Goal: Task Accomplishment & Management: Use online tool/utility

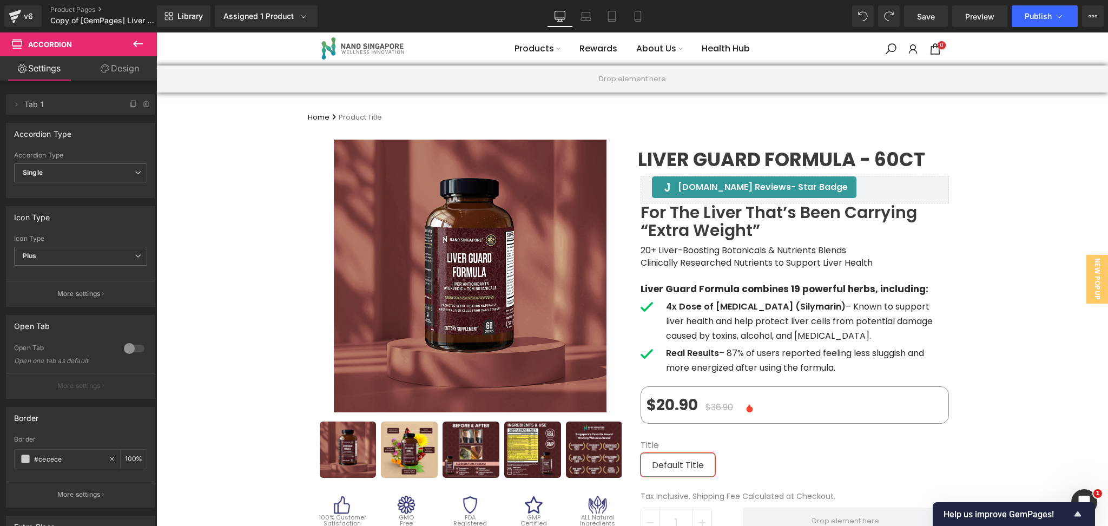
click at [89, 4] on div "v6 Product Pages Copy of [GemPages] Liver Guard" at bounding box center [78, 16] width 157 height 32
drag, startPoint x: 89, startPoint y: 8, endPoint x: 523, endPoint y: 33, distance: 435.3
click at [89, 8] on link "Product Pages" at bounding box center [112, 9] width 124 height 9
click at [924, 14] on span "Save" at bounding box center [926, 16] width 18 height 11
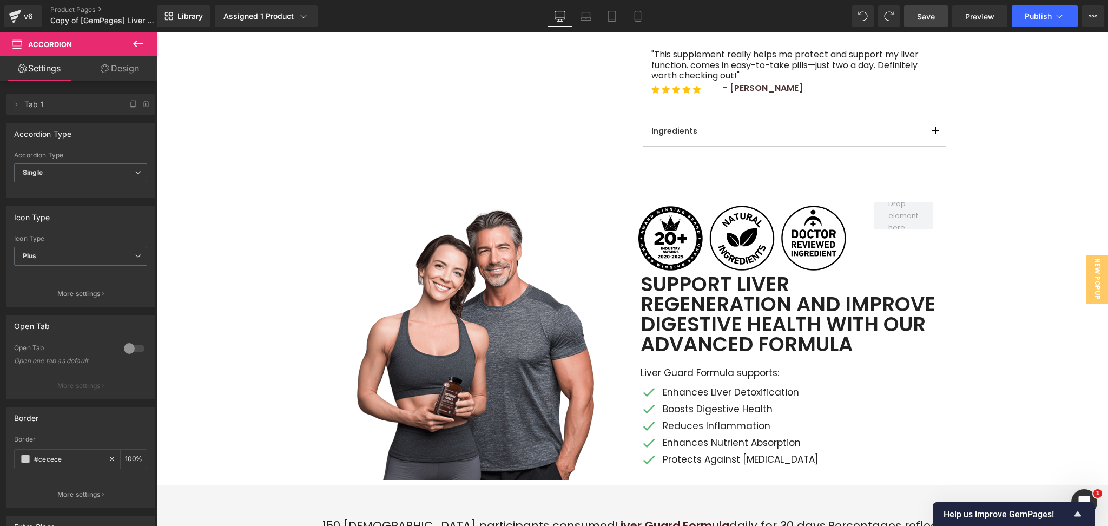
scroll to position [577, 0]
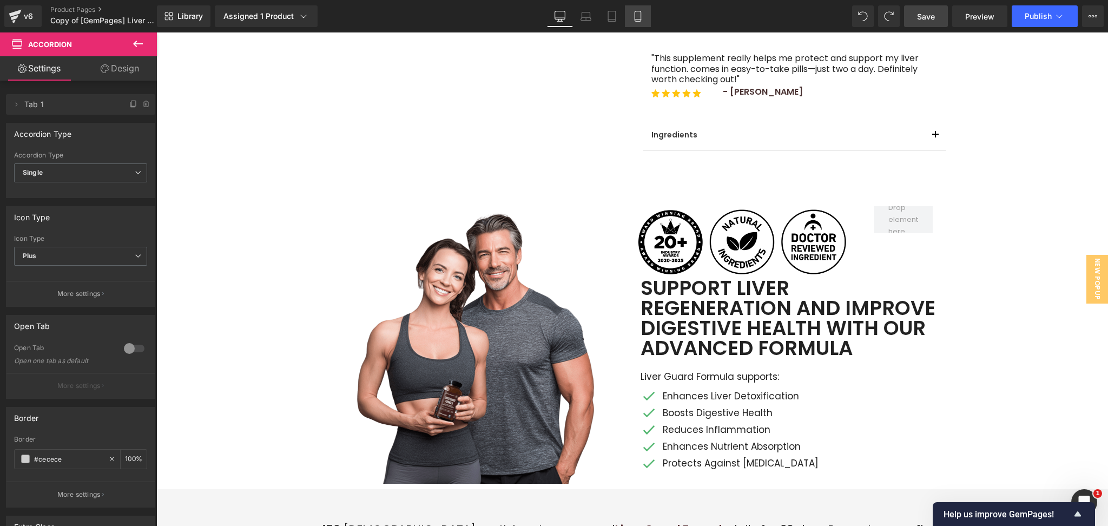
click at [634, 11] on icon at bounding box center [638, 16] width 11 height 11
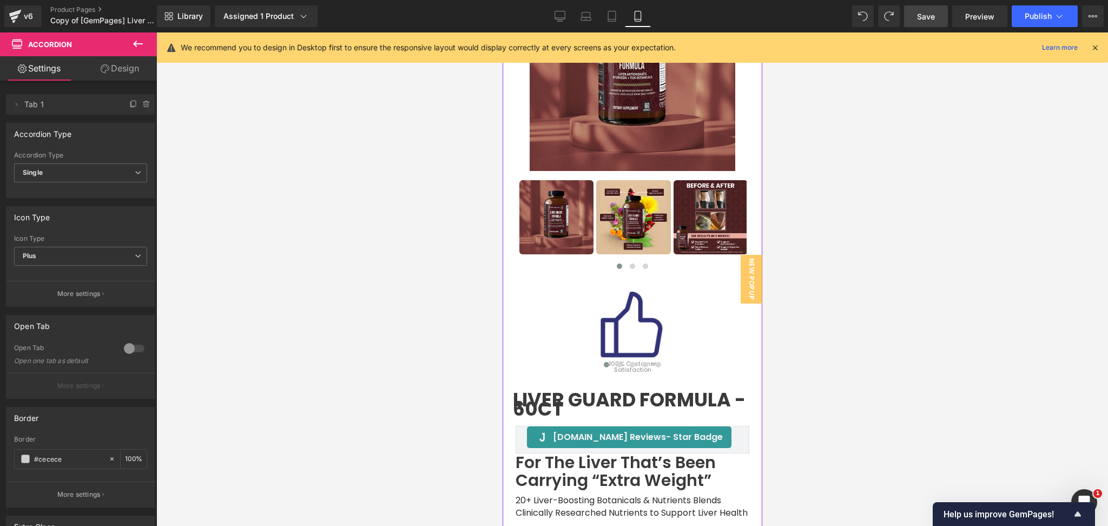
scroll to position [115, 0]
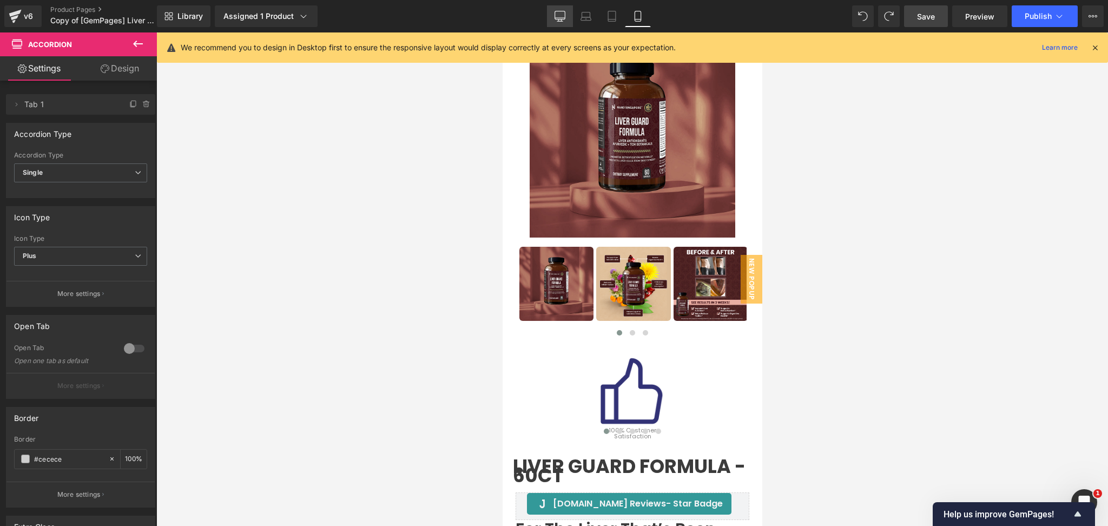
click at [562, 21] on icon at bounding box center [559, 21] width 5 height 0
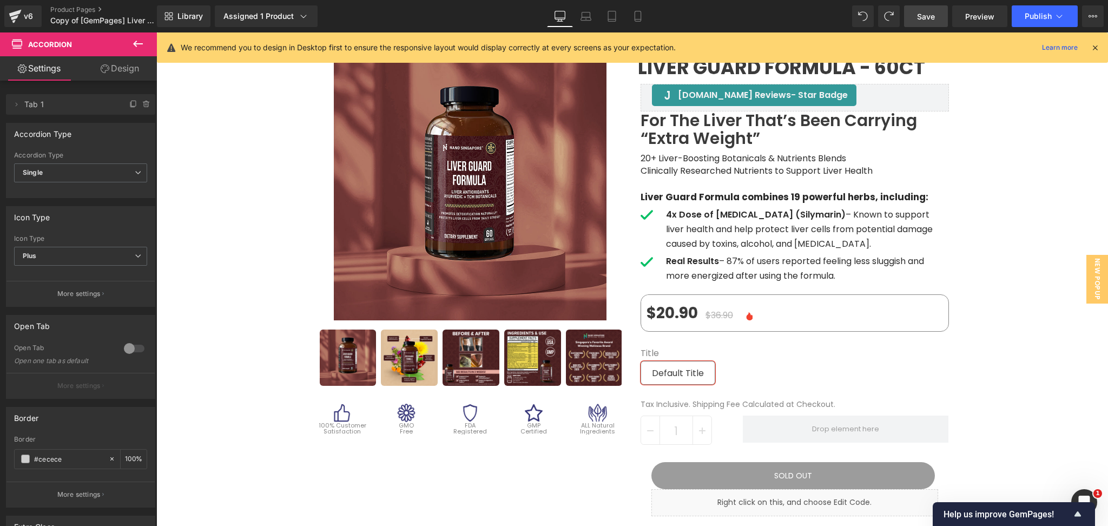
scroll to position [72, 0]
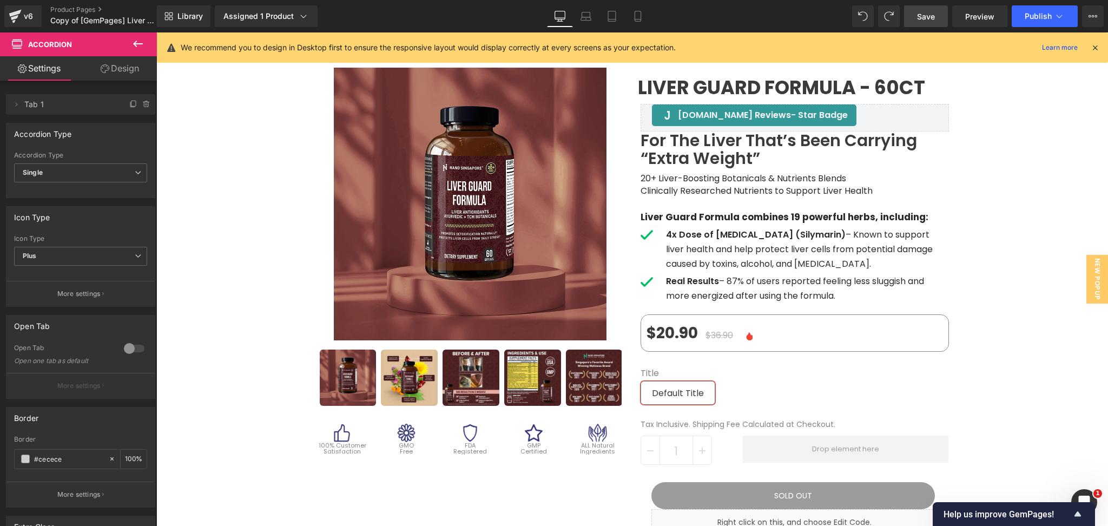
click at [156, 32] on div at bounding box center [156, 32] width 0 height 0
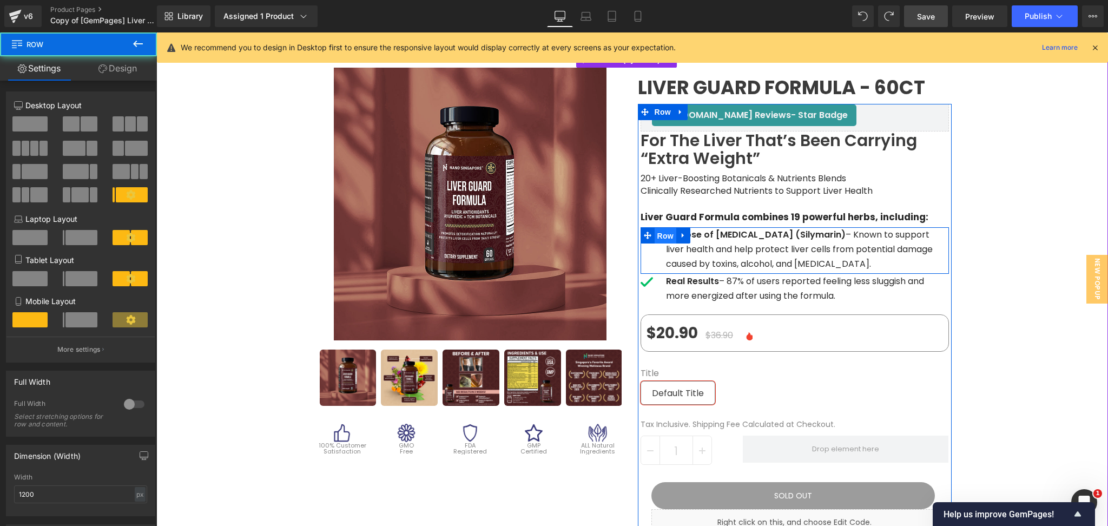
drag, startPoint x: 661, startPoint y: 238, endPoint x: 668, endPoint y: 232, distance: 8.8
click at [661, 236] on span "Row" at bounding box center [666, 236] width 22 height 16
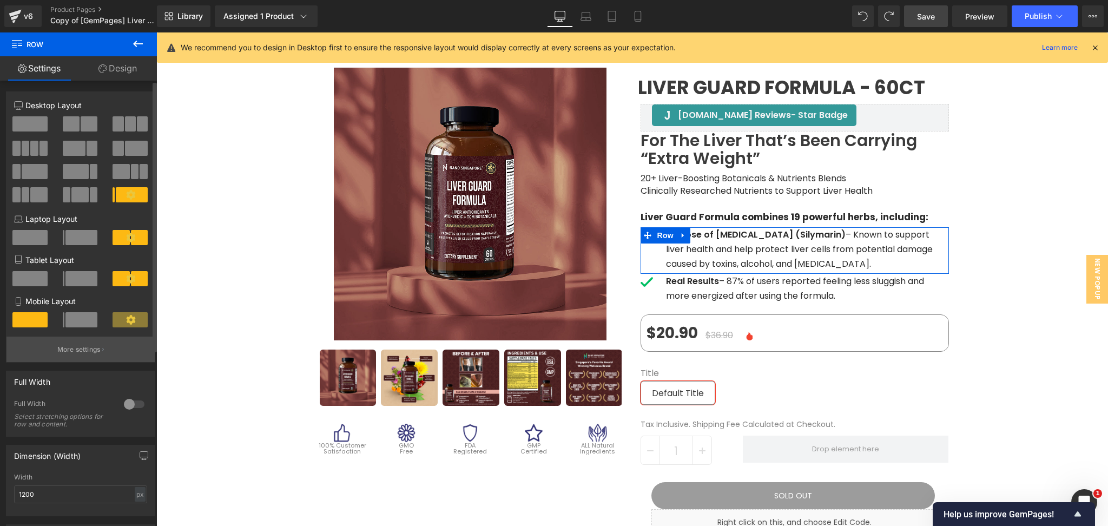
click at [89, 349] on p "More settings" at bounding box center [78, 350] width 43 height 10
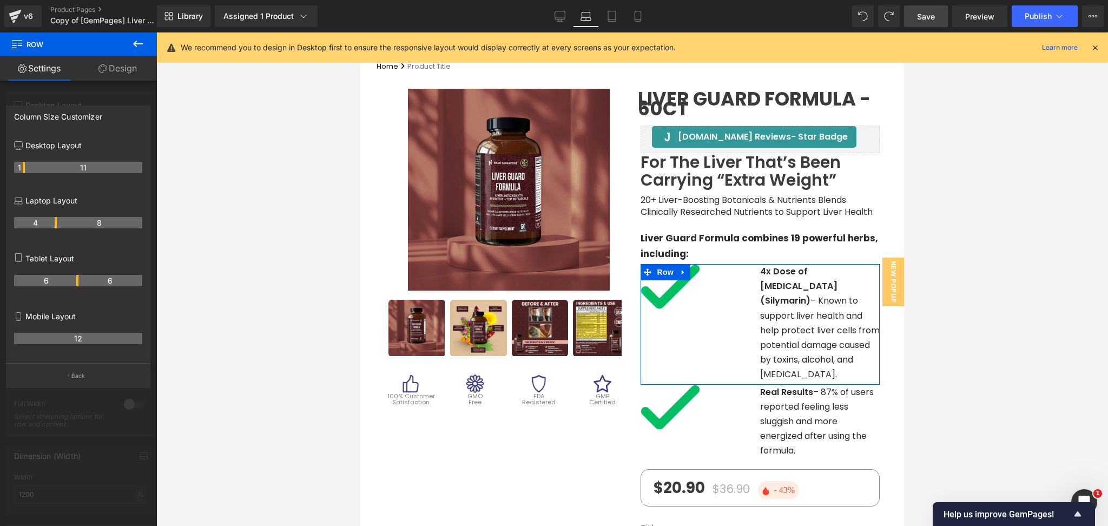
type input "100"
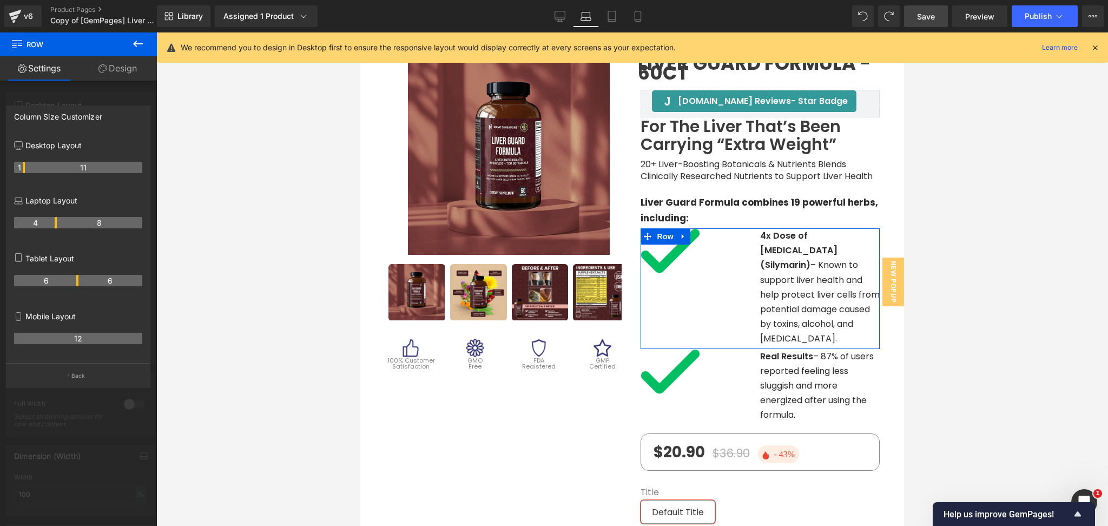
drag, startPoint x: 76, startPoint y: 226, endPoint x: 50, endPoint y: 231, distance: 26.9
click at [50, 231] on div "4 8" at bounding box center [78, 227] width 128 height 30
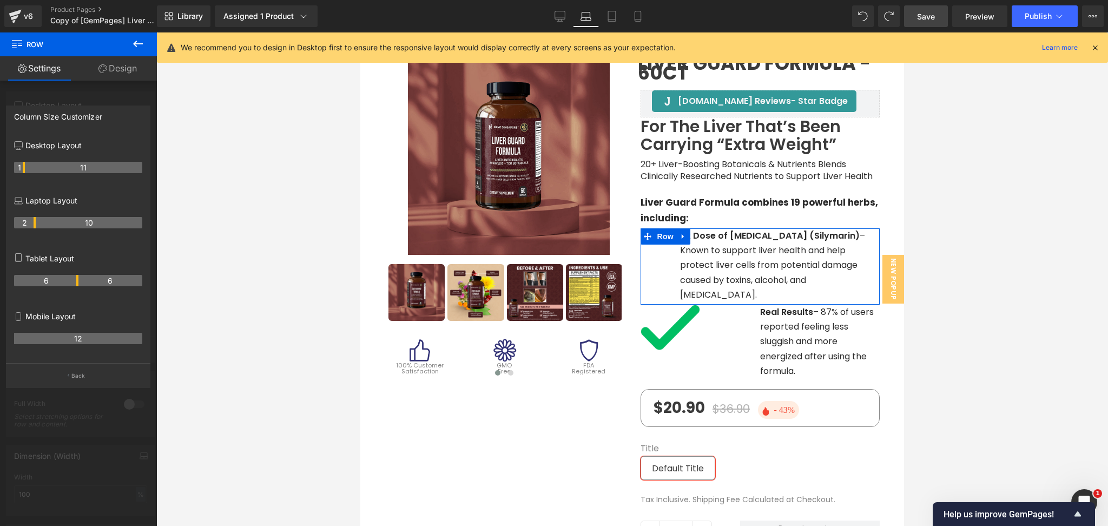
drag, startPoint x: 55, startPoint y: 223, endPoint x: 32, endPoint y: 224, distance: 22.8
click at [32, 224] on th "2" at bounding box center [25, 222] width 22 height 11
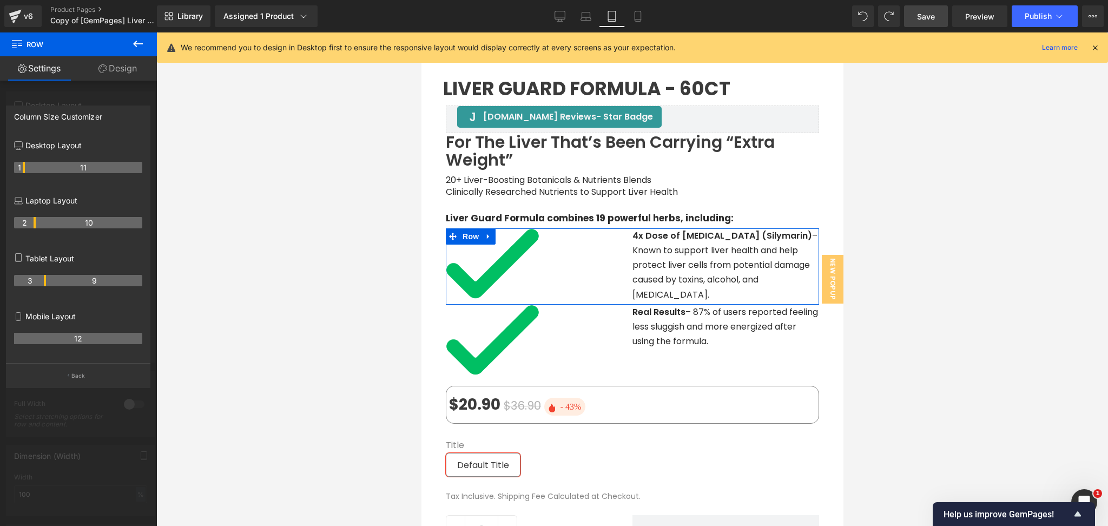
scroll to position [613, 0]
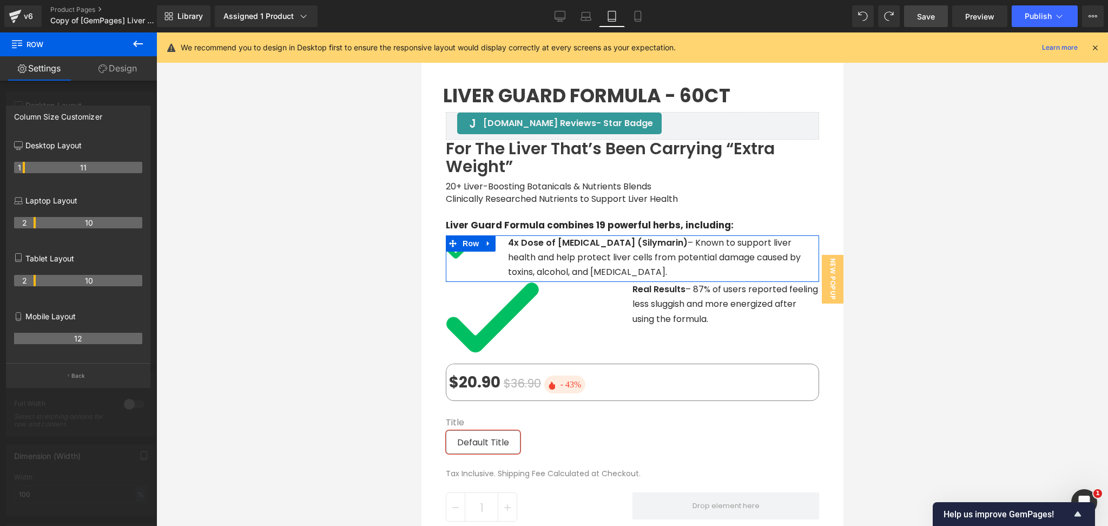
drag, startPoint x: 77, startPoint y: 284, endPoint x: 36, endPoint y: 279, distance: 40.9
click at [36, 279] on tr "2 10" at bounding box center [78, 280] width 128 height 11
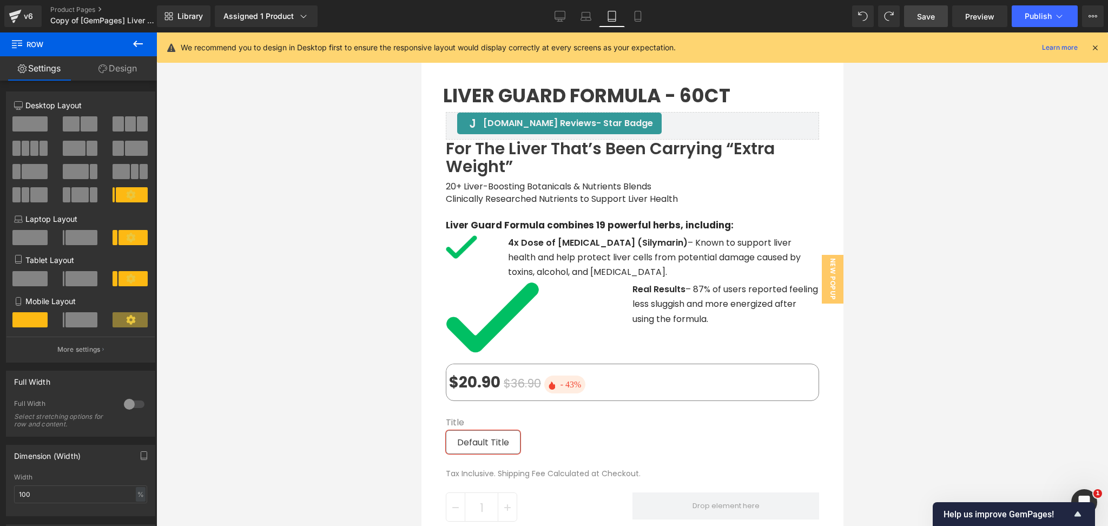
click at [451, 256] on div at bounding box center [476, 257] width 62 height 3
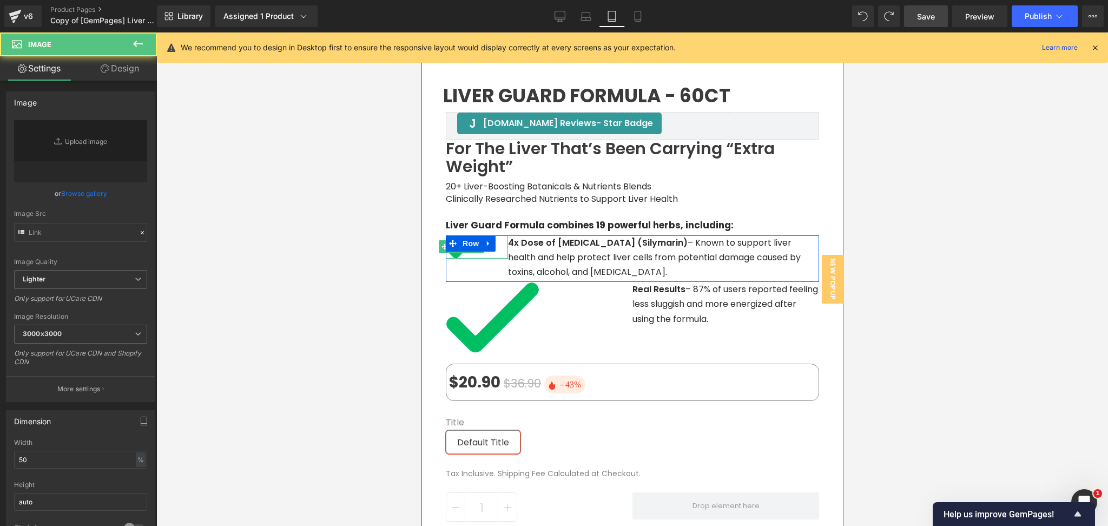
type input "[URL][DOMAIN_NAME]"
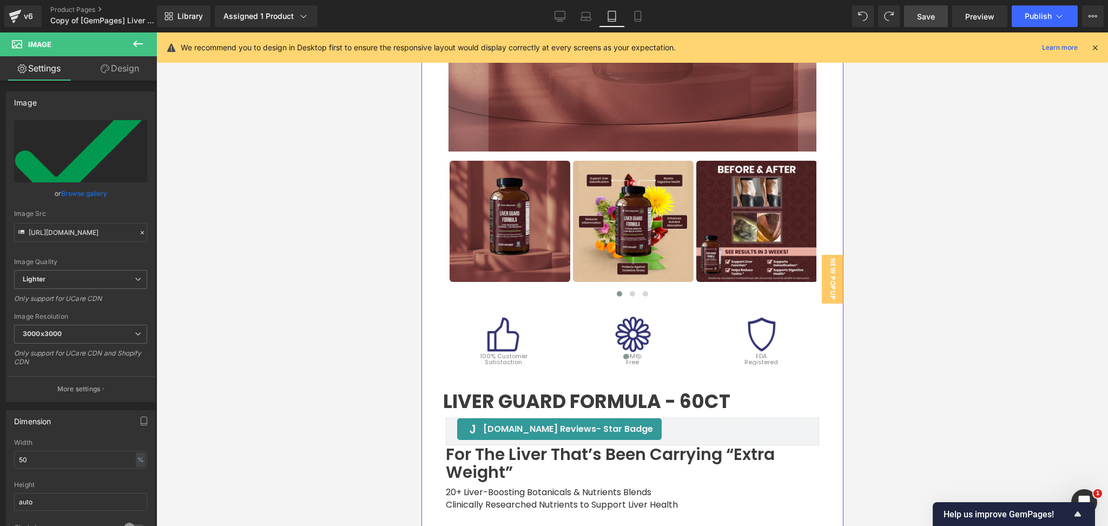
scroll to position [324, 0]
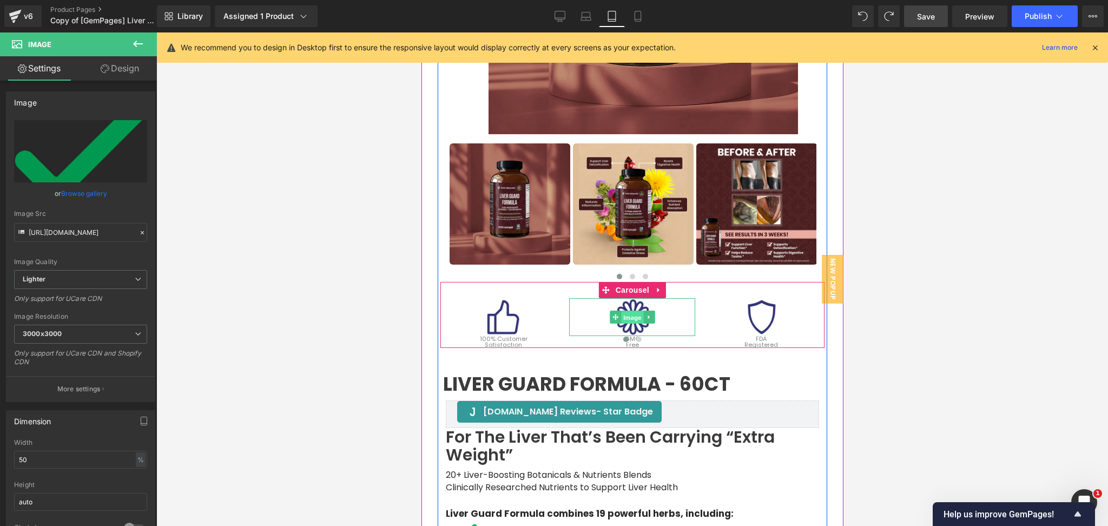
click at [630, 314] on span "Image" at bounding box center [632, 317] width 23 height 13
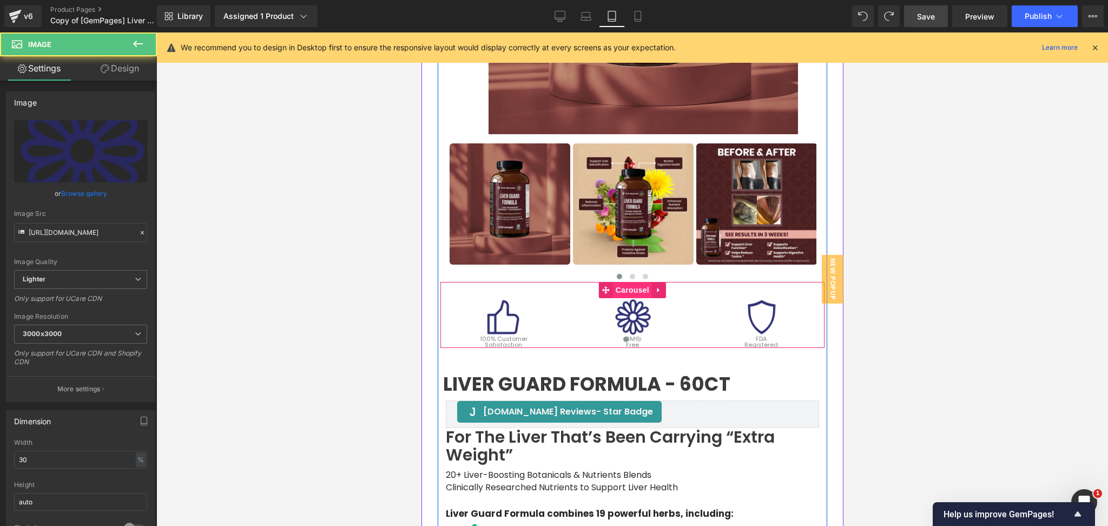
click at [630, 288] on span "Carousel" at bounding box center [632, 290] width 39 height 16
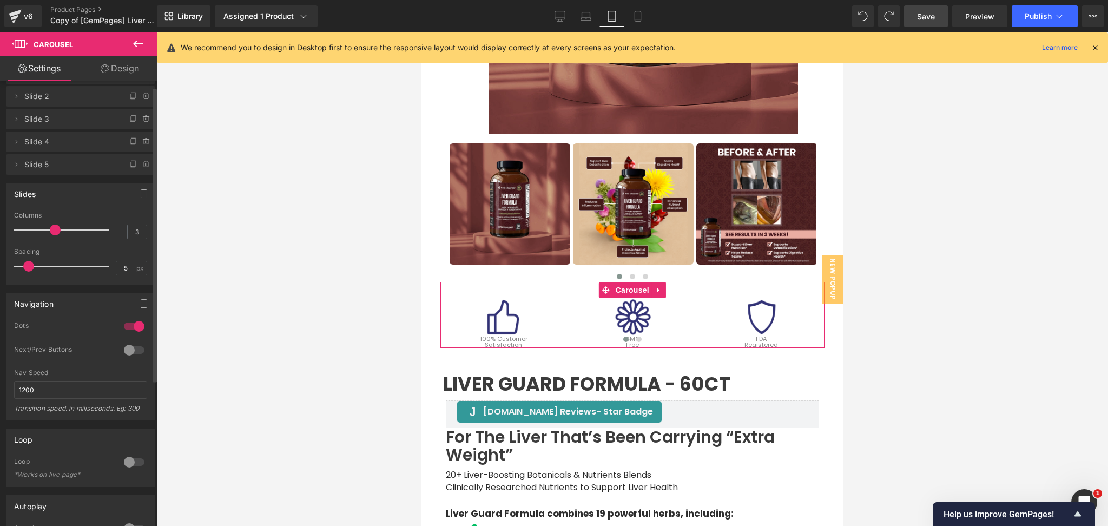
scroll to position [0, 0]
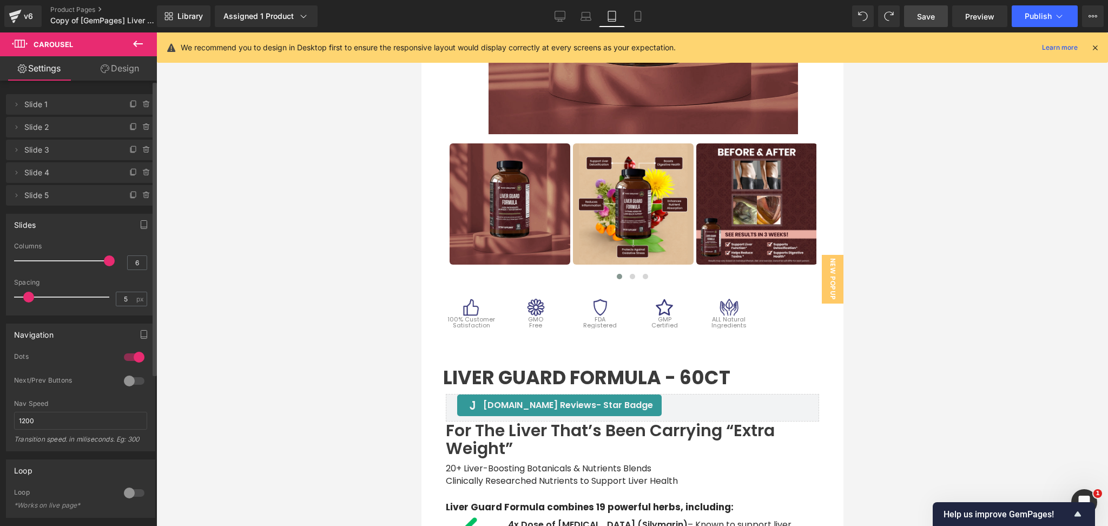
type input "5"
drag, startPoint x: 51, startPoint y: 261, endPoint x: 91, endPoint y: 265, distance: 40.7
click at [91, 265] on div at bounding box center [64, 261] width 90 height 22
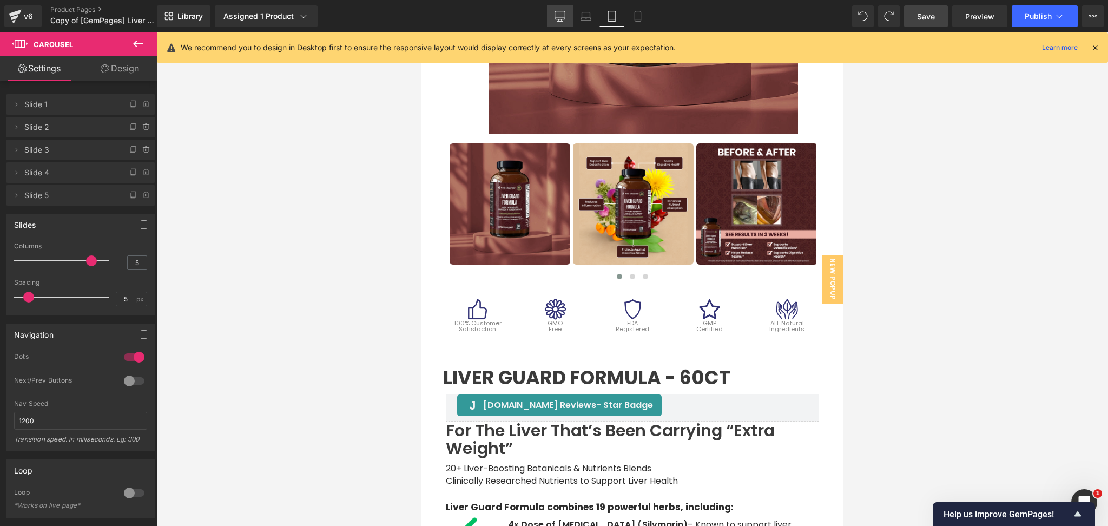
click at [561, 19] on icon at bounding box center [560, 15] width 10 height 8
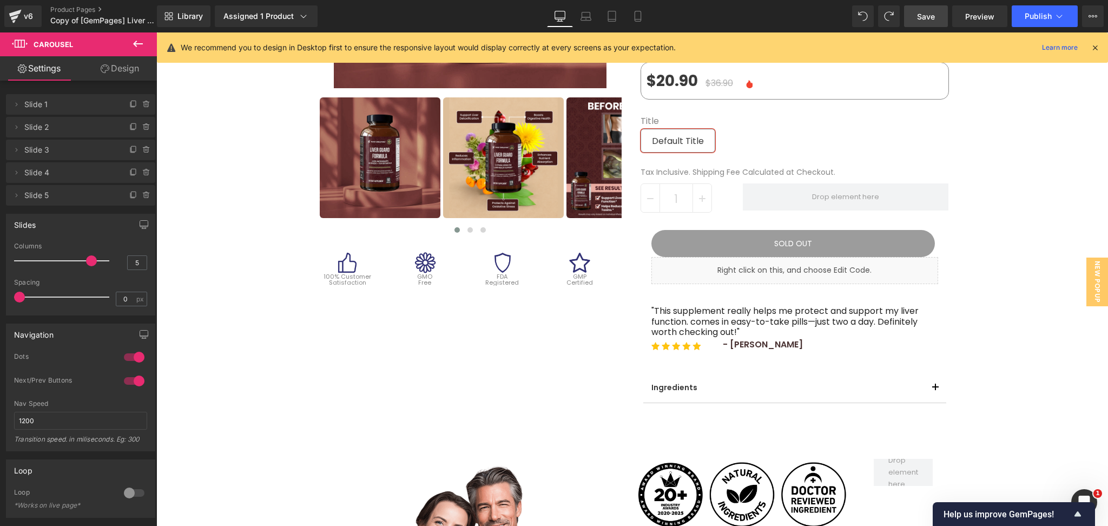
scroll to position [279, 0]
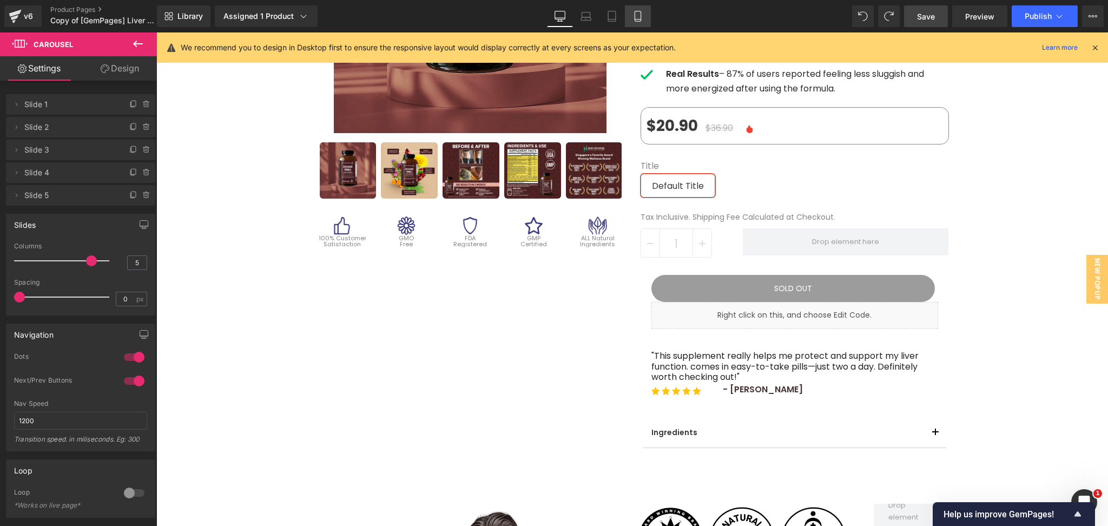
click at [639, 21] on icon at bounding box center [638, 16] width 6 height 10
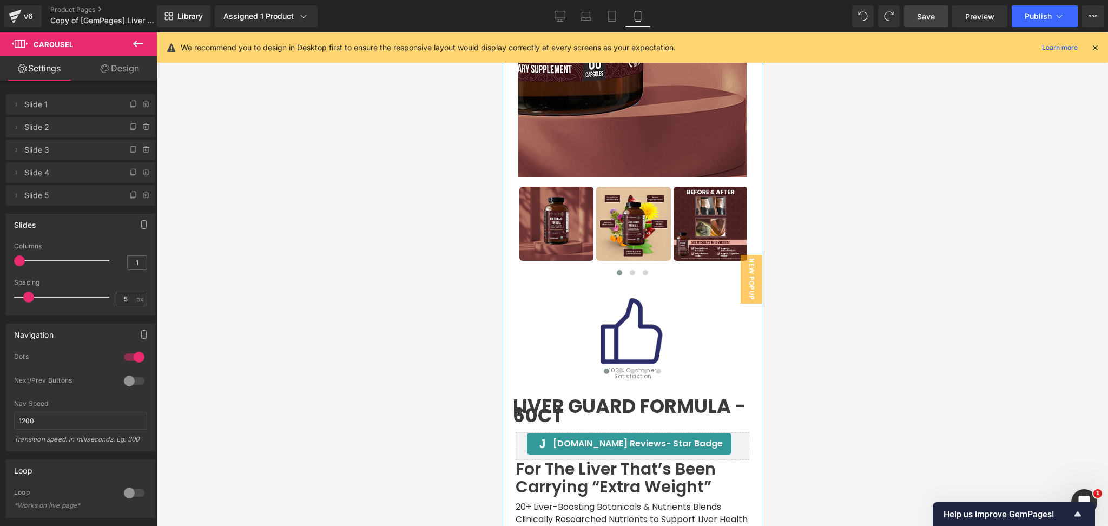
scroll to position [218, 0]
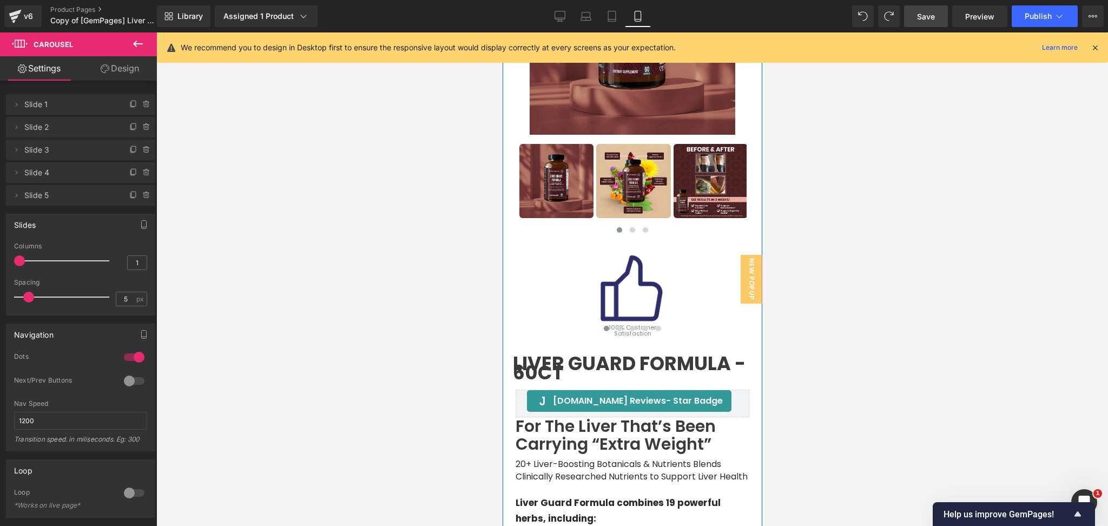
click at [632, 284] on div "Image" at bounding box center [632, 289] width 245 height 74
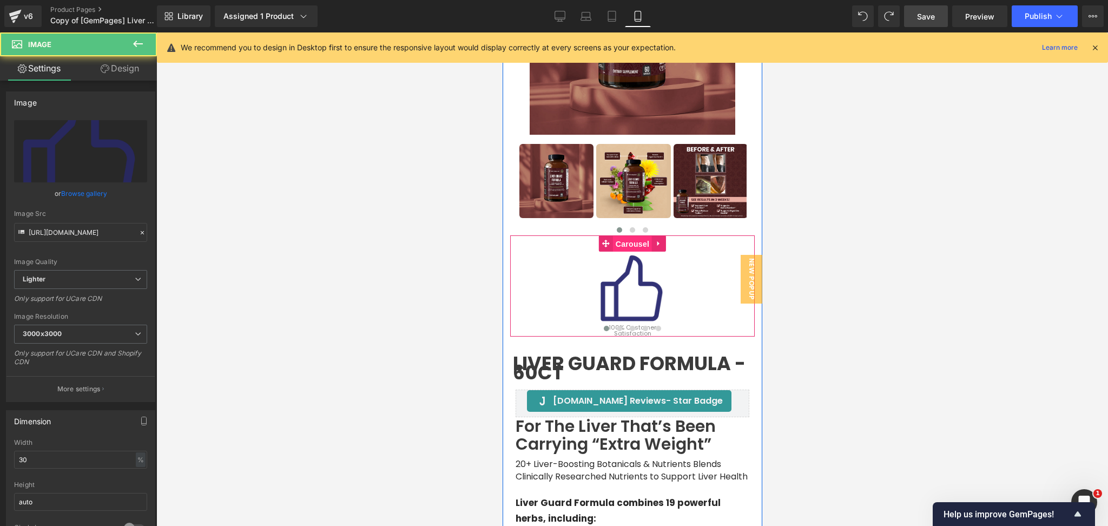
click at [631, 242] on span "Carousel" at bounding box center [632, 244] width 39 height 16
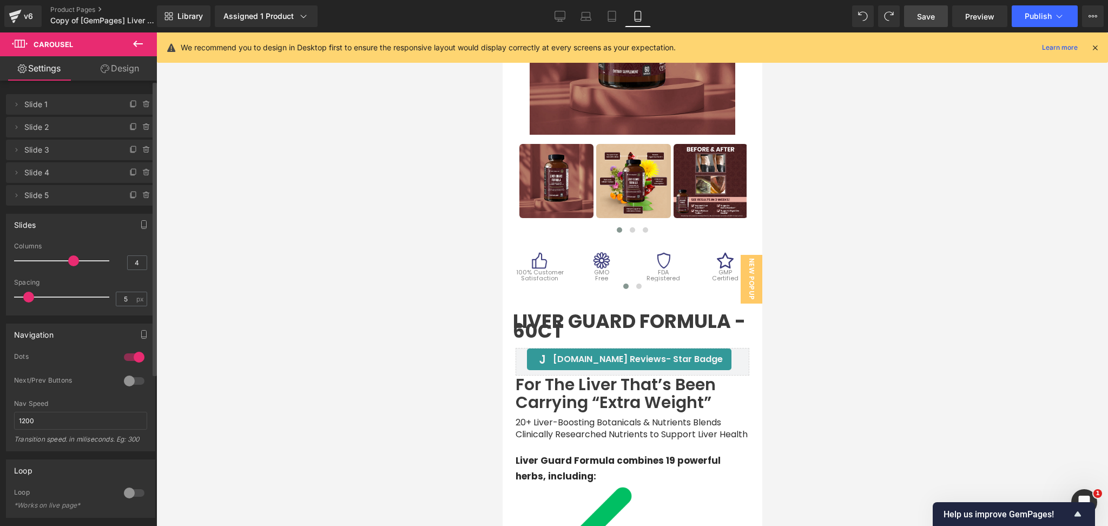
type input "5"
drag, startPoint x: 17, startPoint y: 259, endPoint x: 83, endPoint y: 260, distance: 66.0
click at [86, 260] on span at bounding box center [91, 260] width 11 height 11
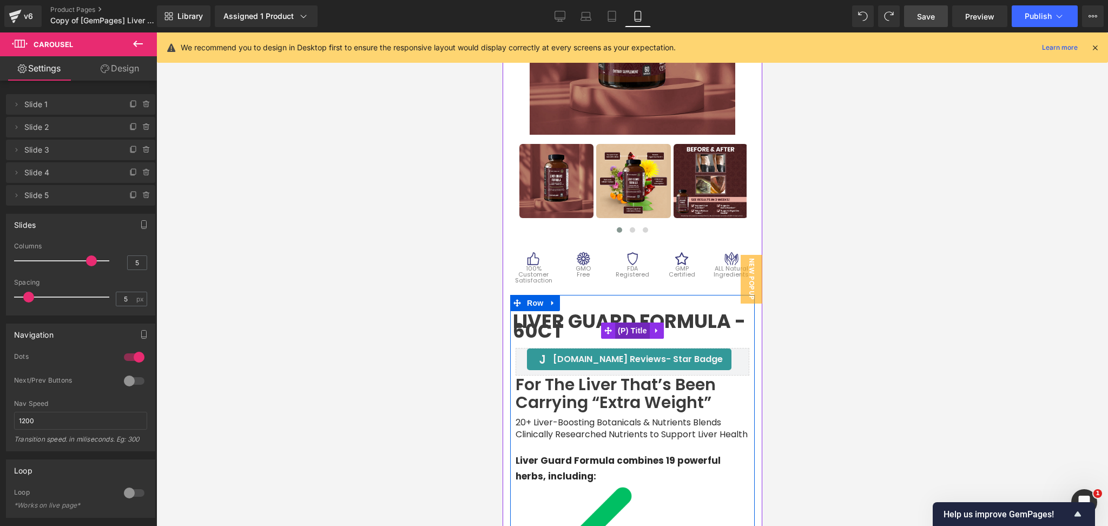
click at [624, 327] on span "(P) Title" at bounding box center [632, 331] width 35 height 16
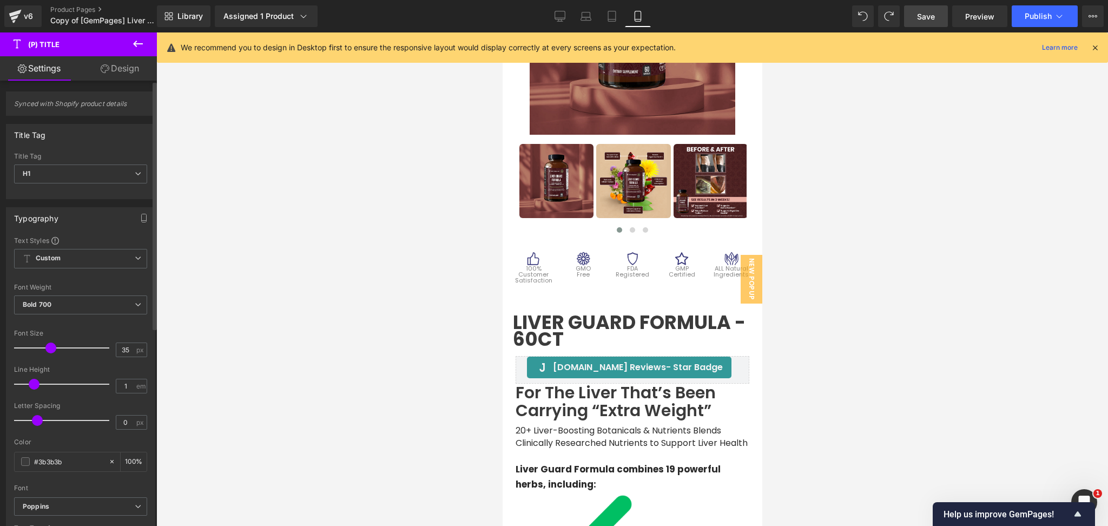
type input "1.1"
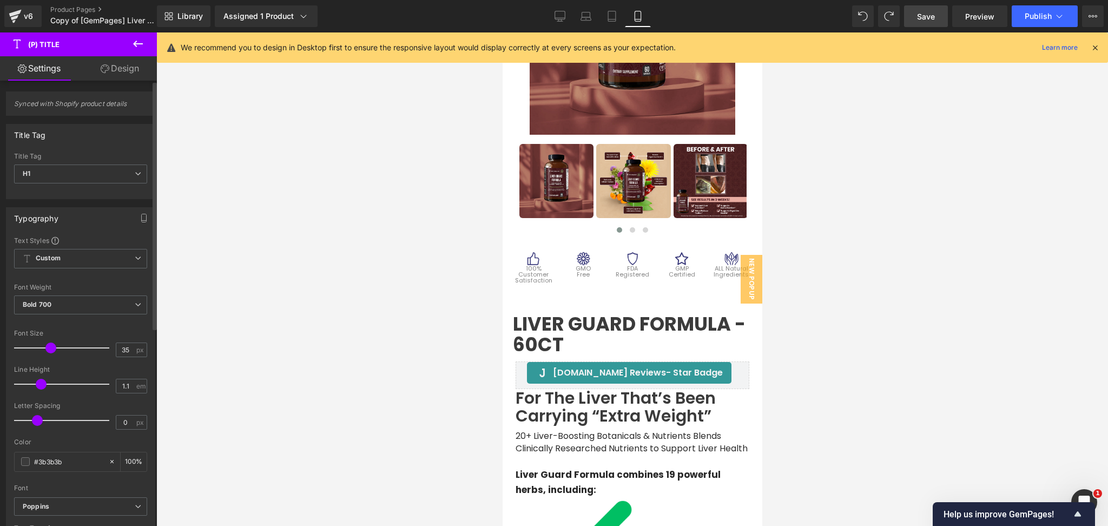
drag, startPoint x: 19, startPoint y: 383, endPoint x: 39, endPoint y: 380, distance: 19.7
click at [39, 380] on span at bounding box center [41, 384] width 11 height 11
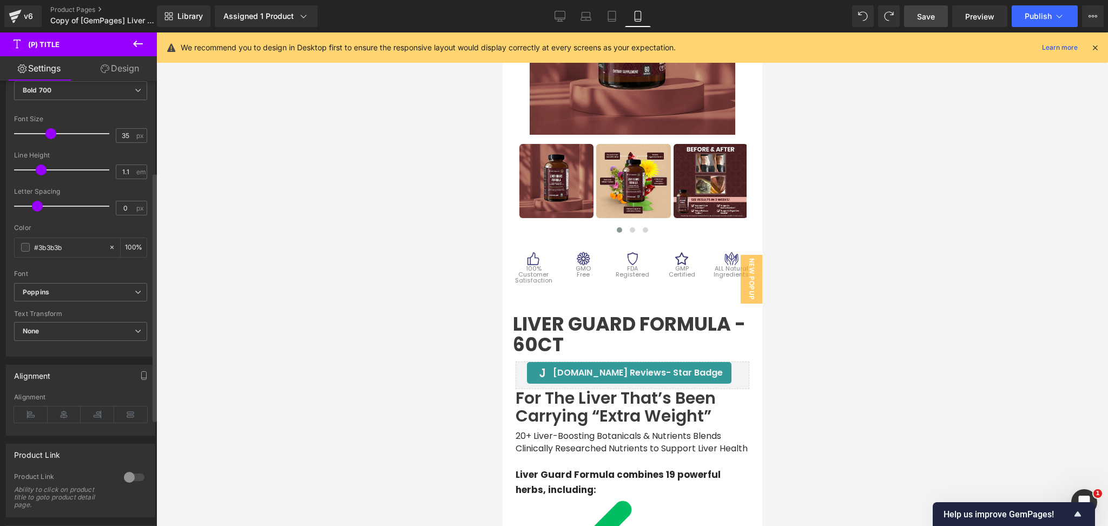
scroll to position [216, 0]
click at [61, 416] on icon at bounding box center [65, 412] width 34 height 16
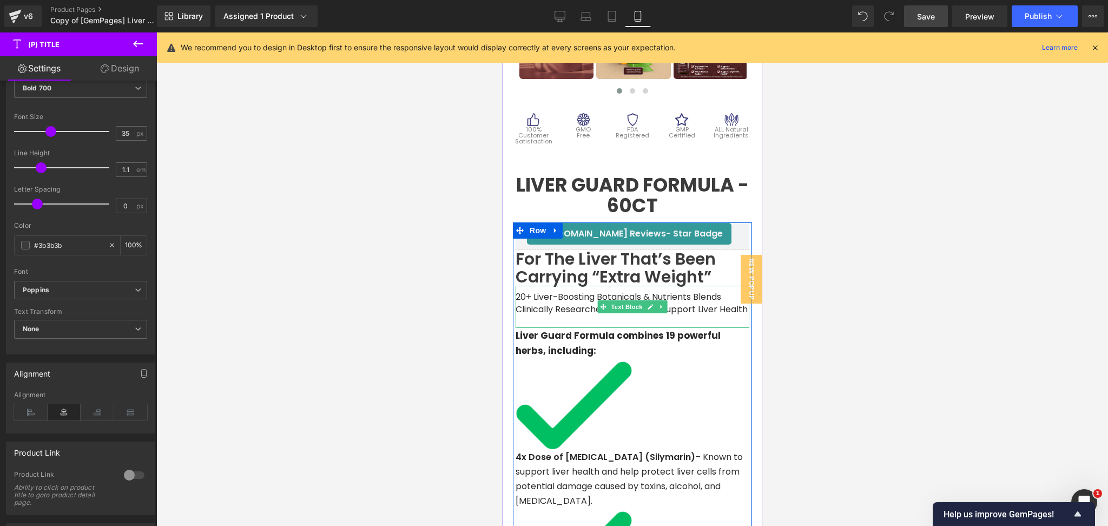
scroll to position [362, 0]
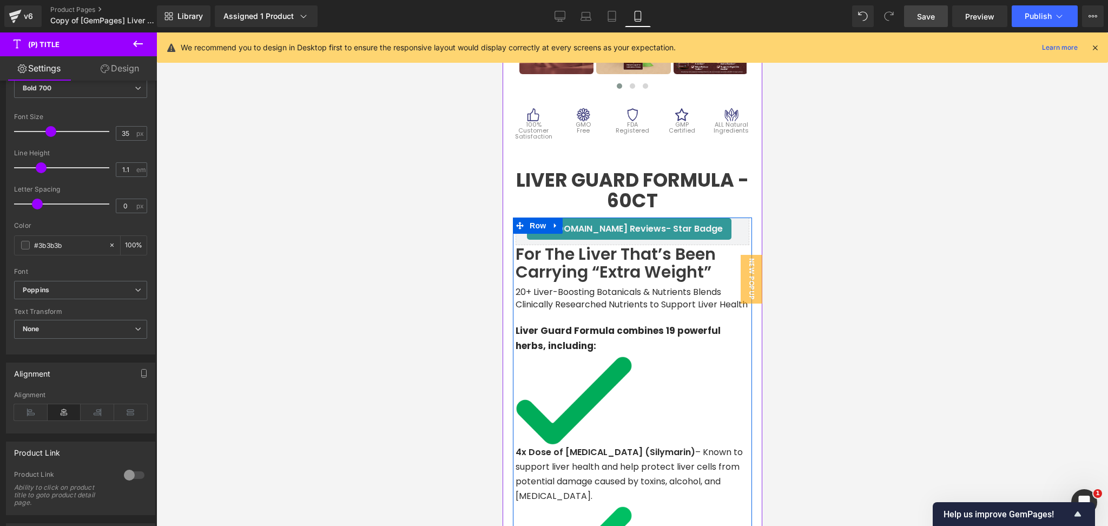
click at [588, 384] on img at bounding box center [573, 400] width 117 height 88
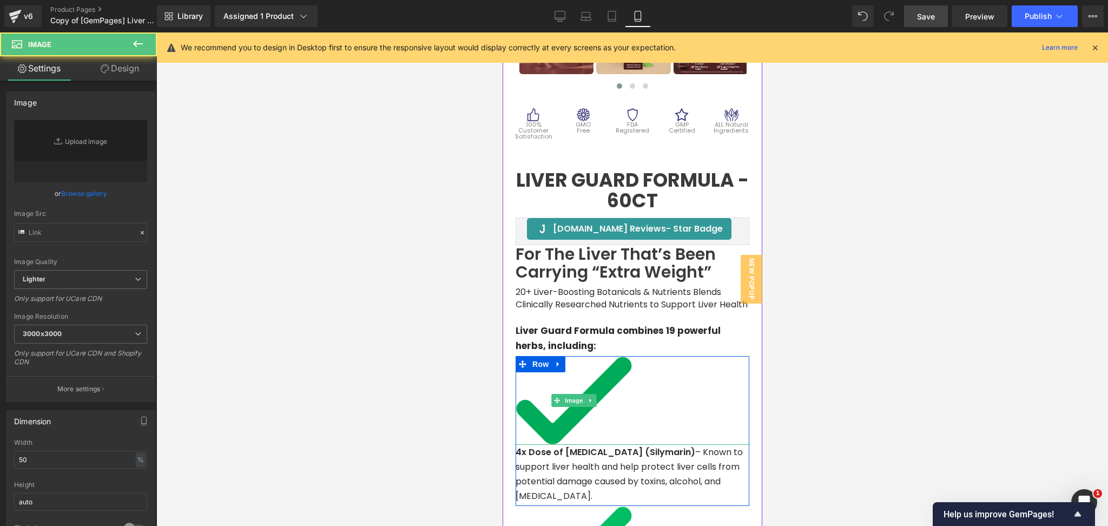
type input "[URL][DOMAIN_NAME]"
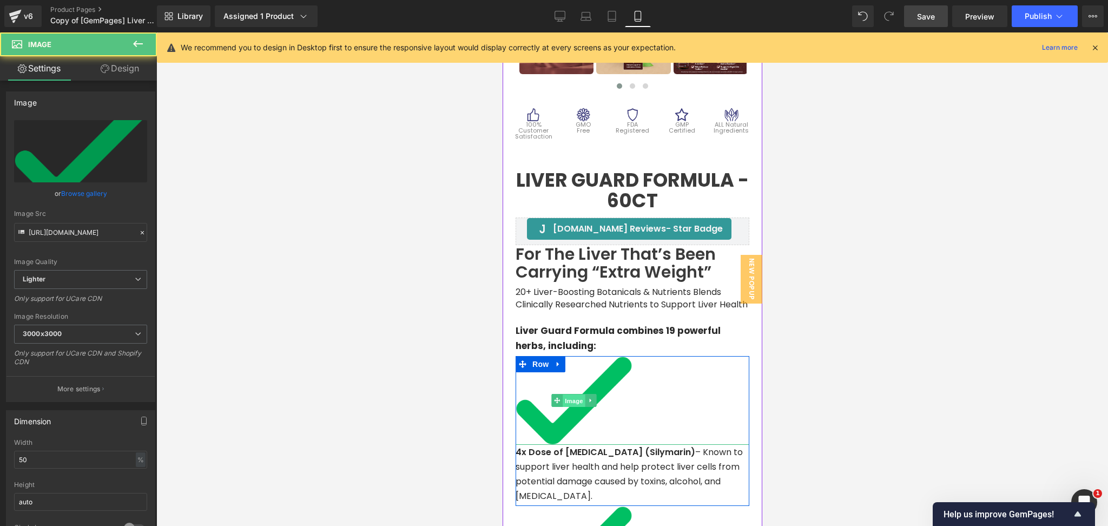
click at [570, 395] on span "Image" at bounding box center [573, 401] width 23 height 13
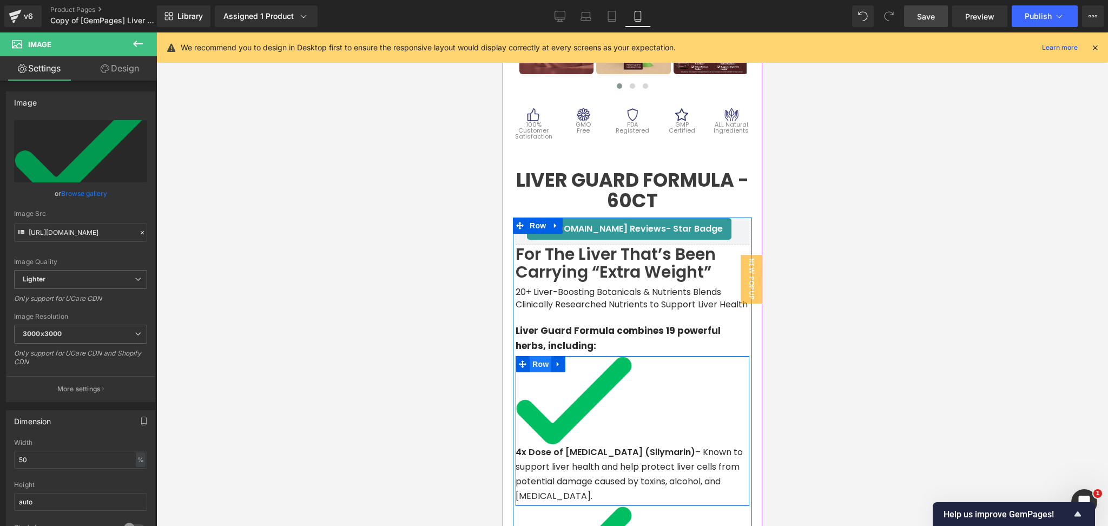
click at [535, 358] on span "Row" at bounding box center [540, 364] width 22 height 16
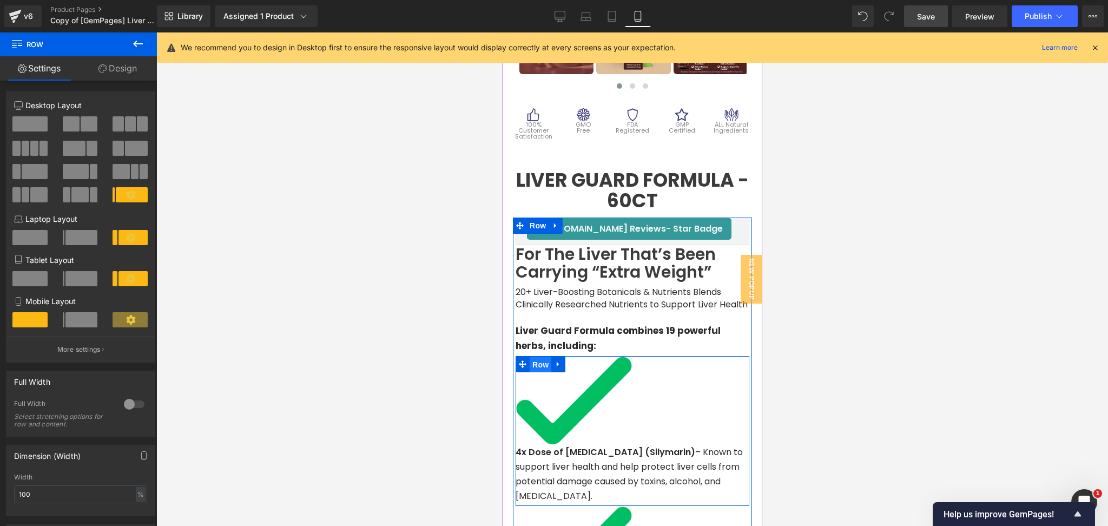
click at [535, 358] on span "Row" at bounding box center [540, 365] width 22 height 16
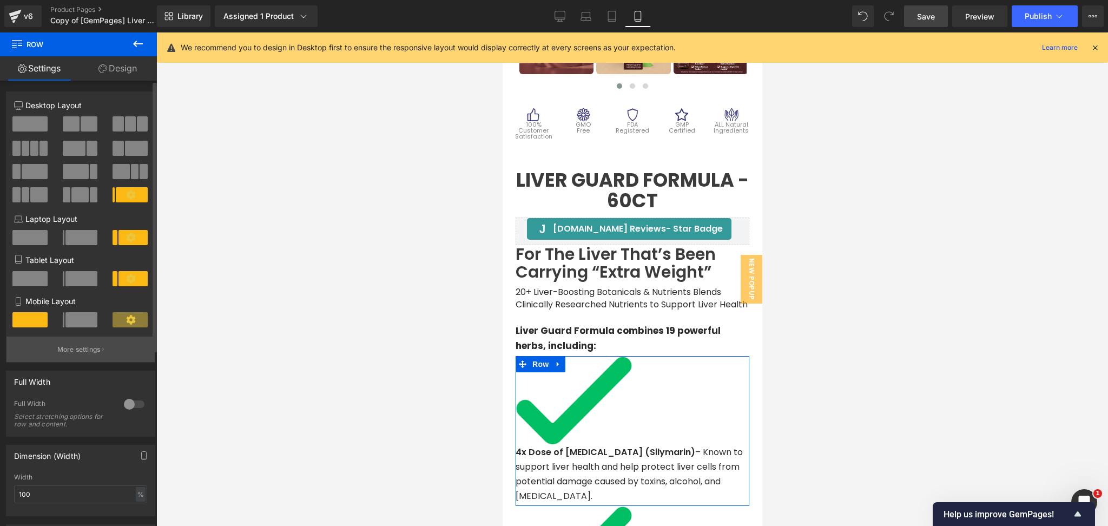
click at [97, 355] on p "More settings" at bounding box center [78, 350] width 43 height 10
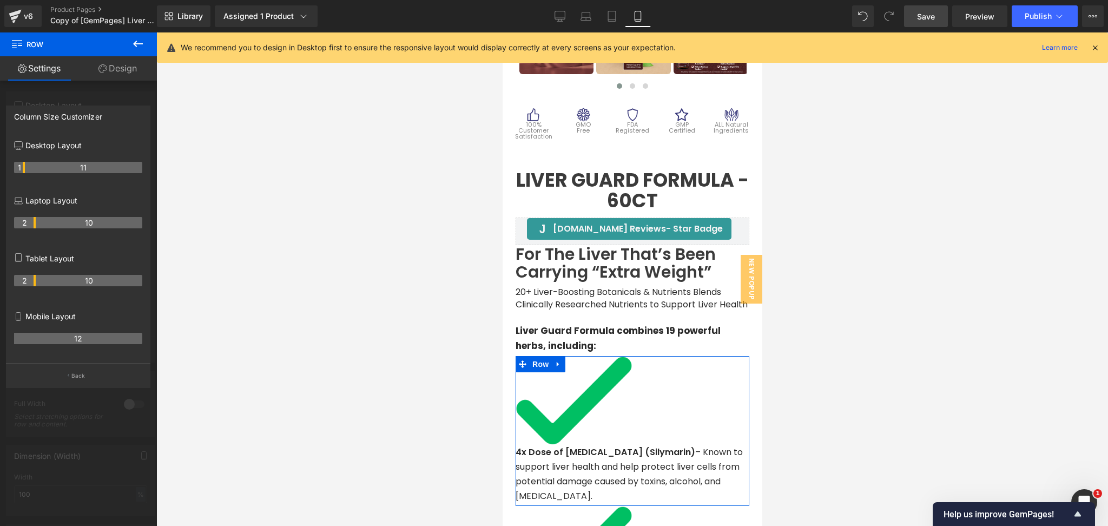
click at [81, 344] on th "12" at bounding box center [78, 338] width 128 height 11
click at [80, 342] on th "12" at bounding box center [78, 338] width 128 height 11
click at [88, 376] on button "Back" at bounding box center [78, 375] width 145 height 24
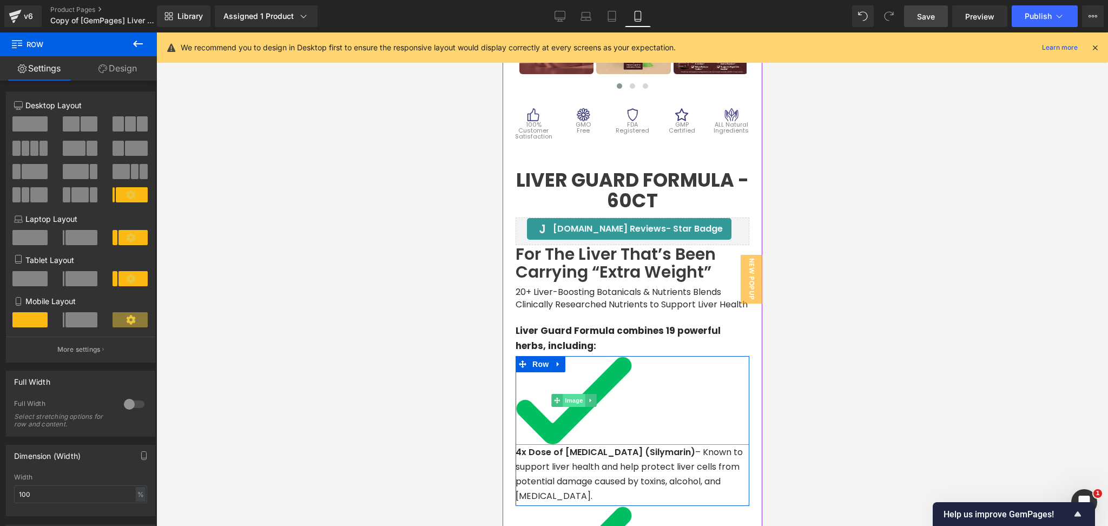
click at [569, 396] on span "Image" at bounding box center [573, 400] width 23 height 13
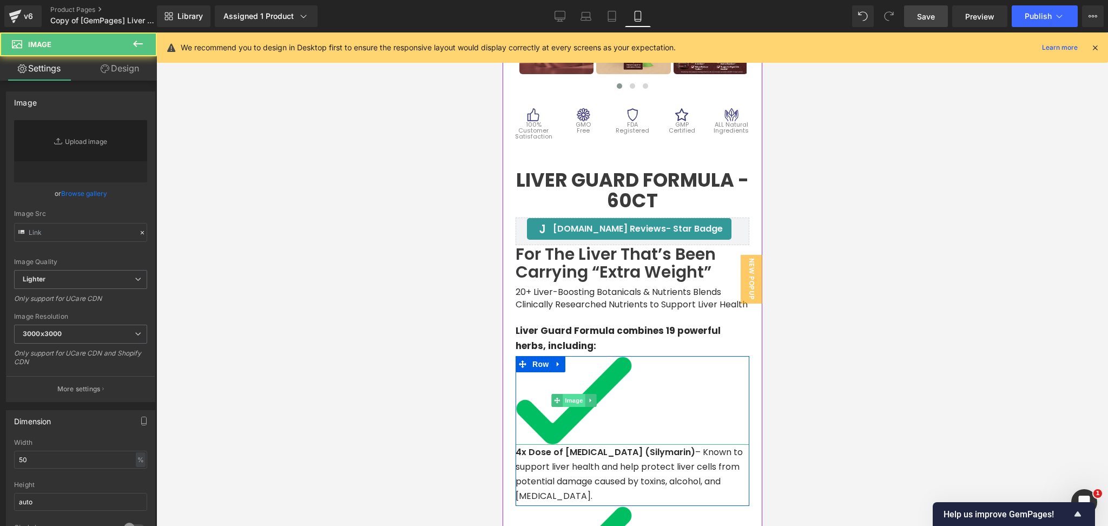
type input "[URL][DOMAIN_NAME]"
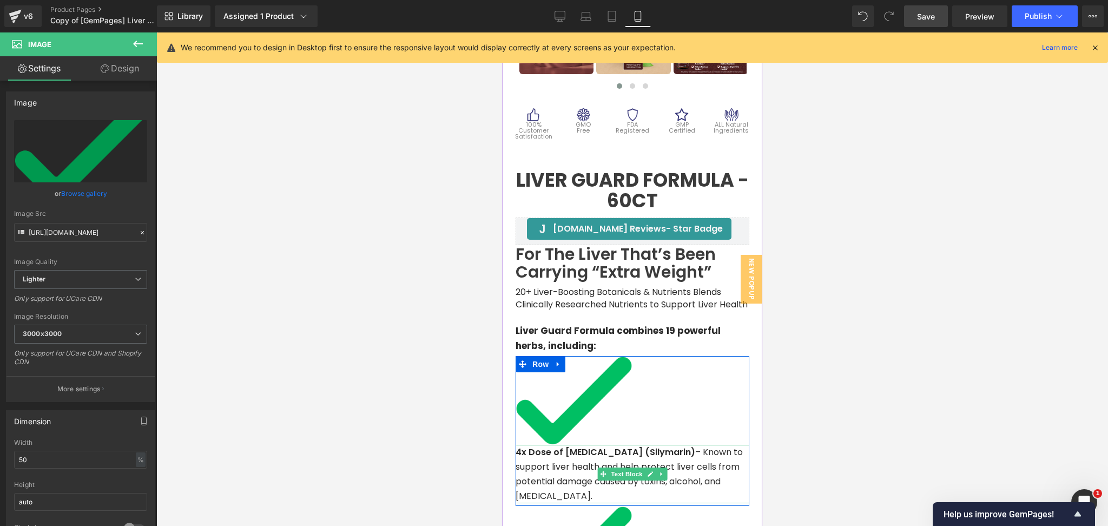
click at [552, 460] on p "4x Dose of [MEDICAL_DATA] (Silymarin) – Known to support liver health and help …" at bounding box center [632, 474] width 234 height 59
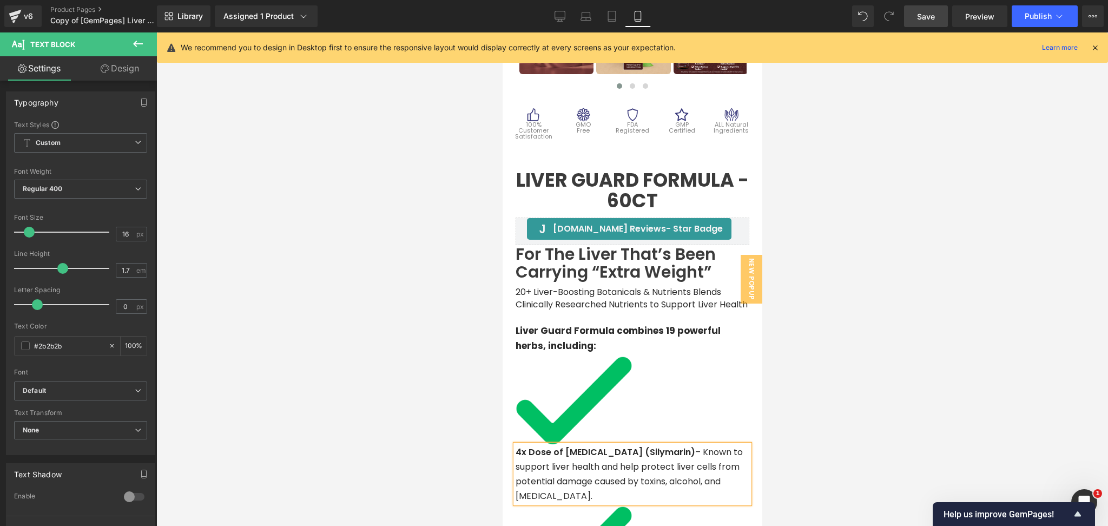
click at [824, 399] on div at bounding box center [632, 279] width 952 height 494
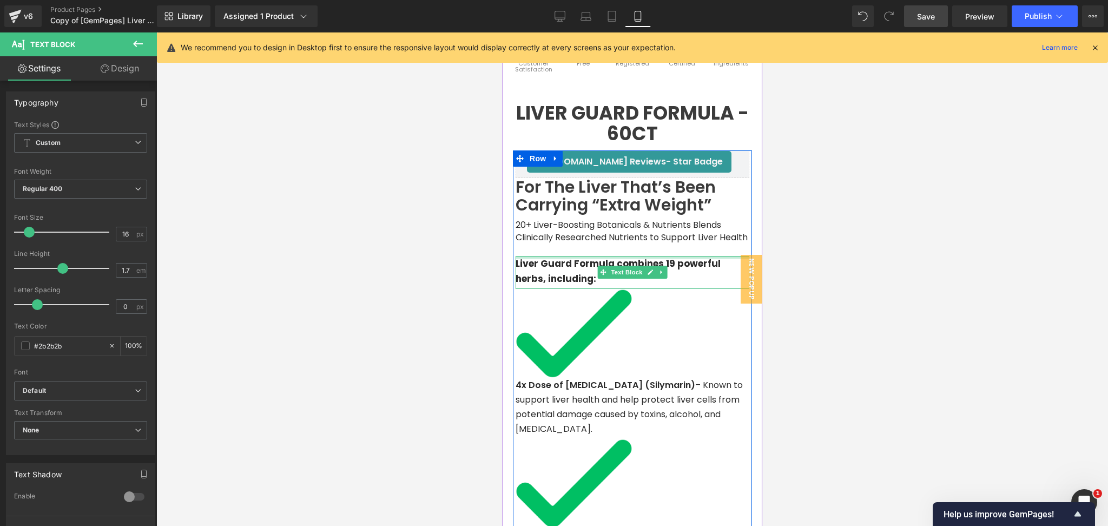
scroll to position [435, 0]
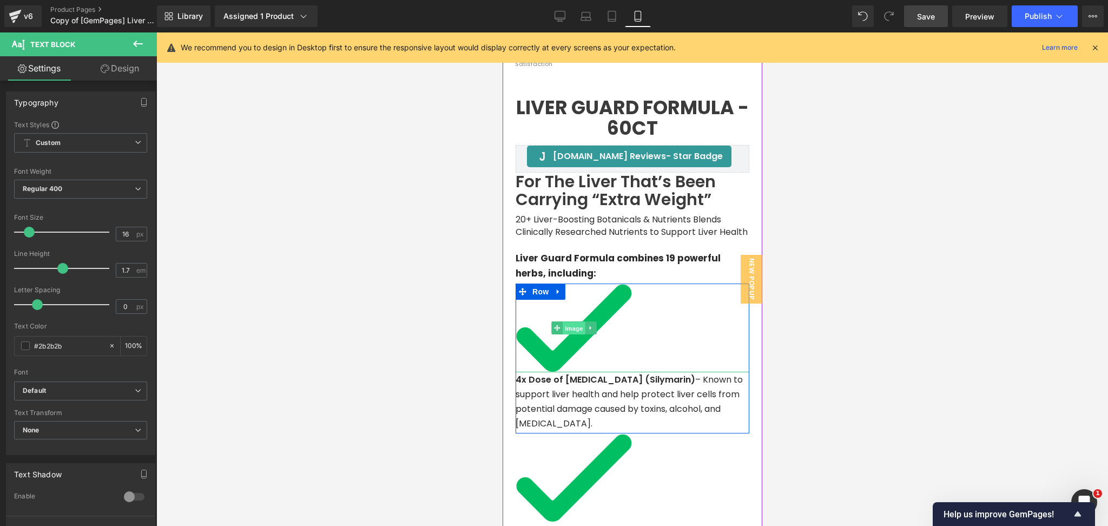
click at [566, 324] on span "Image" at bounding box center [573, 328] width 23 height 13
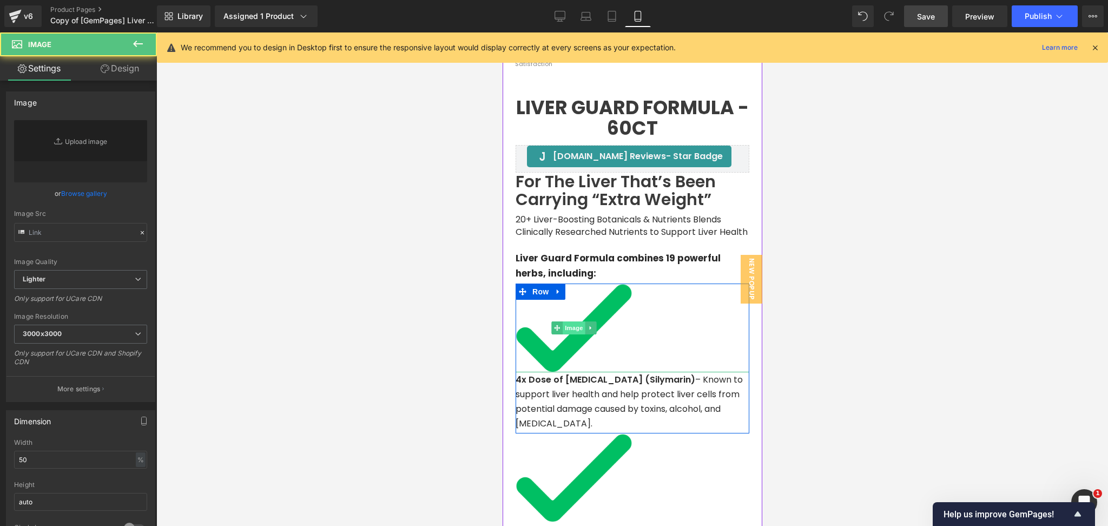
type input "[URL][DOMAIN_NAME]"
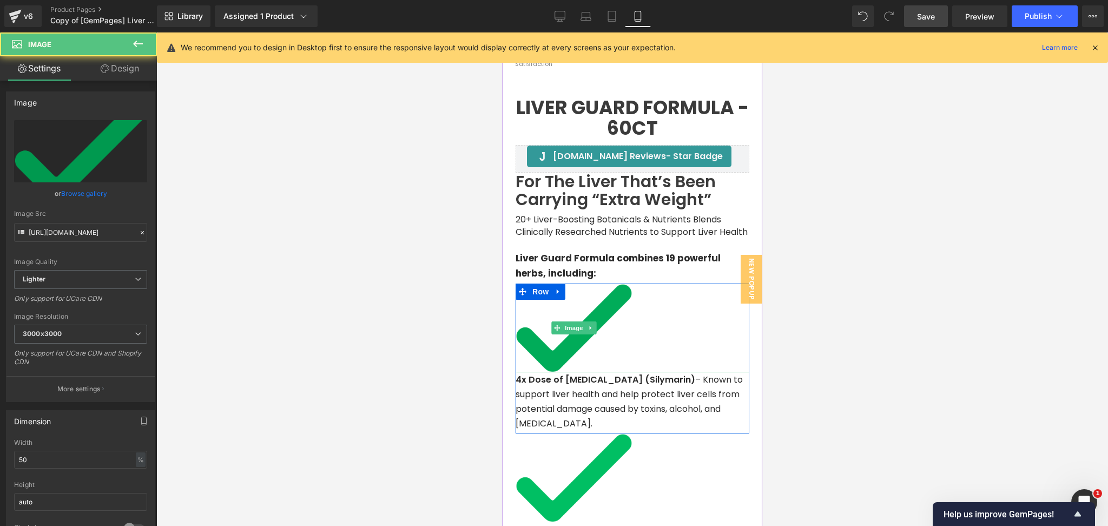
click at [616, 333] on img at bounding box center [573, 328] width 117 height 88
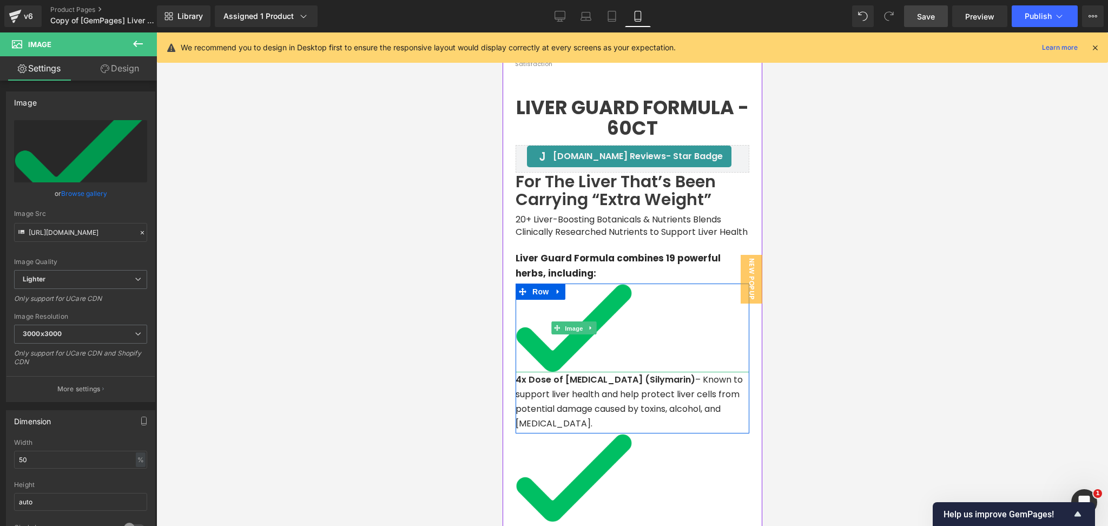
drag, startPoint x: 566, startPoint y: 325, endPoint x: 602, endPoint y: 195, distance: 134.9
click at [568, 325] on span "Image" at bounding box center [573, 328] width 23 height 13
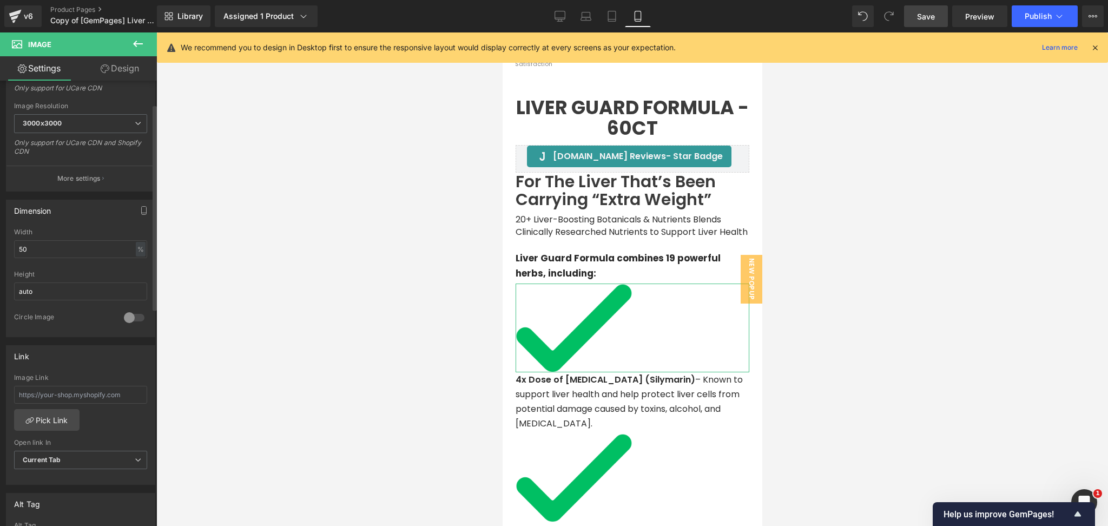
scroll to position [216, 0]
click at [61, 246] on input "50" at bounding box center [80, 243] width 133 height 18
type input "10"
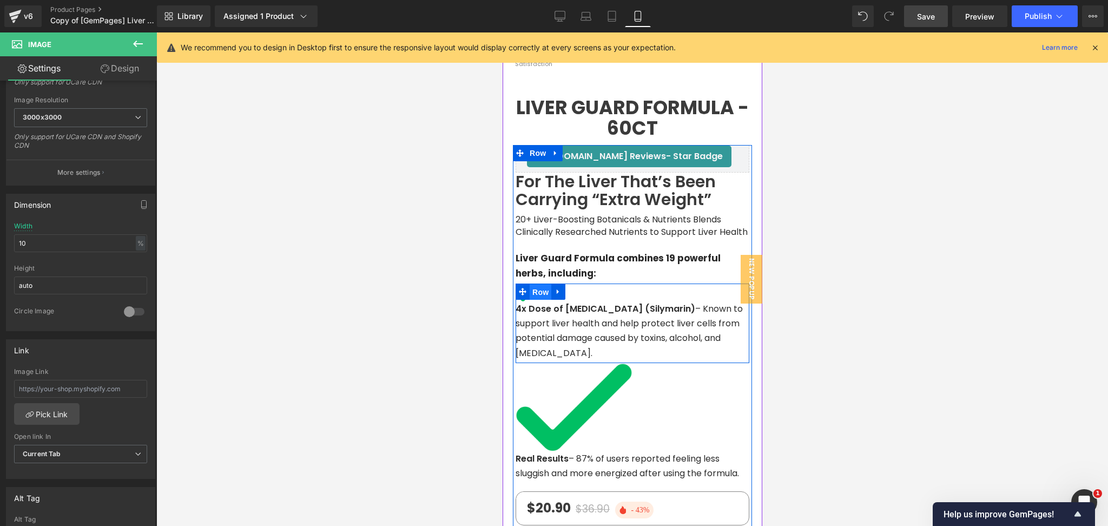
click at [539, 288] on span "Row" at bounding box center [540, 292] width 22 height 16
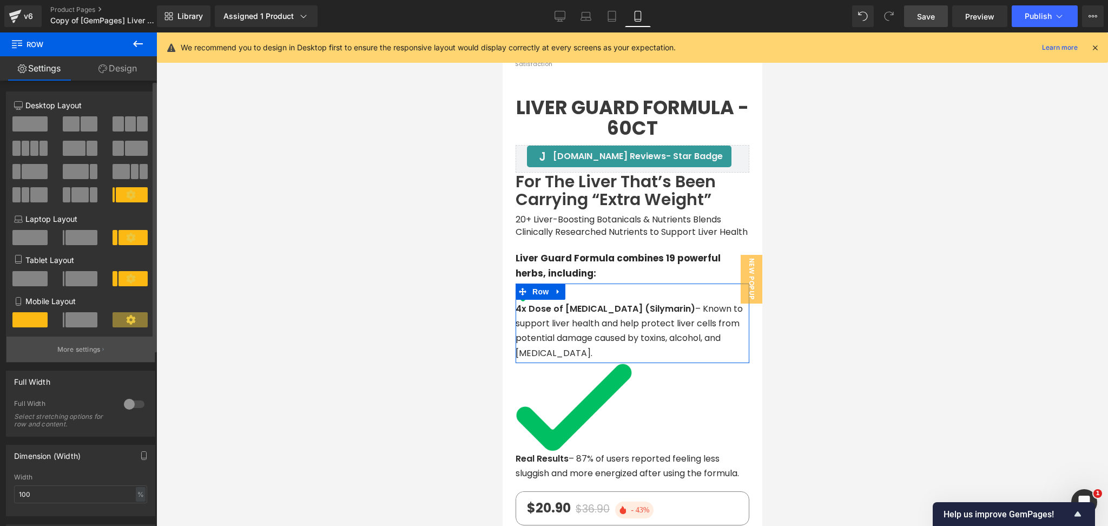
click at [86, 351] on p "More settings" at bounding box center [78, 350] width 43 height 10
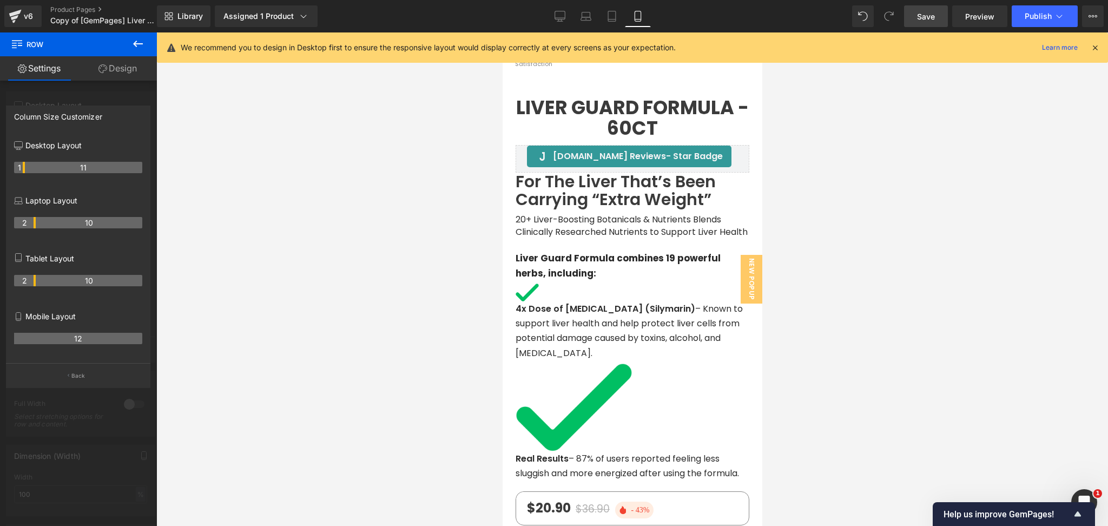
click at [189, 381] on div at bounding box center [632, 279] width 952 height 494
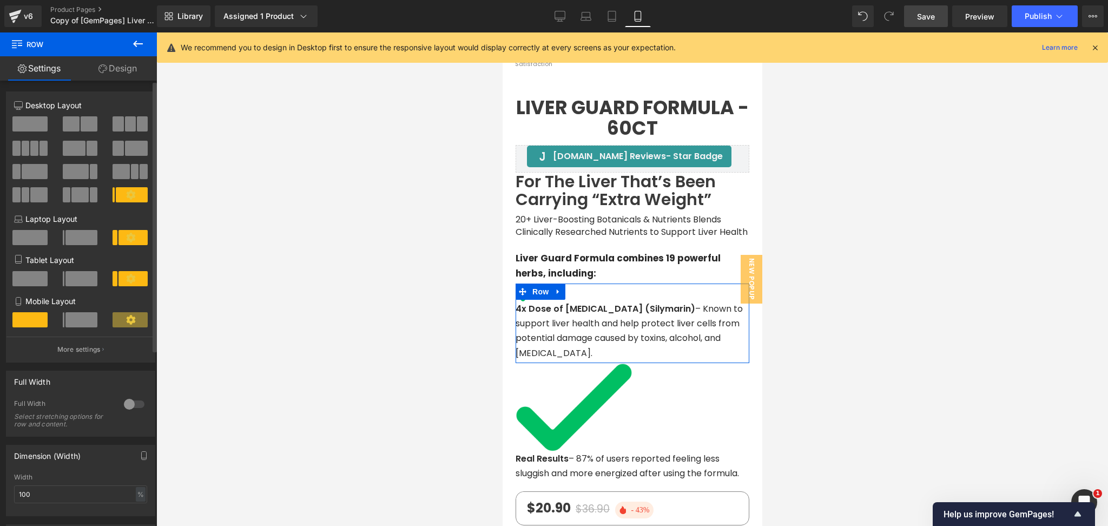
click at [82, 326] on span at bounding box center [81, 319] width 32 height 15
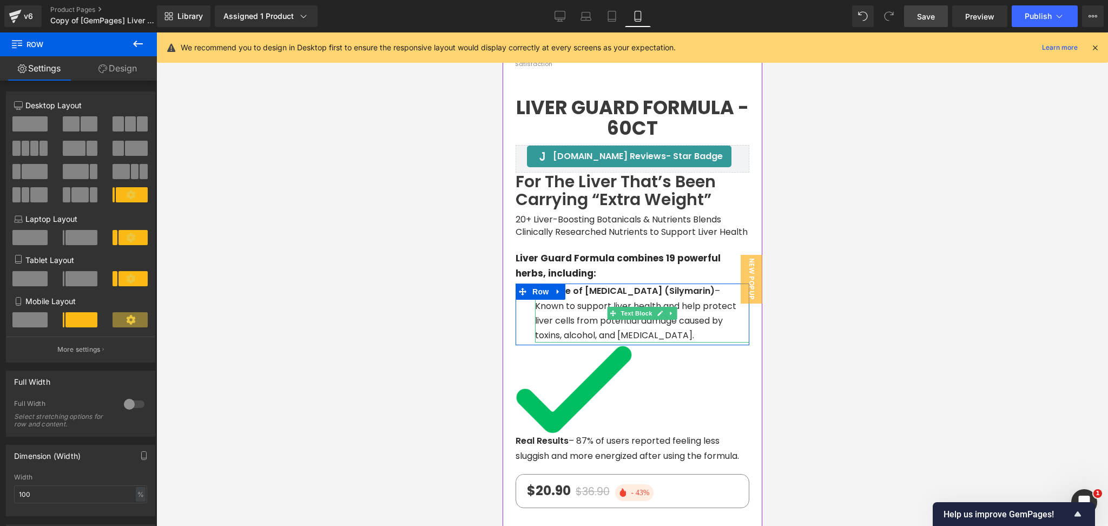
click at [587, 315] on p "4x Dose of [MEDICAL_DATA] (Silymarin) – Known to support liver health and help …" at bounding box center [642, 313] width 214 height 59
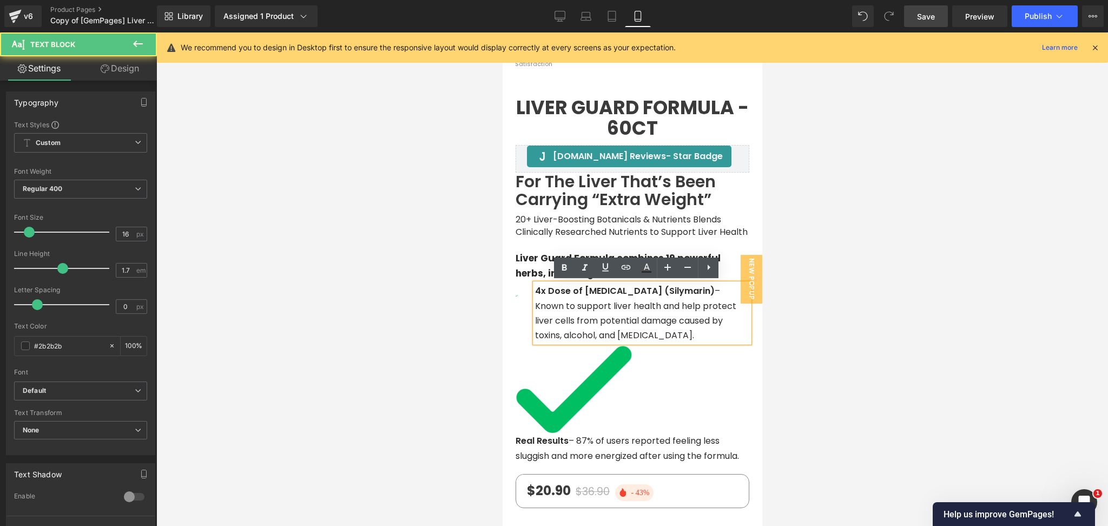
click at [842, 300] on div at bounding box center [632, 279] width 952 height 494
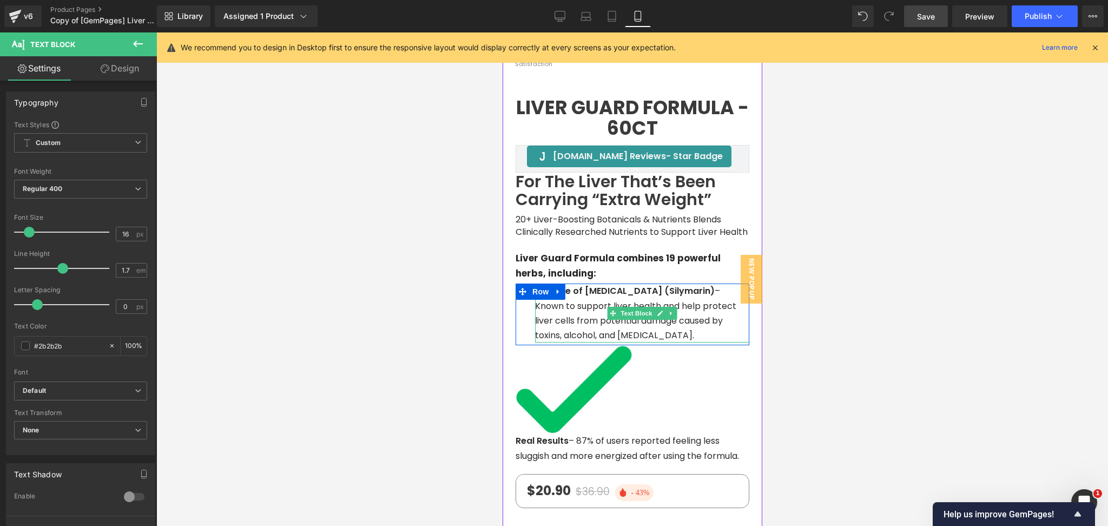
click at [579, 299] on p "4x Dose of [MEDICAL_DATA] (Silymarin) – Known to support liver health and help …" at bounding box center [642, 313] width 214 height 59
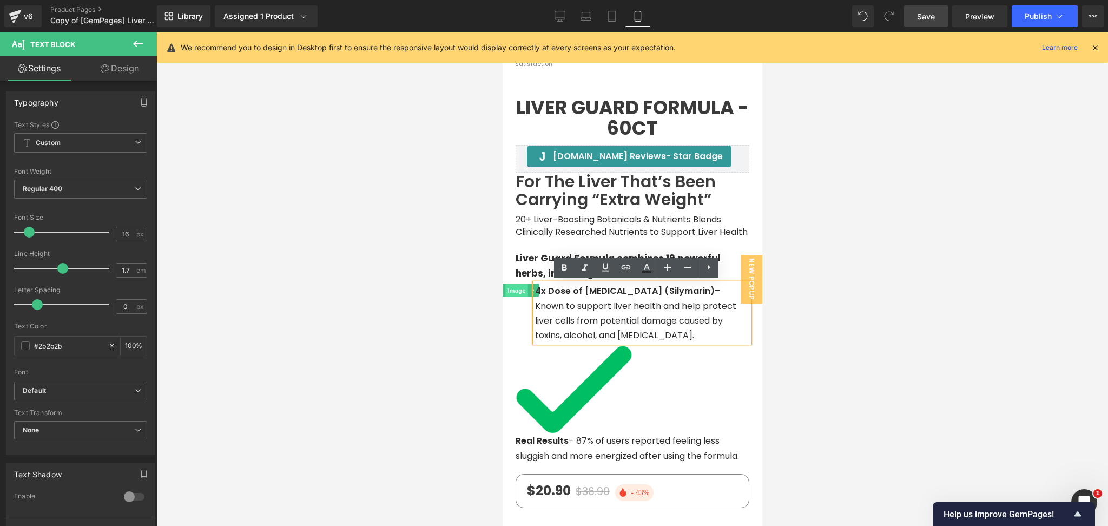
click at [511, 291] on span "Image" at bounding box center [516, 290] width 23 height 13
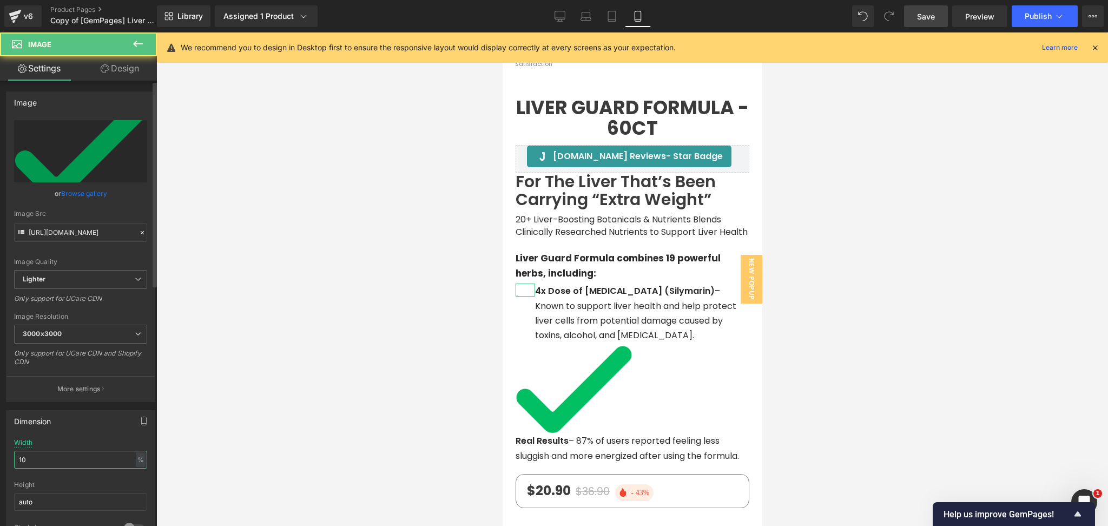
click at [35, 462] on input "10" at bounding box center [80, 460] width 133 height 18
click at [48, 458] on input "30" at bounding box center [80, 460] width 133 height 18
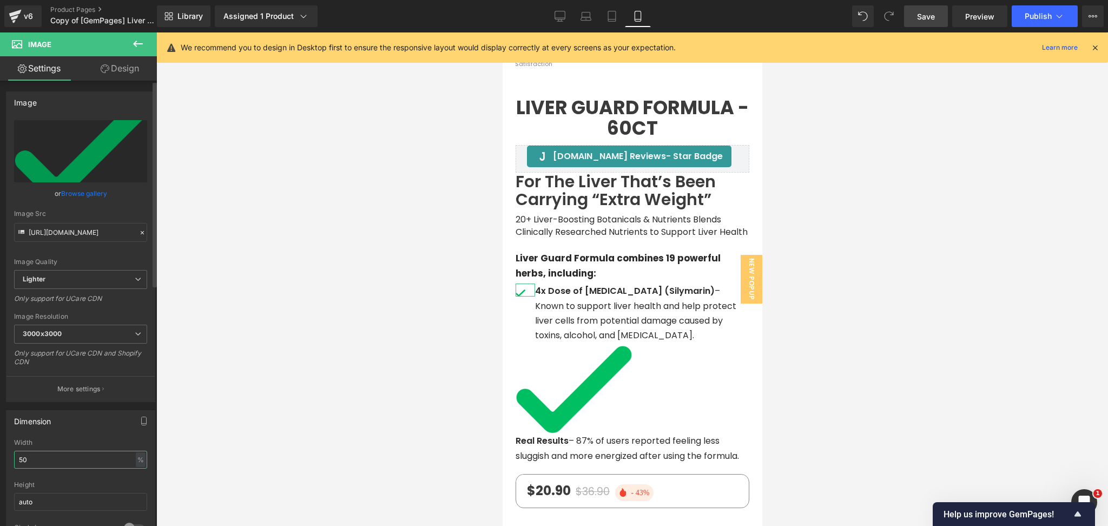
click at [54, 460] on input "50" at bounding box center [80, 460] width 133 height 18
click at [55, 460] on input "60" at bounding box center [80, 460] width 133 height 18
type input "70"
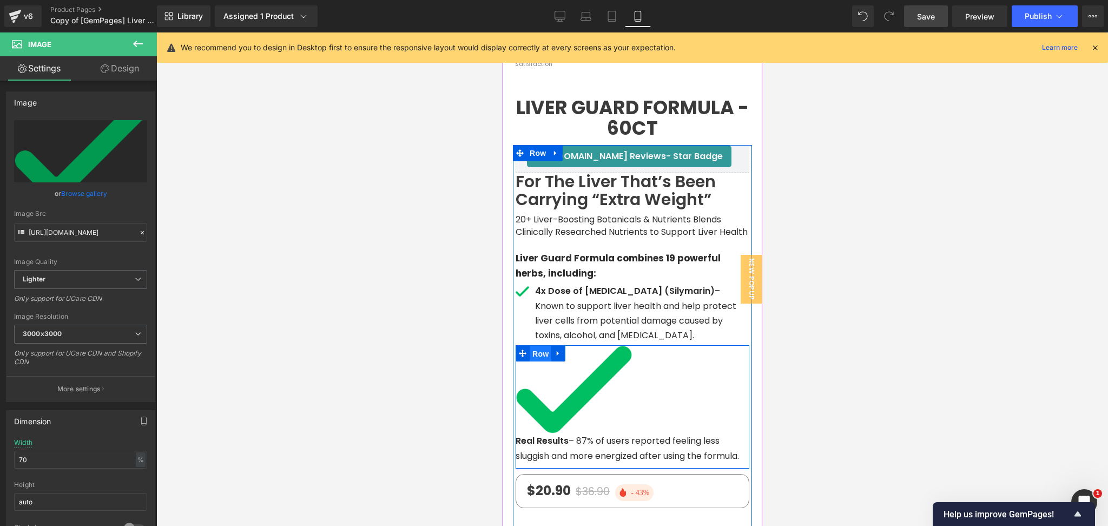
click at [539, 347] on span "Row" at bounding box center [540, 354] width 22 height 16
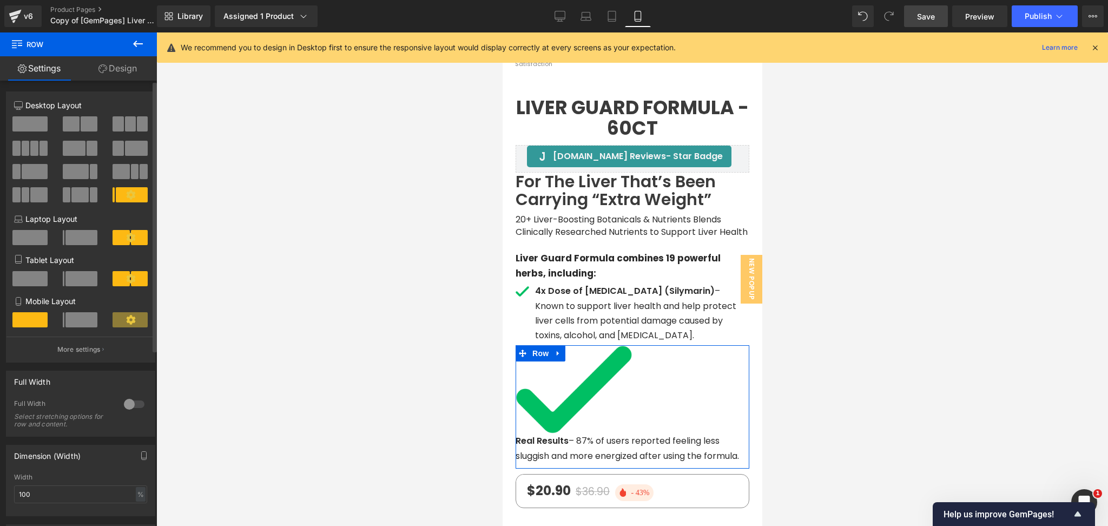
click at [73, 326] on span at bounding box center [81, 319] width 32 height 15
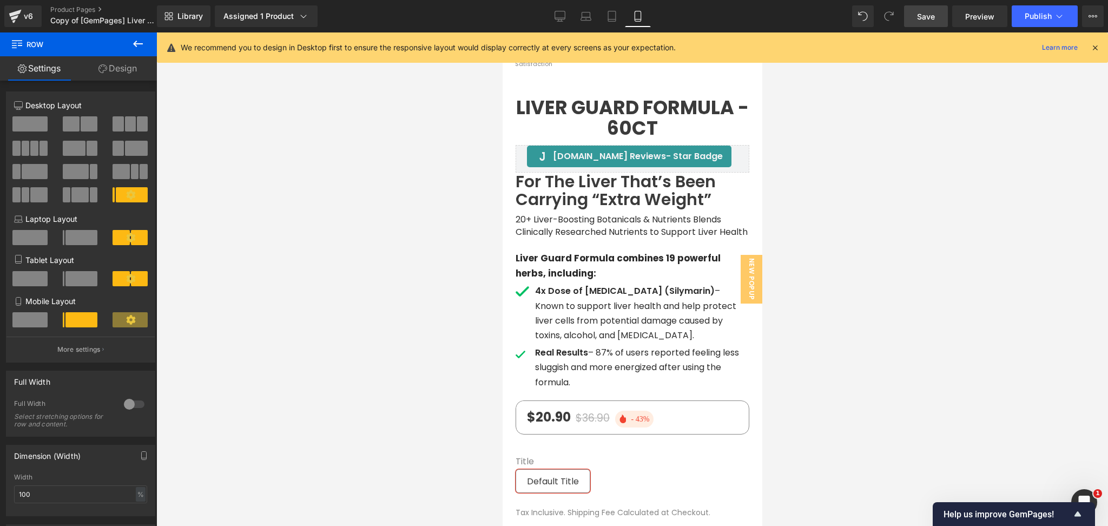
click at [901, 364] on div at bounding box center [632, 279] width 952 height 494
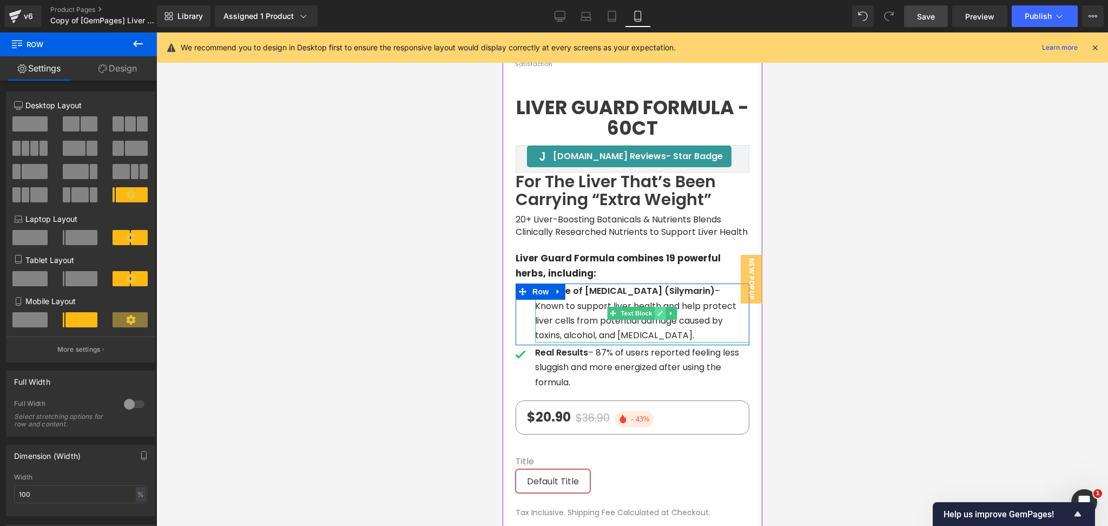
click at [657, 314] on icon at bounding box center [660, 313] width 6 height 6
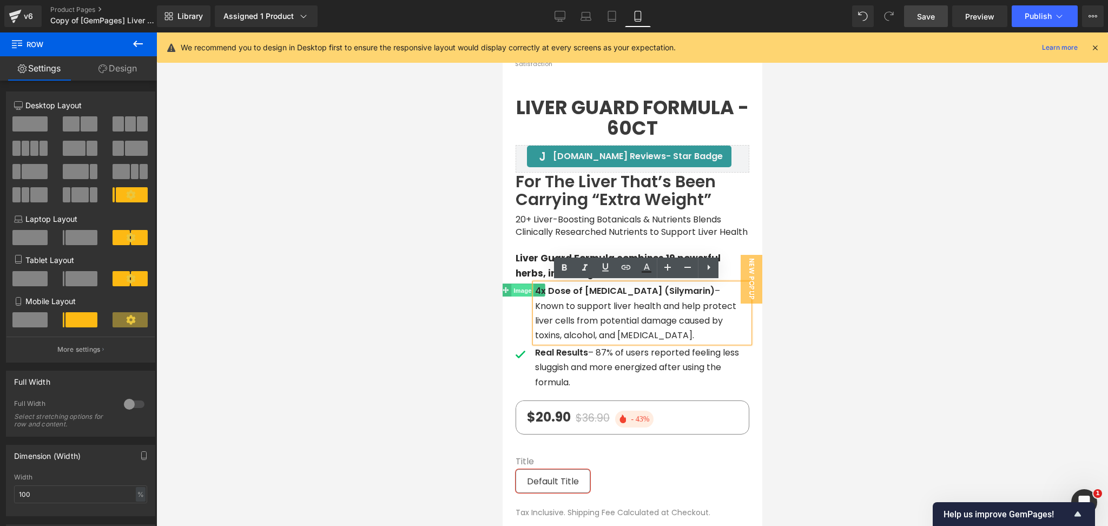
click at [516, 288] on span "Image" at bounding box center [522, 290] width 23 height 13
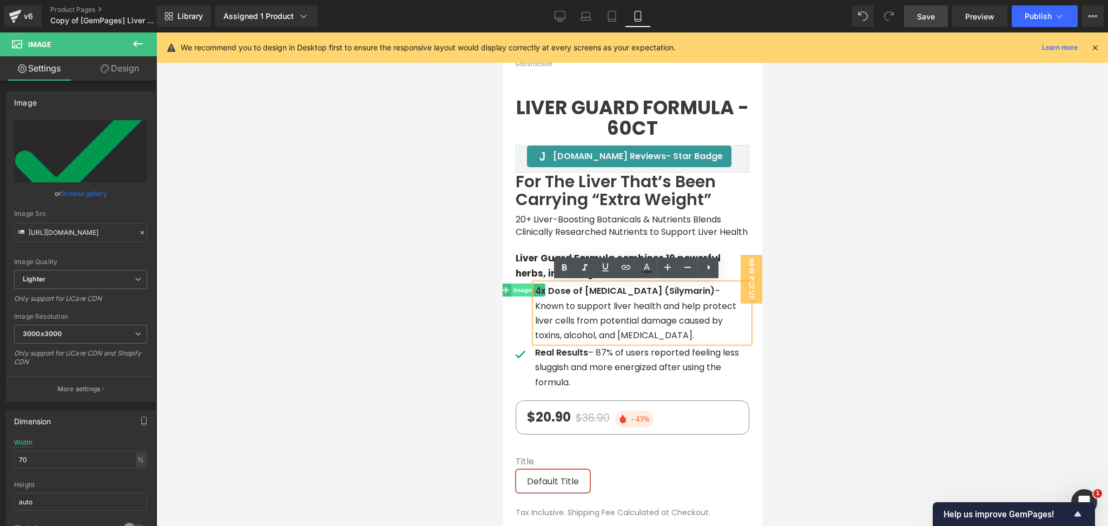
click at [516, 288] on span "Image" at bounding box center [522, 290] width 23 height 13
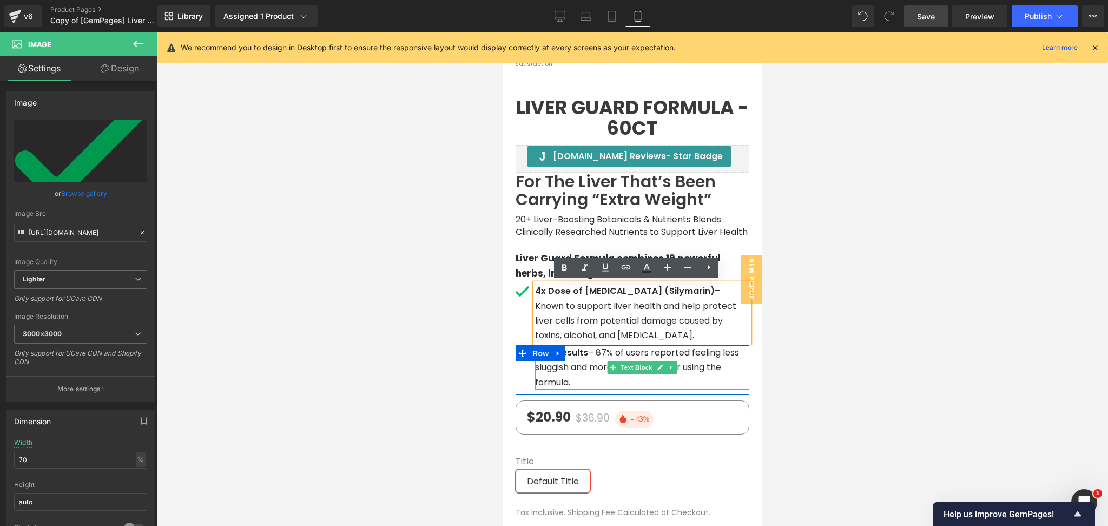
click at [598, 351] on p "Real Results – 87% of users reported feeling less sluggish and more energized a…" at bounding box center [642, 367] width 214 height 44
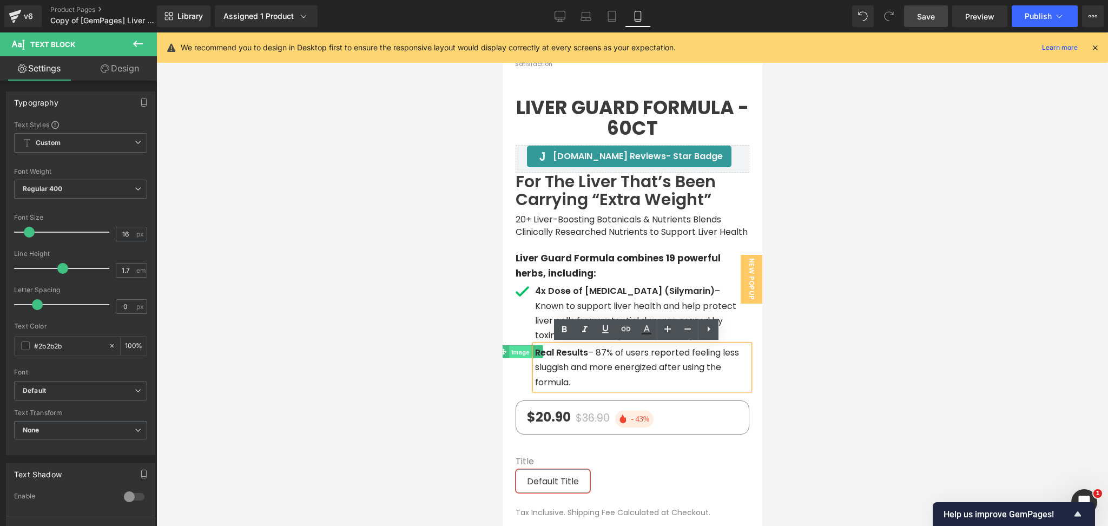
drag, startPoint x: 517, startPoint y: 352, endPoint x: 986, endPoint y: 387, distance: 470.0
click at [517, 352] on span "Image" at bounding box center [520, 352] width 23 height 13
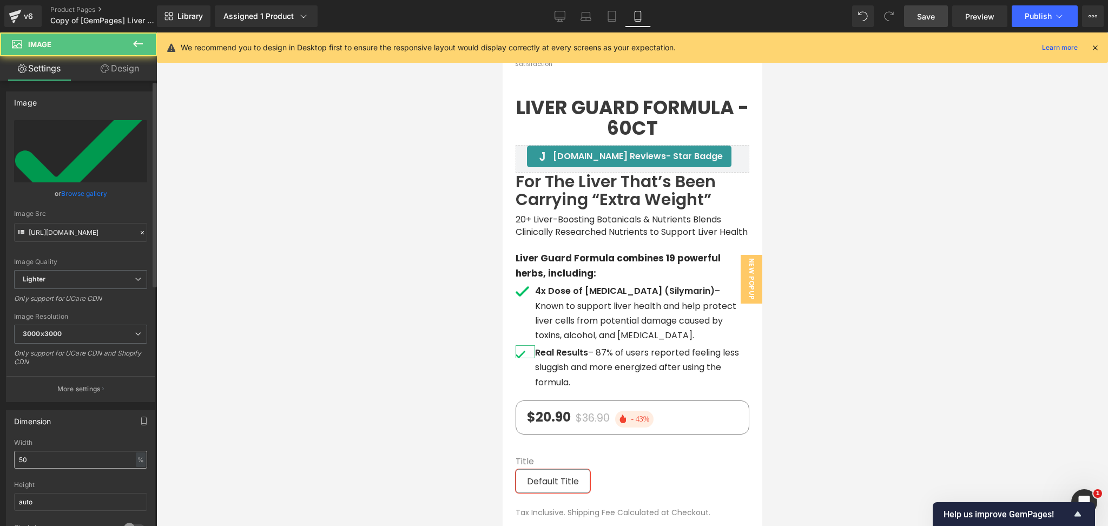
click at [69, 462] on input "50" at bounding box center [80, 460] width 133 height 18
type input "70"
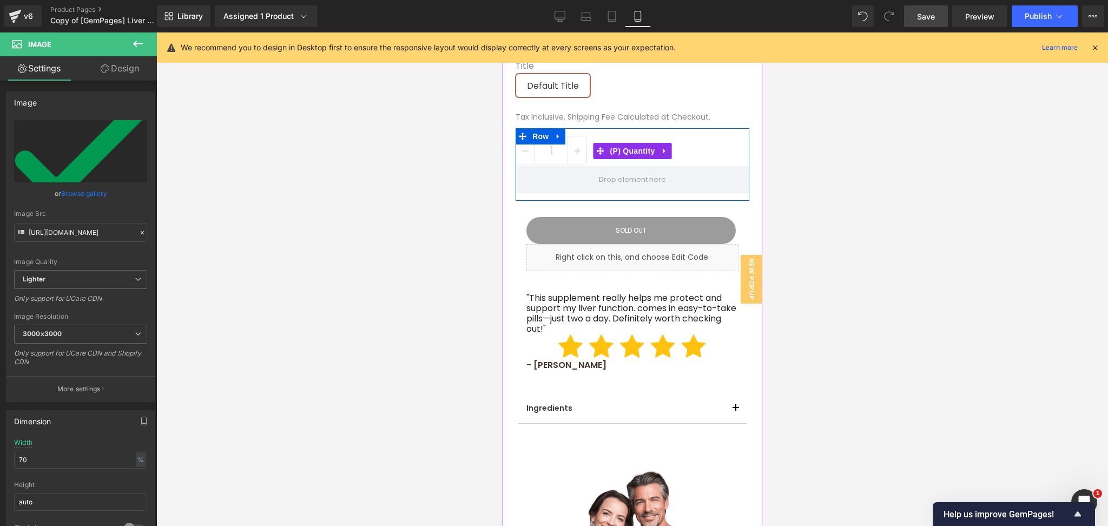
scroll to position [868, 0]
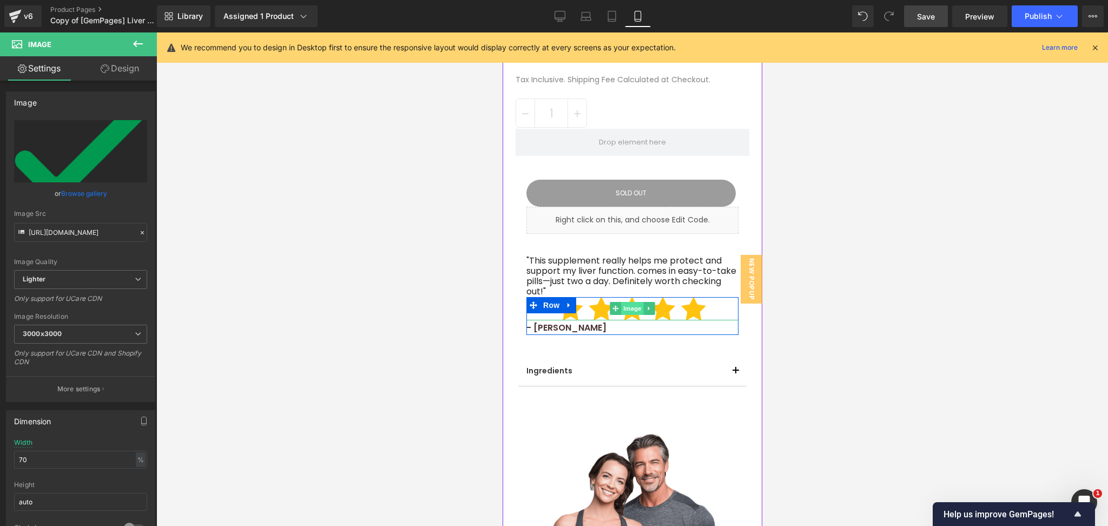
click at [627, 311] on span "Image" at bounding box center [632, 308] width 23 height 13
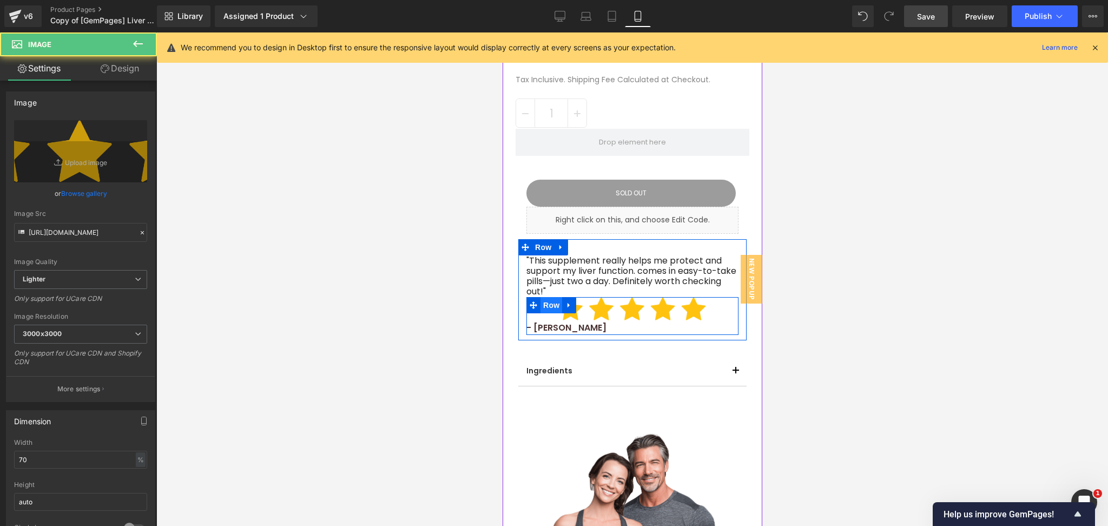
click at [547, 299] on span "Row" at bounding box center [551, 305] width 22 height 16
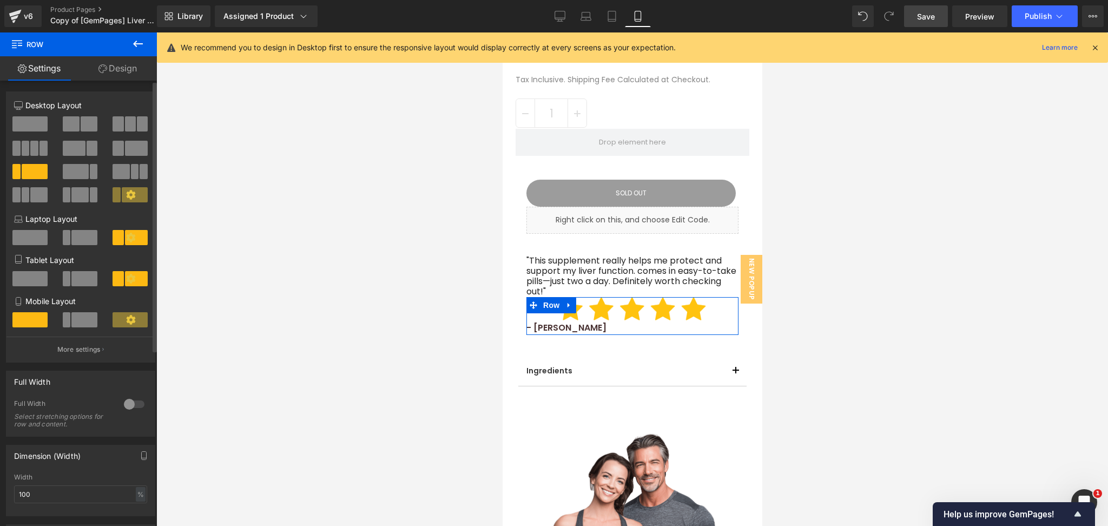
click at [57, 316] on div at bounding box center [81, 323] width 50 height 23
click at [77, 323] on span at bounding box center [84, 319] width 26 height 15
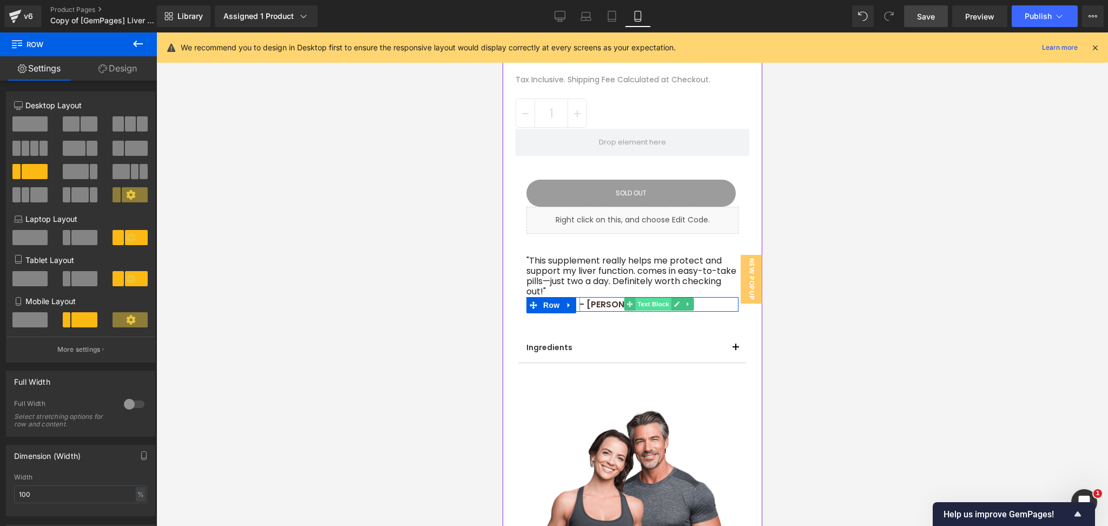
click at [646, 300] on span "Text Block" at bounding box center [653, 304] width 36 height 13
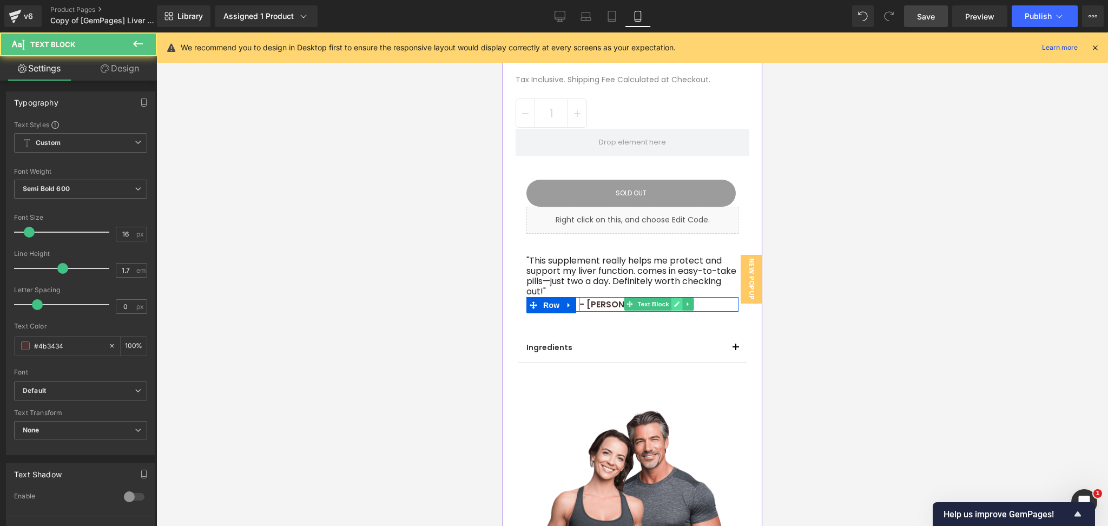
click at [674, 301] on icon at bounding box center [677, 304] width 6 height 6
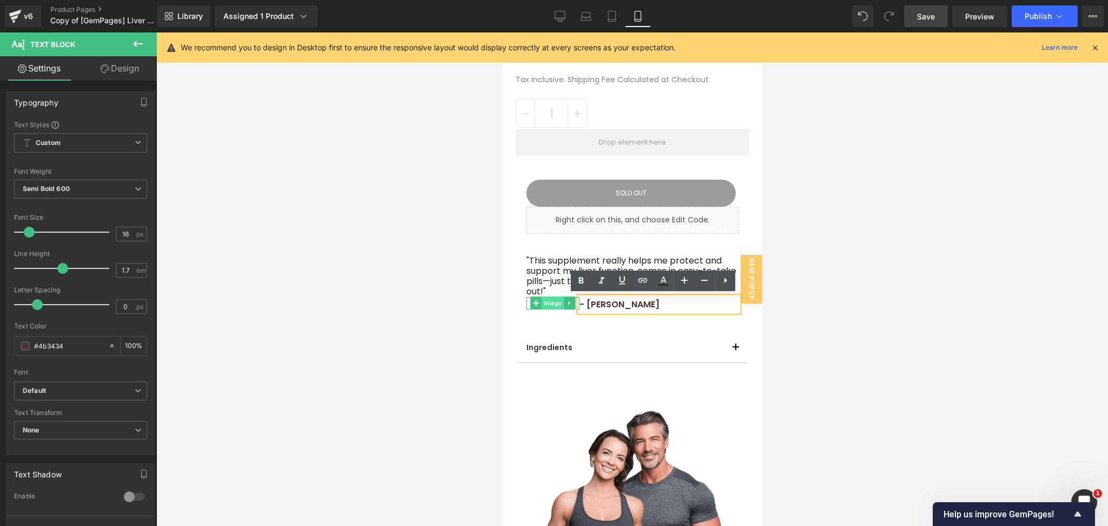
drag, startPoint x: 543, startPoint y: 305, endPoint x: 960, endPoint y: 338, distance: 418.5
click at [543, 305] on span "Image" at bounding box center [552, 303] width 23 height 13
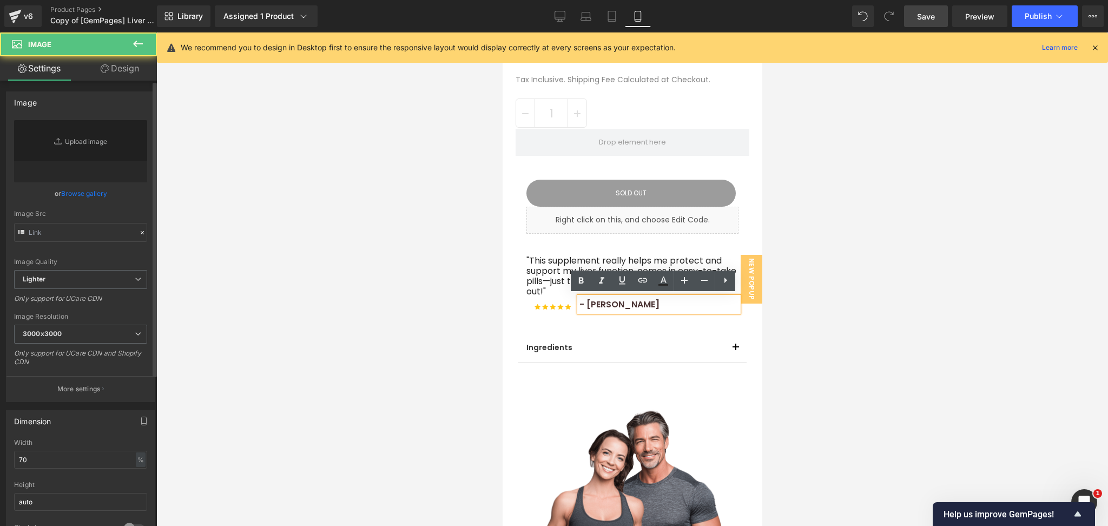
type input "[URL][DOMAIN_NAME]"
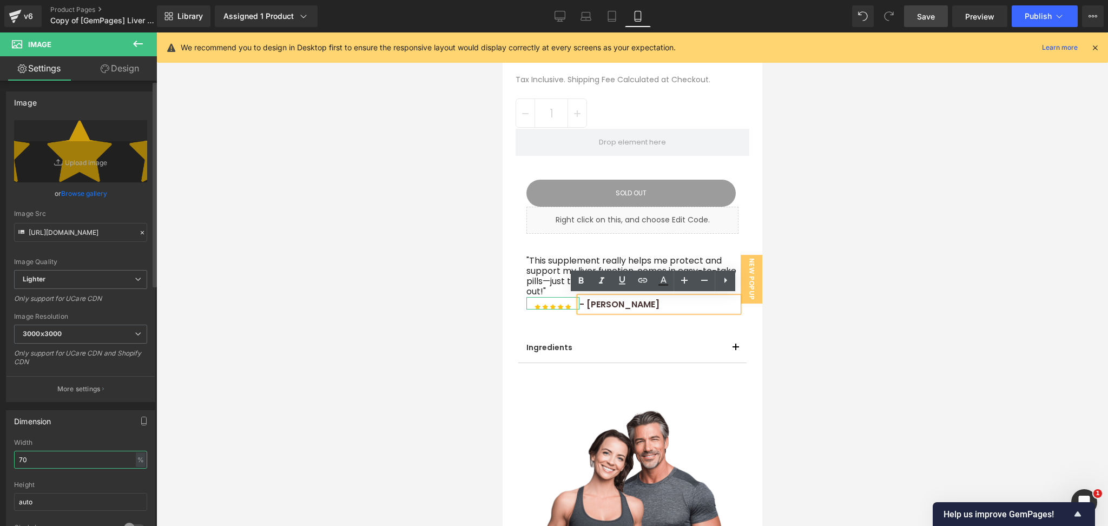
click at [61, 462] on input "70" at bounding box center [80, 460] width 133 height 18
click at [59, 461] on input "70" at bounding box center [80, 460] width 133 height 18
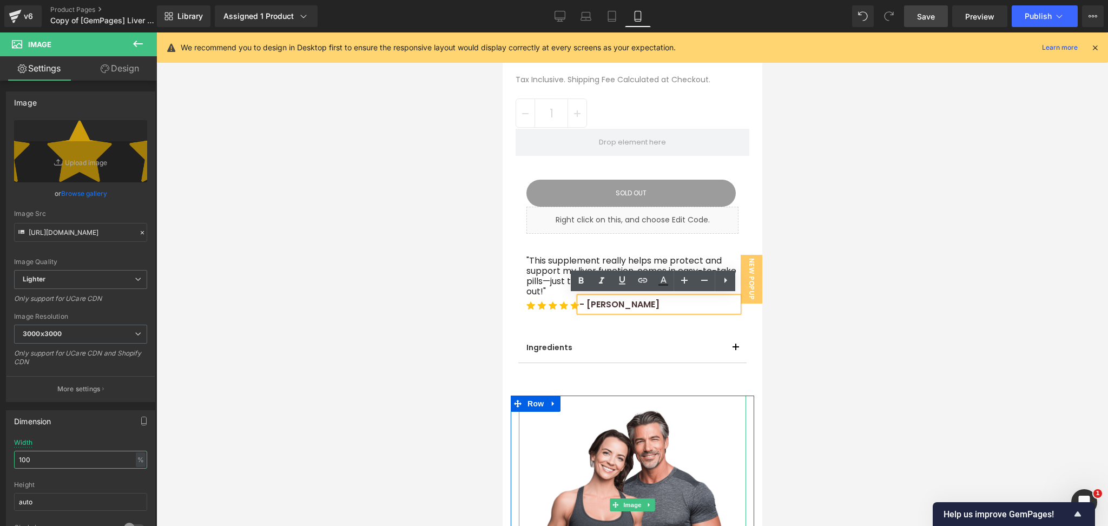
type input "100"
click at [896, 357] on div at bounding box center [632, 279] width 952 height 494
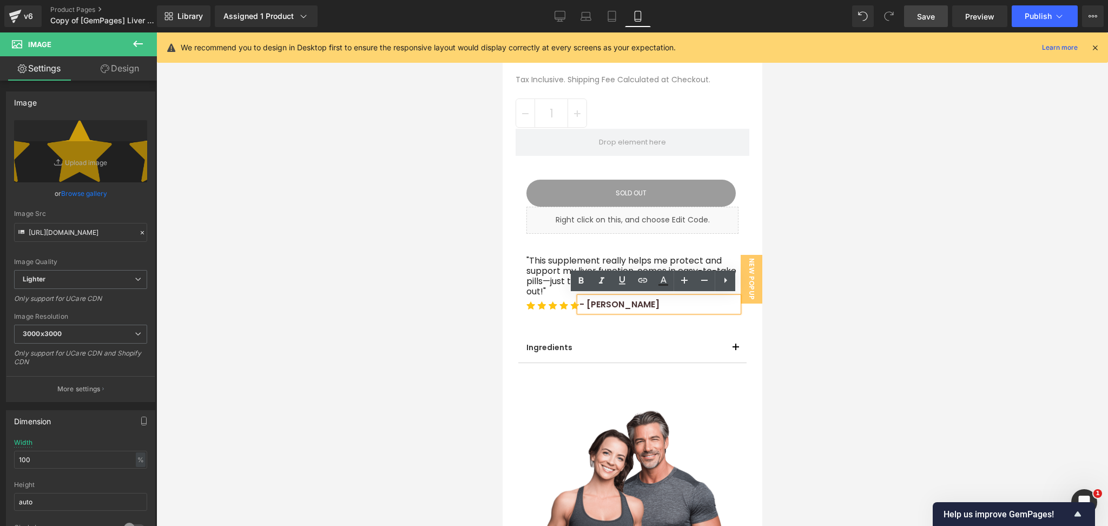
click at [947, 306] on div at bounding box center [632, 279] width 952 height 494
click at [654, 245] on div ""This supplement really helps me protect and support my liver function. comes i…" at bounding box center [632, 278] width 228 height 78
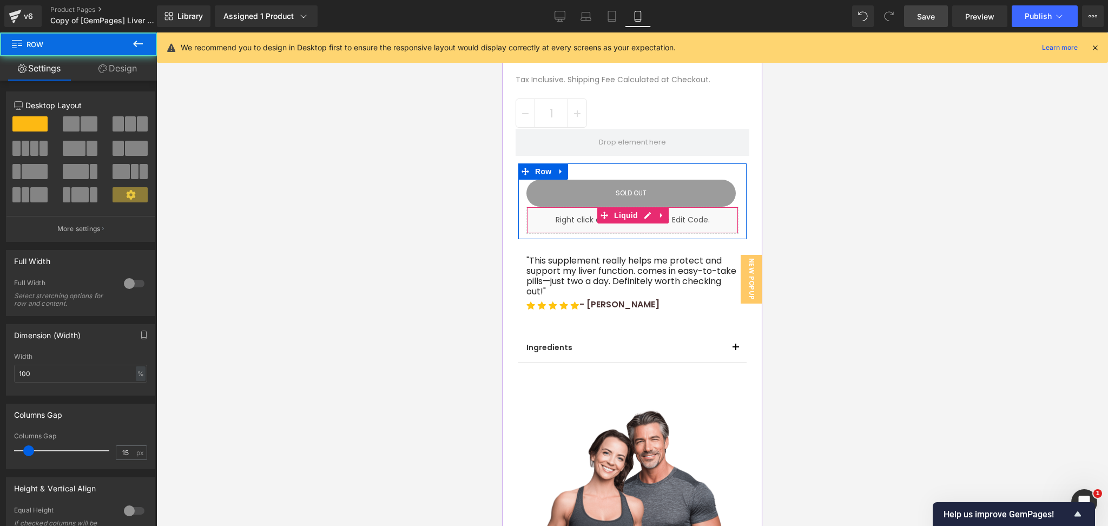
click at [583, 207] on div "Liquid" at bounding box center [632, 220] width 212 height 27
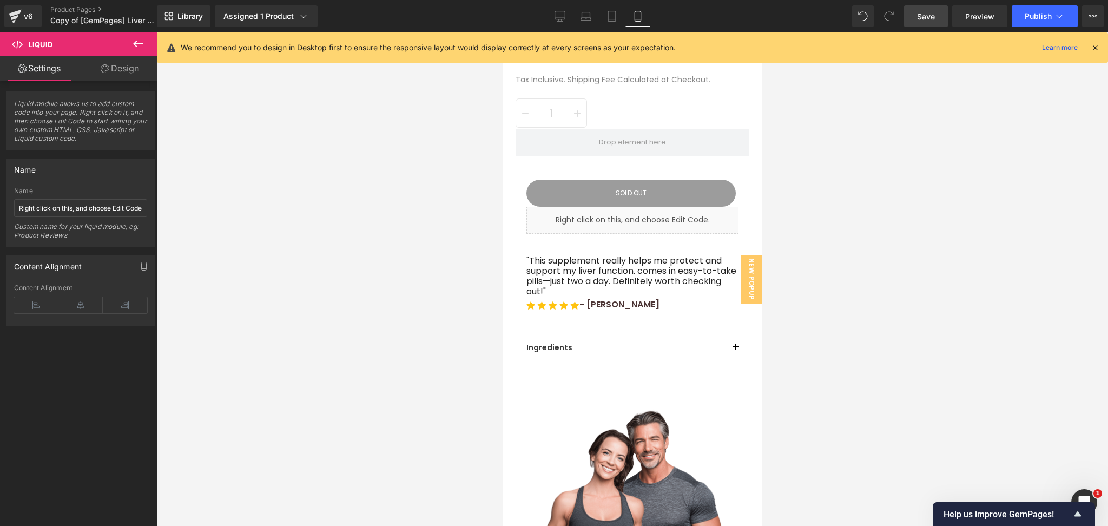
click at [878, 194] on div at bounding box center [632, 279] width 952 height 494
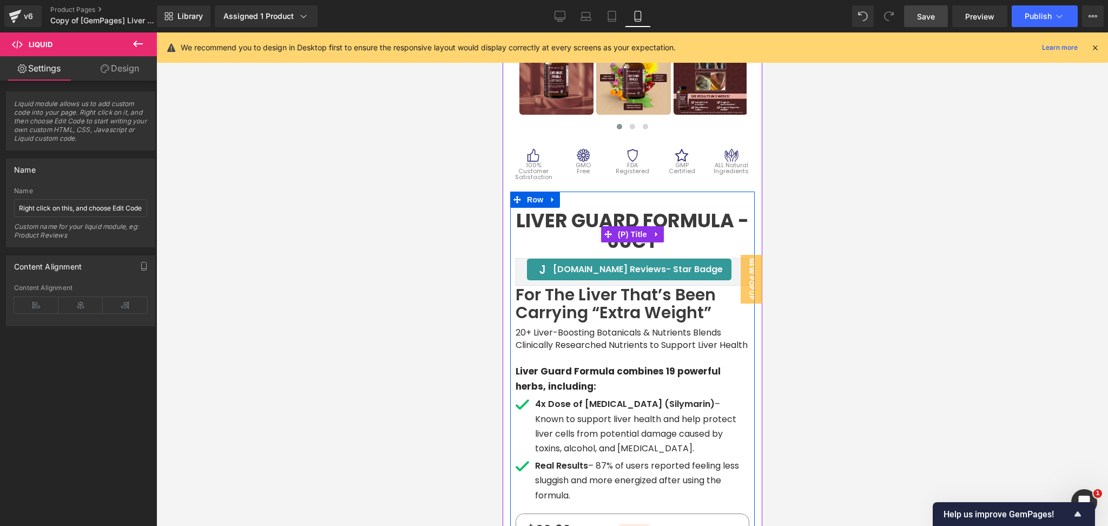
scroll to position [433, 0]
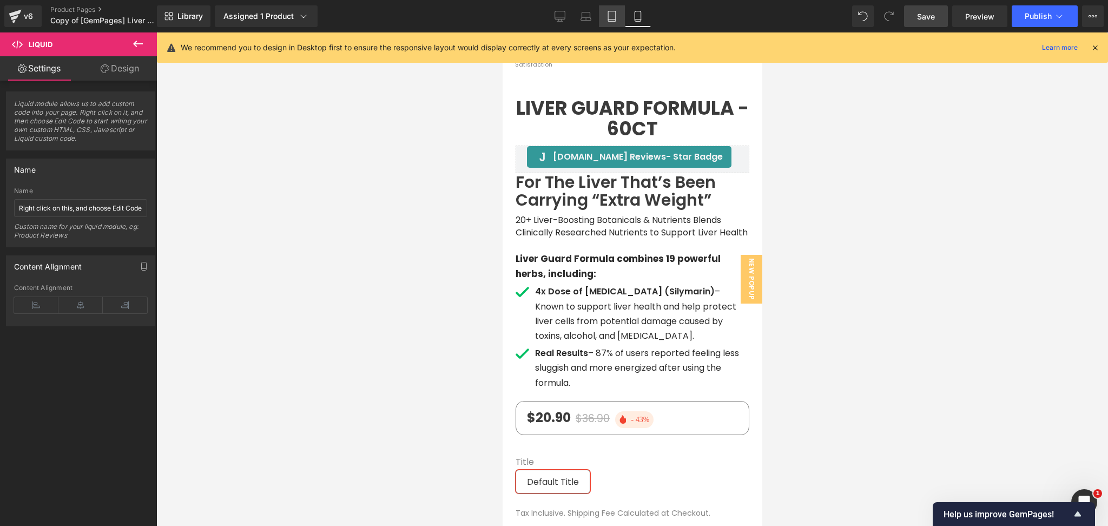
click at [620, 18] on link "Tablet" at bounding box center [612, 16] width 26 height 22
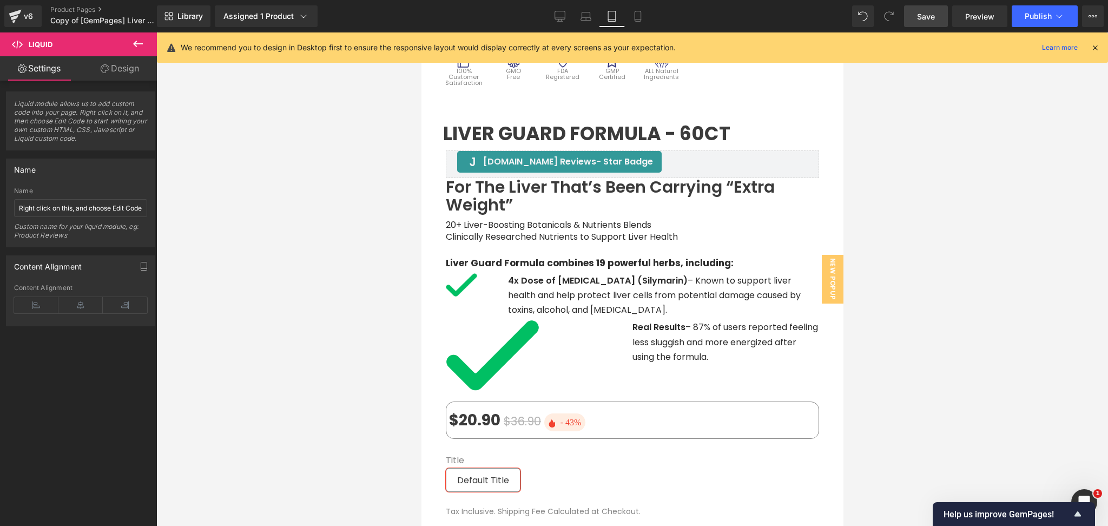
scroll to position [567, 0]
drag, startPoint x: 639, startPoint y: 14, endPoint x: 942, endPoint y: 24, distance: 303.8
click at [639, 14] on icon at bounding box center [638, 16] width 11 height 11
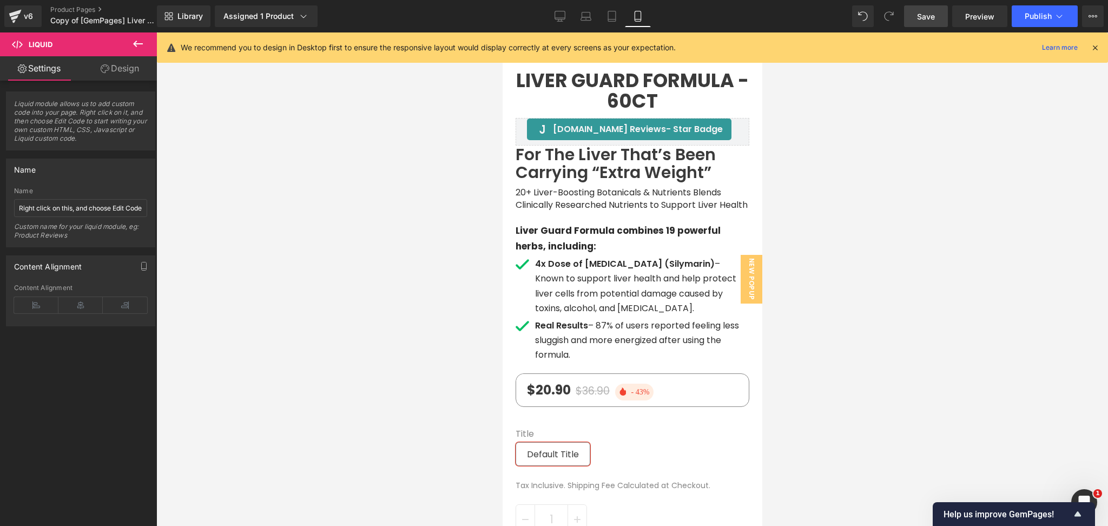
scroll to position [462, 0]
click at [615, 18] on icon at bounding box center [612, 16] width 11 height 11
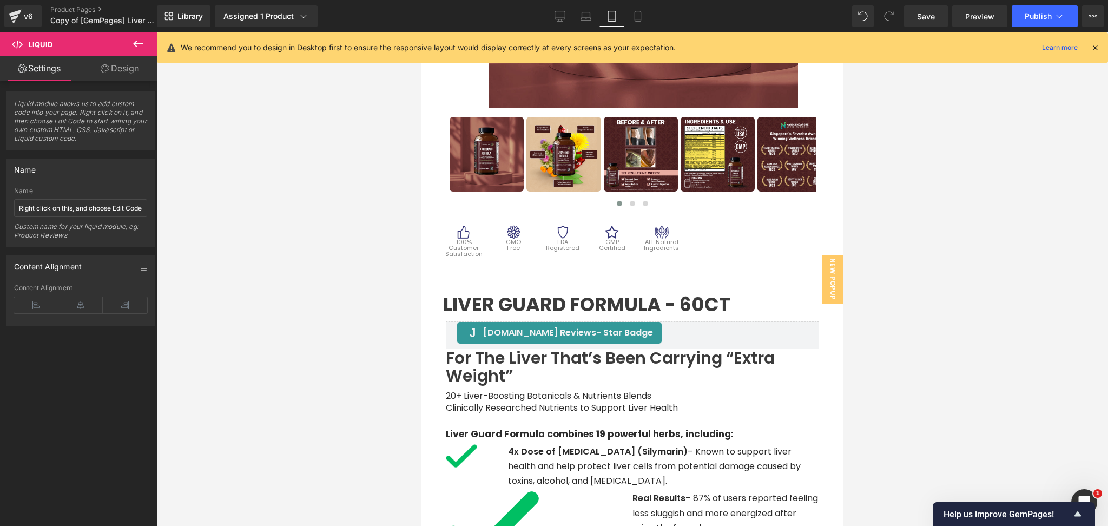
scroll to position [333, 0]
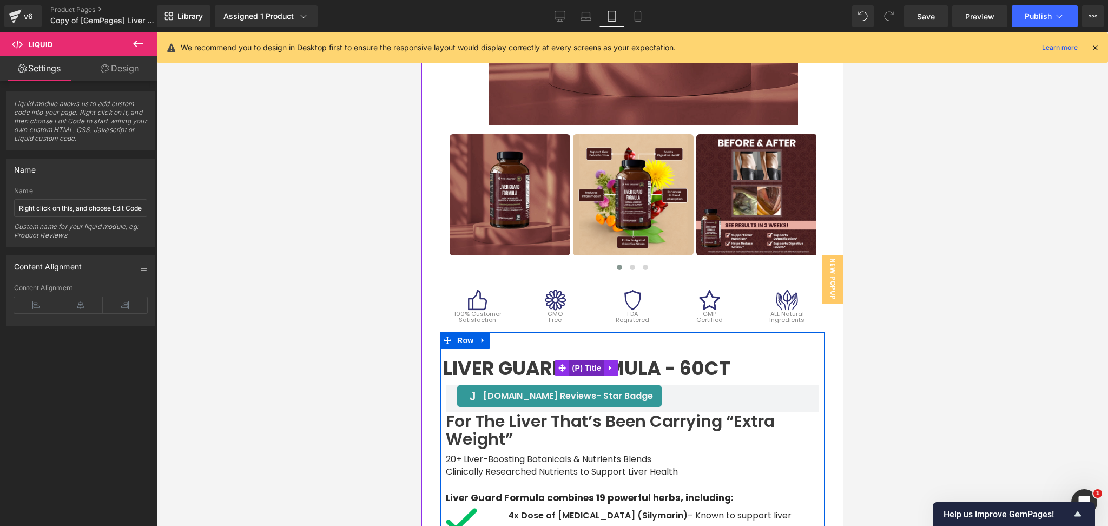
click at [585, 370] on span "(P) Title" at bounding box center [586, 368] width 35 height 16
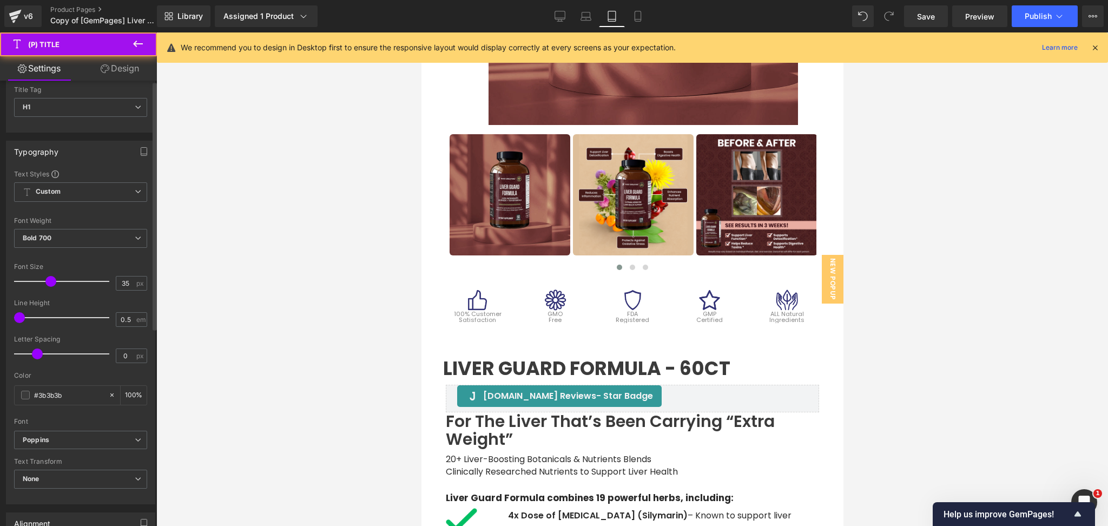
scroll to position [353, 0]
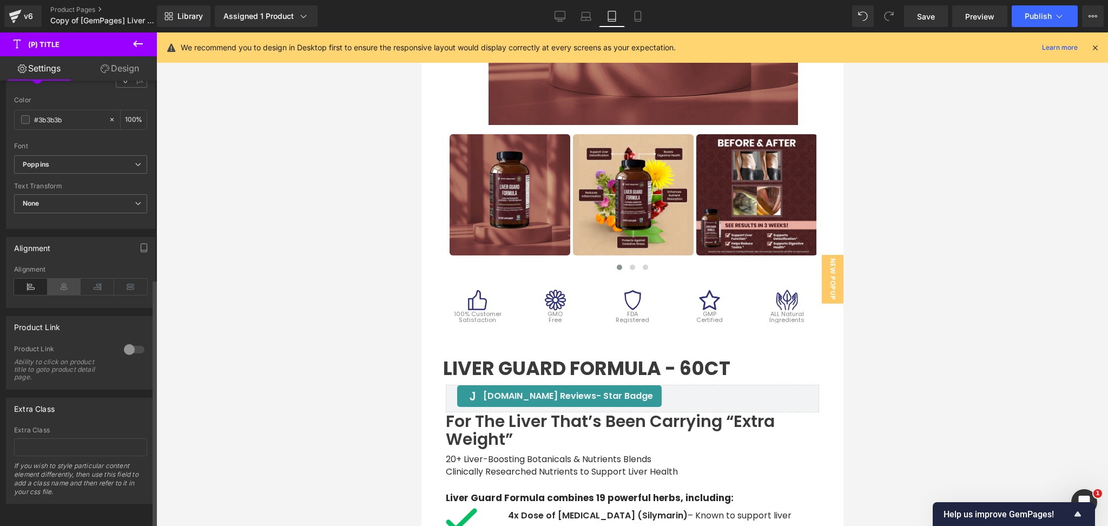
drag, startPoint x: 61, startPoint y: 280, endPoint x: 68, endPoint y: 279, distance: 6.6
click at [61, 279] on icon at bounding box center [65, 287] width 34 height 16
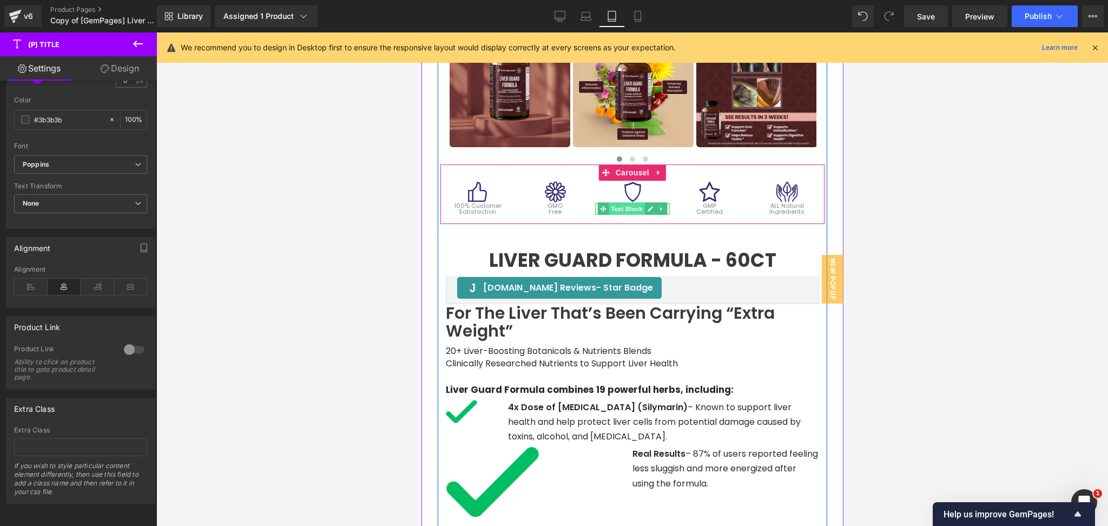
scroll to position [478, 0]
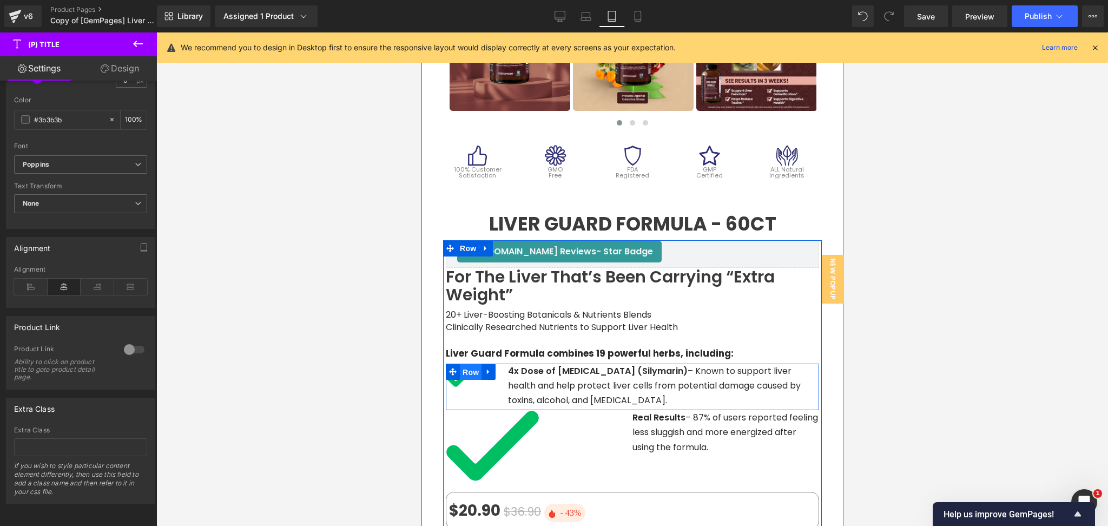
click at [470, 367] on span "Row" at bounding box center [471, 372] width 22 height 16
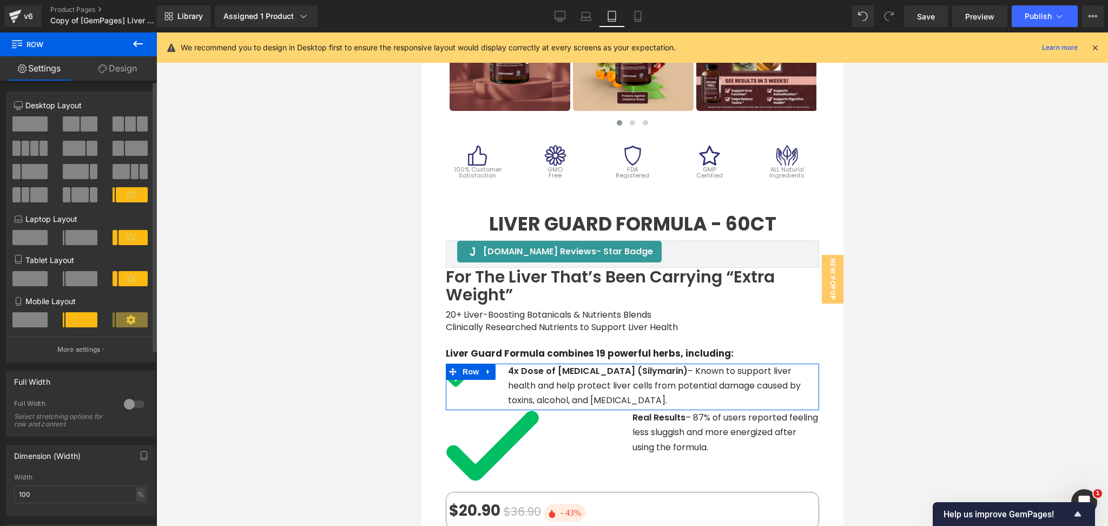
click at [128, 281] on icon at bounding box center [131, 279] width 10 height 10
click at [87, 358] on button "More settings" at bounding box center [80, 349] width 148 height 25
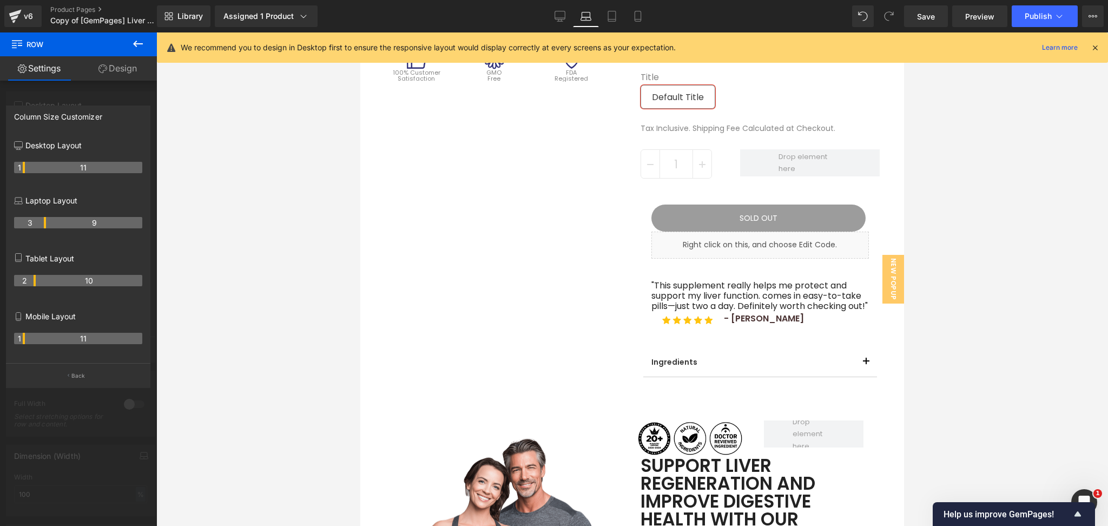
scroll to position [0, 0]
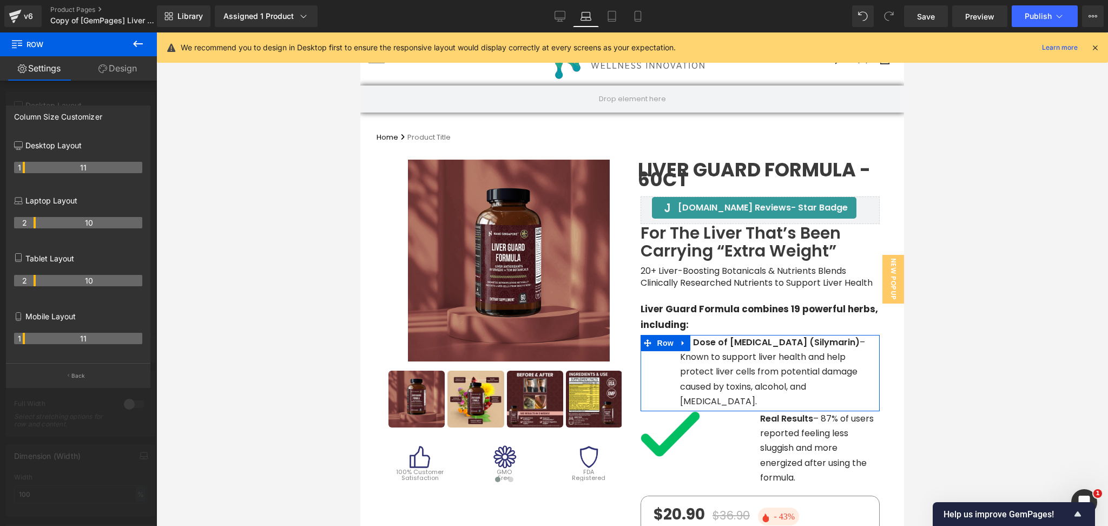
click at [35, 227] on tr "2 10" at bounding box center [78, 222] width 128 height 11
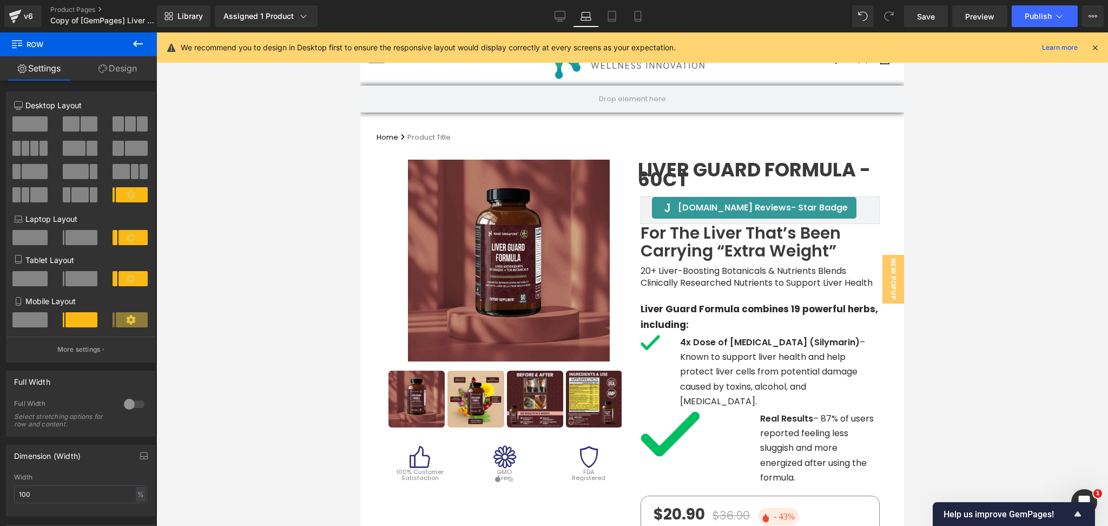
click at [1015, 277] on div at bounding box center [632, 279] width 952 height 494
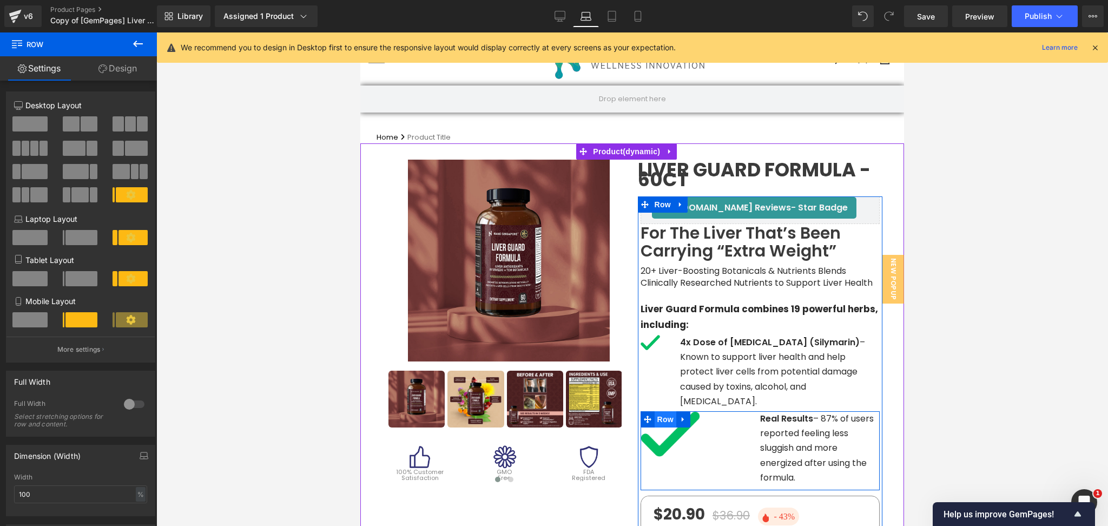
click at [659, 411] on span "Row" at bounding box center [666, 419] width 22 height 16
click at [669, 428] on span "Image" at bounding box center [670, 434] width 23 height 13
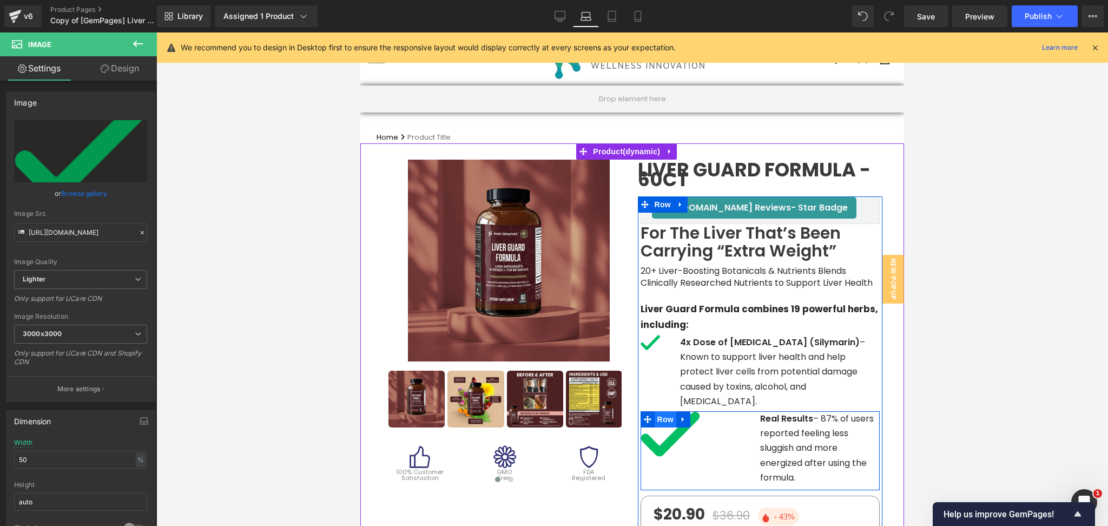
click at [655, 411] on span "Row" at bounding box center [666, 419] width 22 height 16
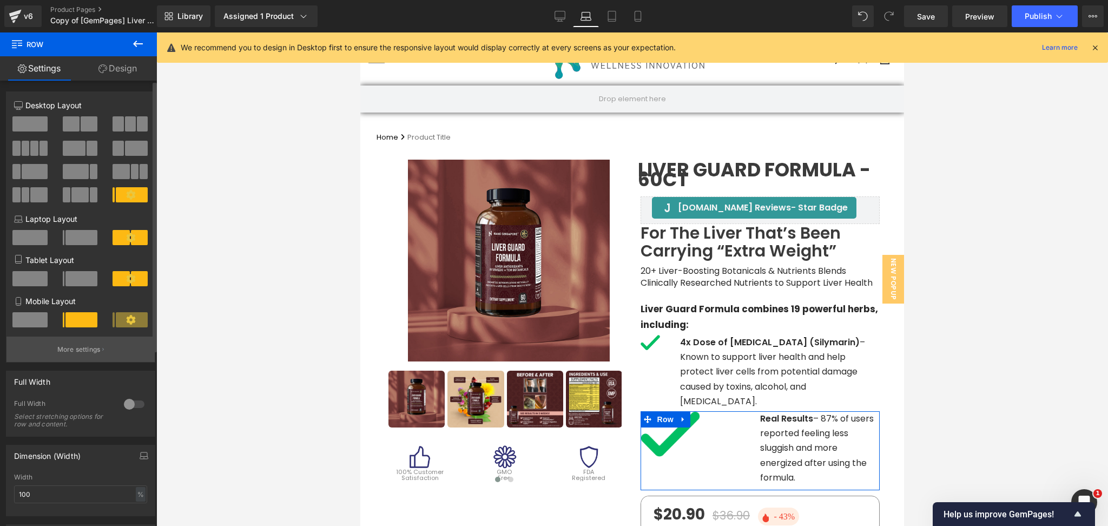
click at [93, 347] on p "More settings" at bounding box center [78, 350] width 43 height 10
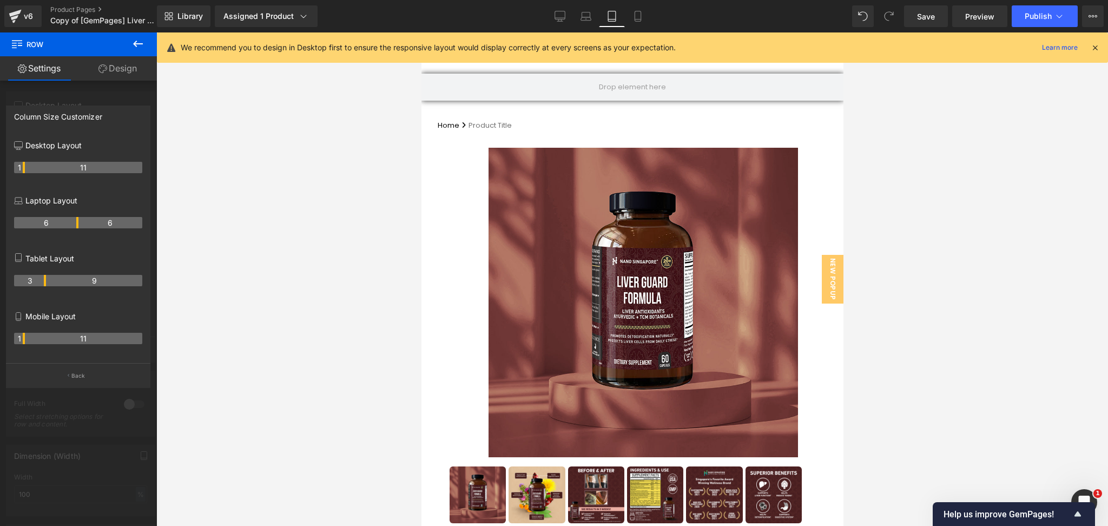
scroll to position [410, 0]
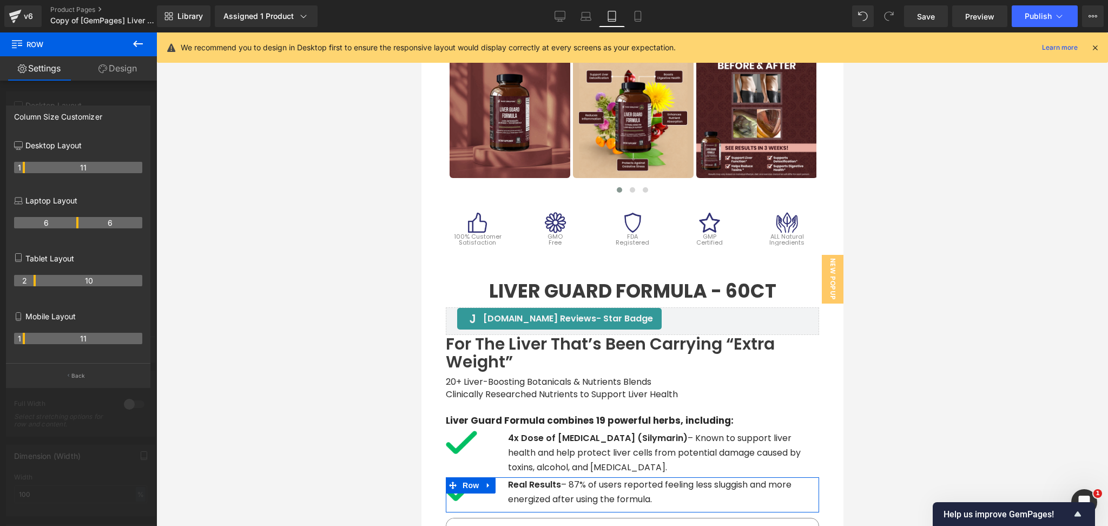
drag, startPoint x: 76, startPoint y: 284, endPoint x: 32, endPoint y: 279, distance: 43.5
click at [32, 279] on th "2" at bounding box center [25, 280] width 22 height 11
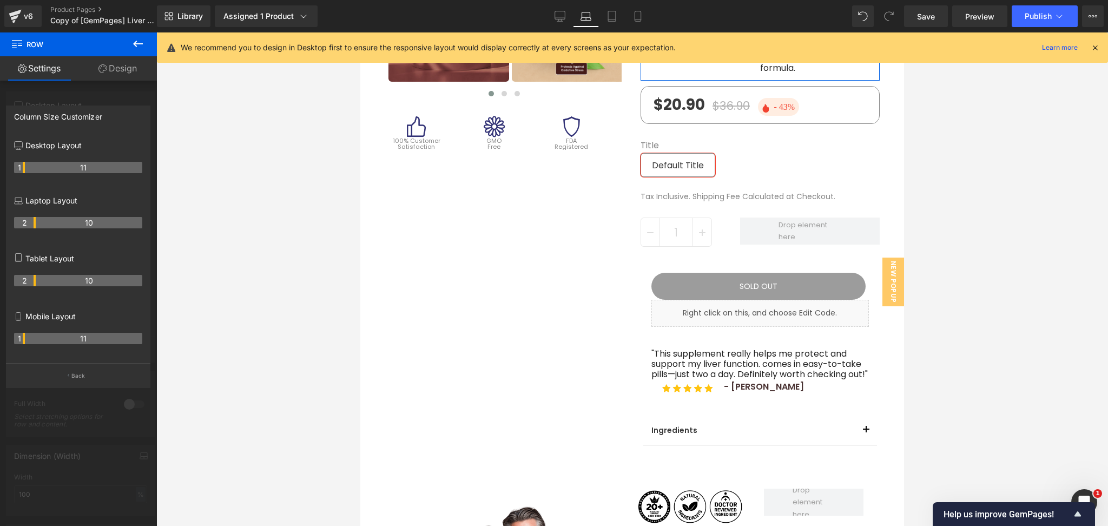
scroll to position [0, 0]
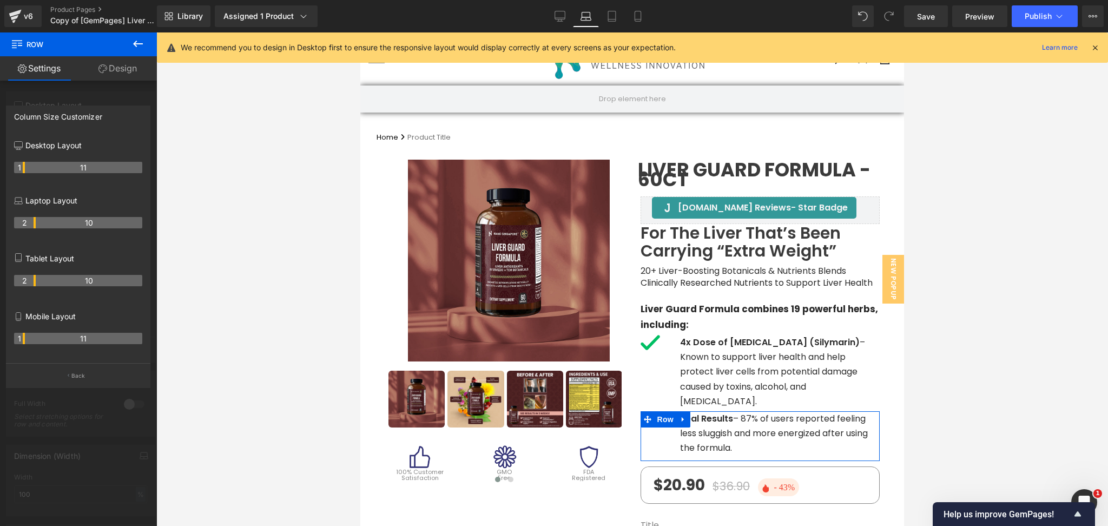
drag, startPoint x: 75, startPoint y: 226, endPoint x: 30, endPoint y: 225, distance: 44.9
click at [30, 225] on th "2" at bounding box center [25, 222] width 22 height 11
click at [997, 234] on div at bounding box center [632, 279] width 952 height 494
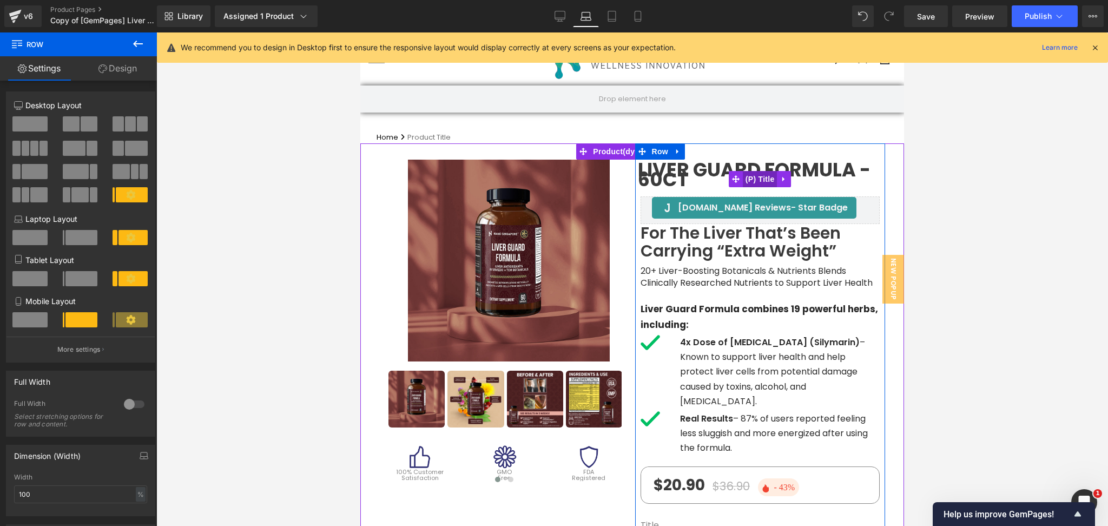
click at [756, 175] on span "(P) Title" at bounding box center [760, 179] width 35 height 16
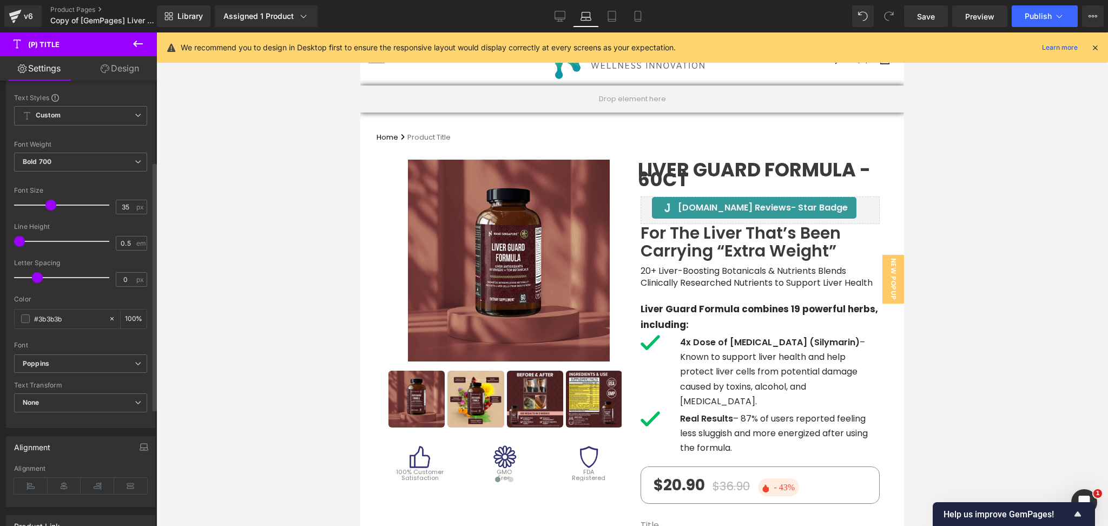
scroll to position [144, 0]
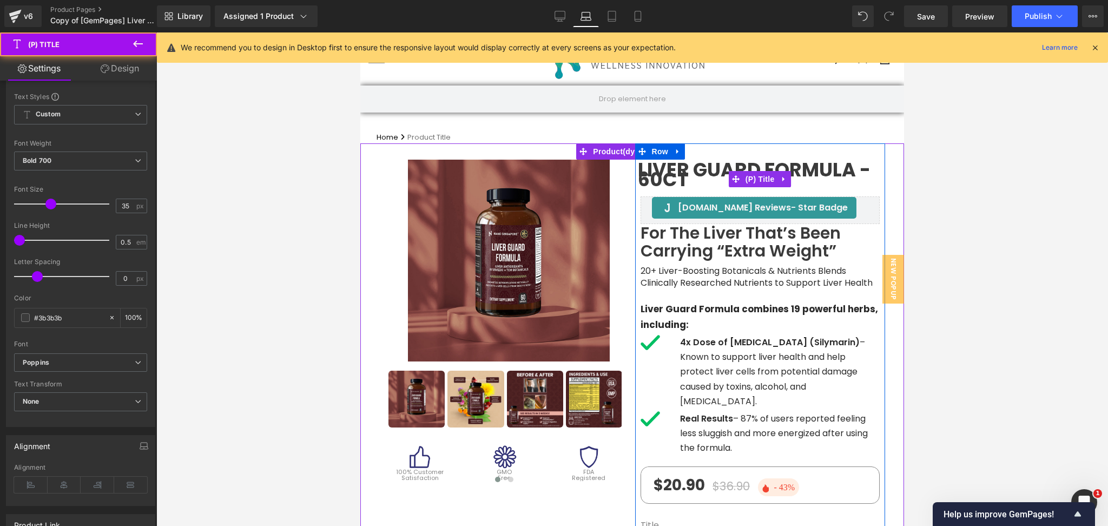
click at [701, 174] on span "Liver Guard Formula - 60ct" at bounding box center [760, 174] width 245 height 19
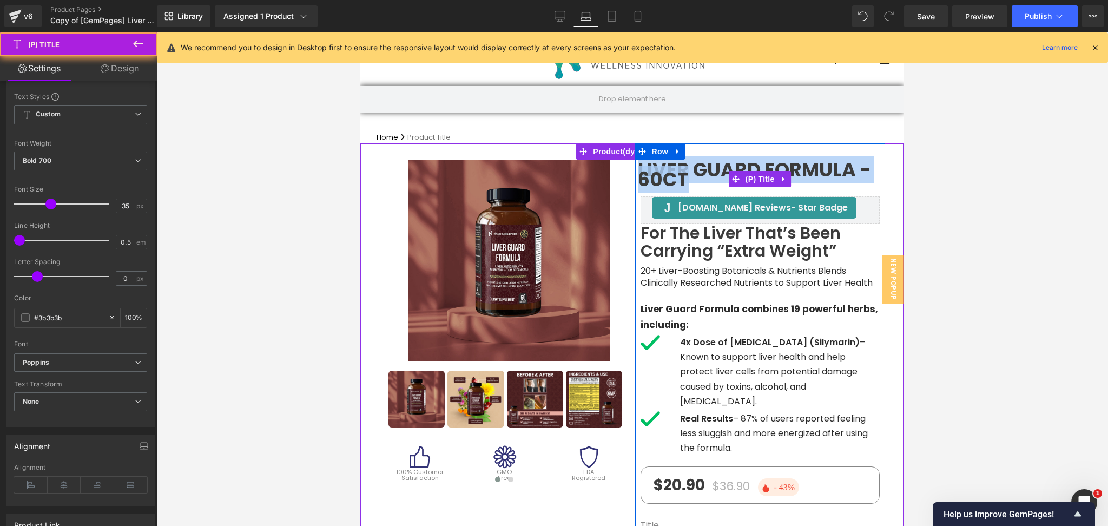
click at [701, 174] on span "Liver Guard Formula - 60ct" at bounding box center [760, 174] width 245 height 19
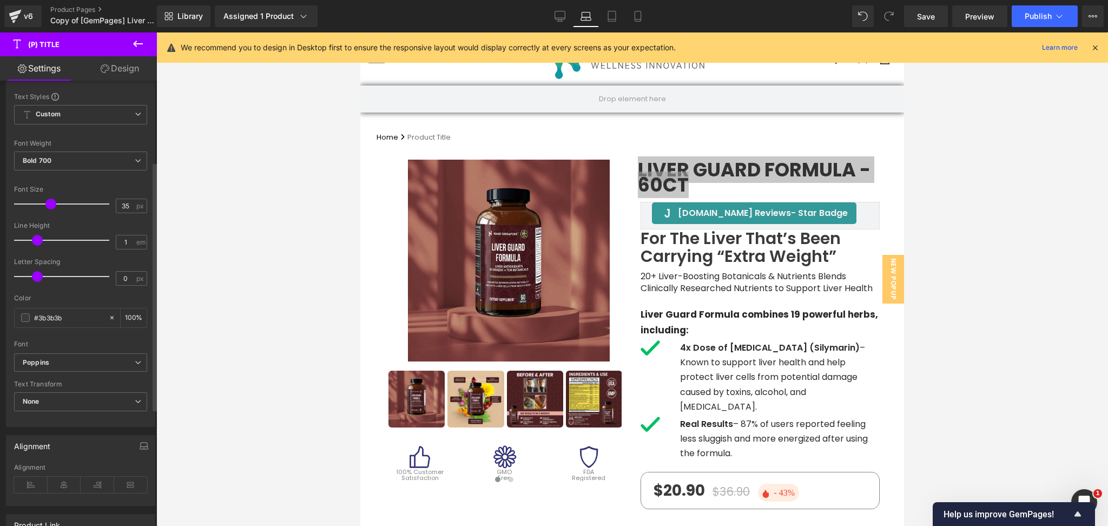
type input "1.1"
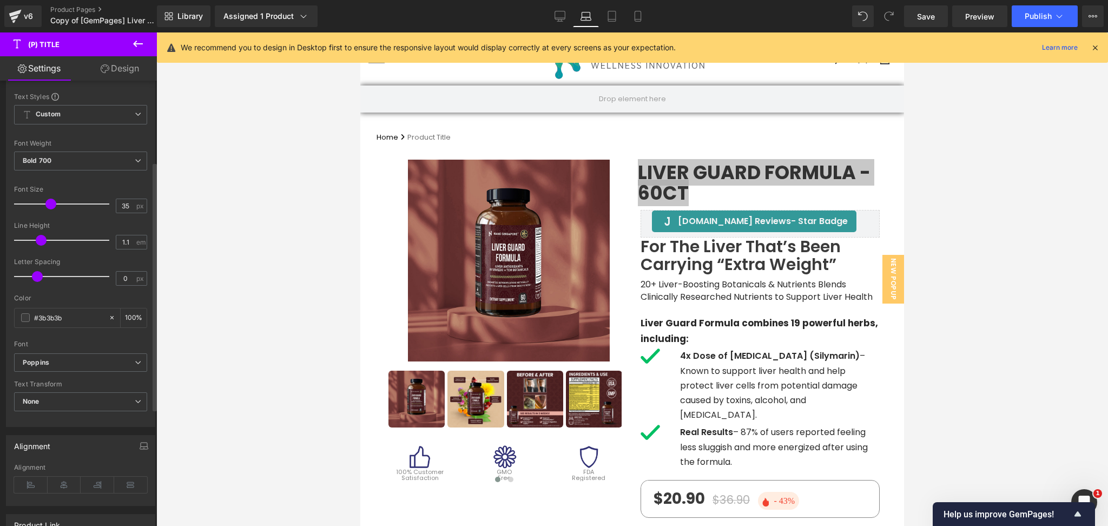
drag, startPoint x: 20, startPoint y: 241, endPoint x: 40, endPoint y: 246, distance: 20.0
click at [40, 246] on div at bounding box center [64, 240] width 90 height 22
click at [1007, 236] on div at bounding box center [632, 279] width 952 height 494
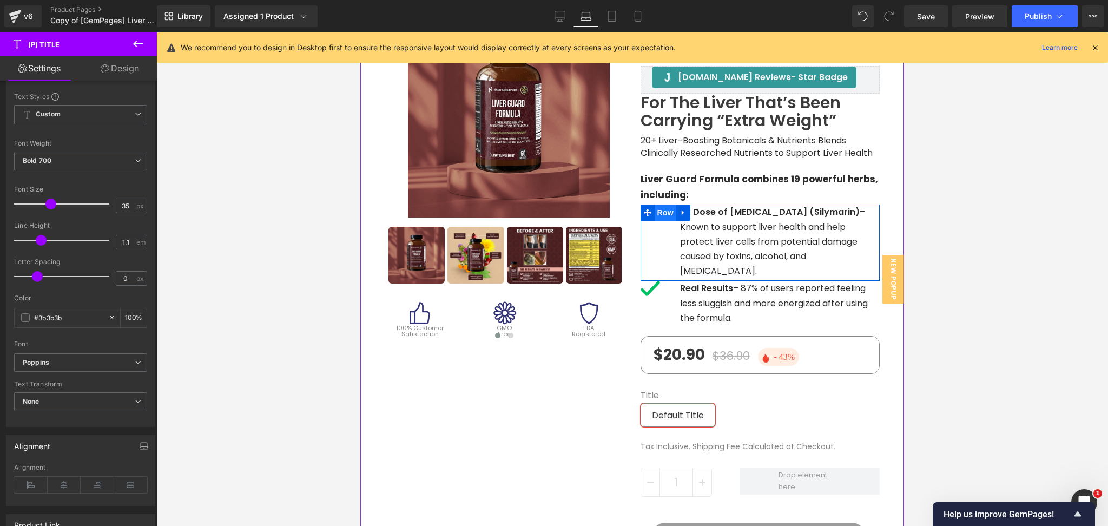
click at [661, 209] on span "Row" at bounding box center [666, 213] width 22 height 16
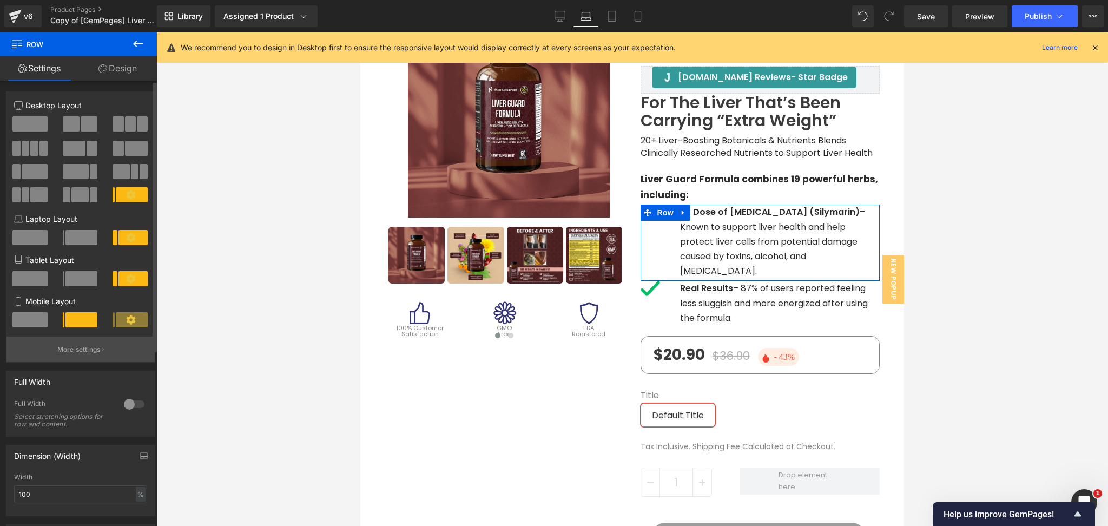
click at [83, 353] on p "More settings" at bounding box center [78, 350] width 43 height 10
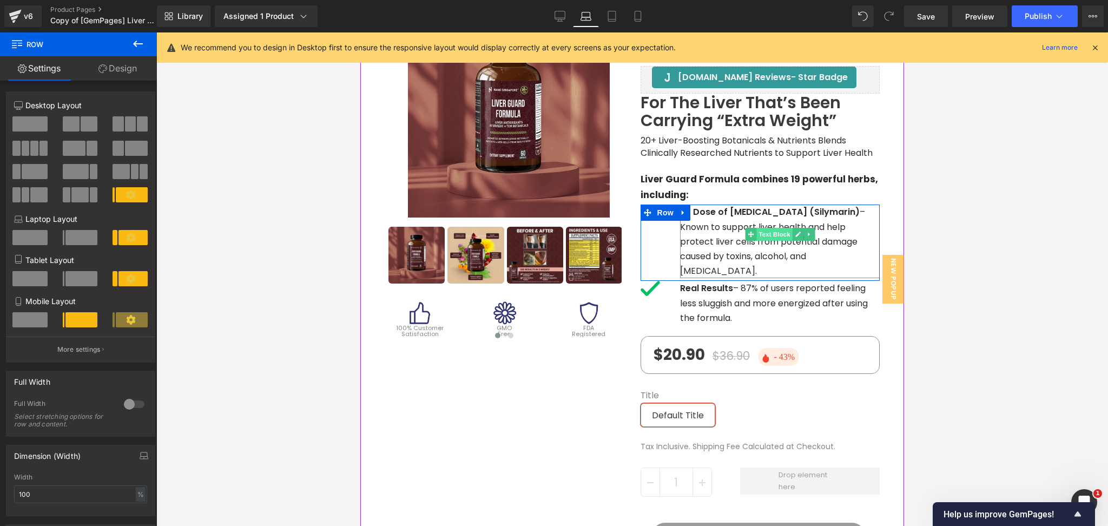
click at [765, 228] on span "Text Block" at bounding box center [775, 234] width 36 height 13
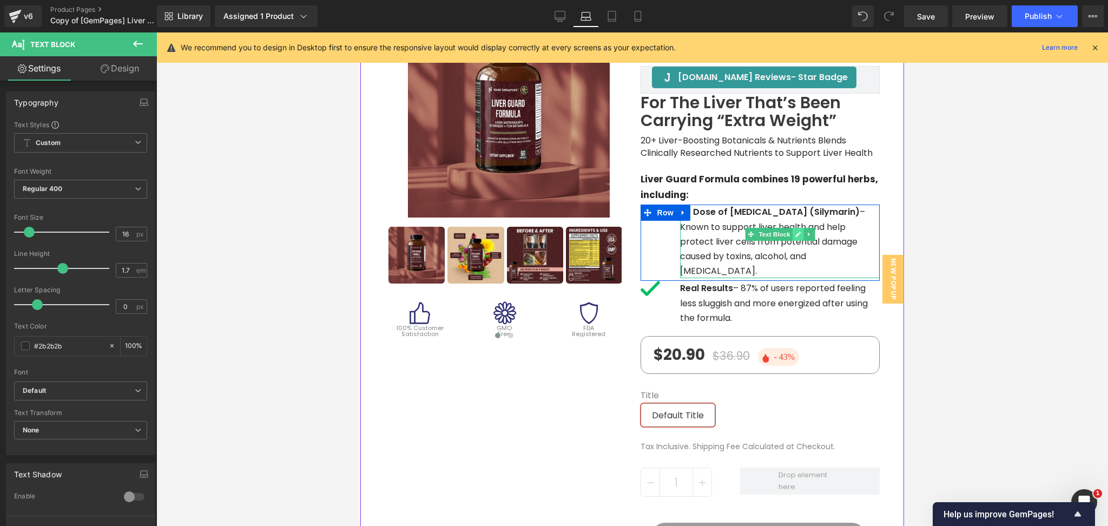
click at [796, 234] on icon at bounding box center [798, 234] width 5 height 5
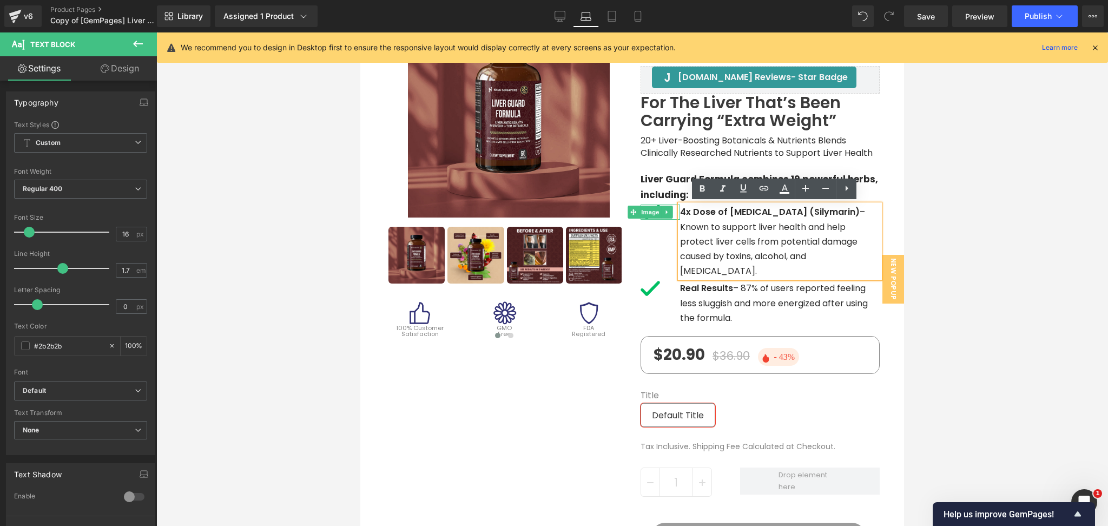
click at [645, 212] on span "Image" at bounding box center [650, 212] width 23 height 13
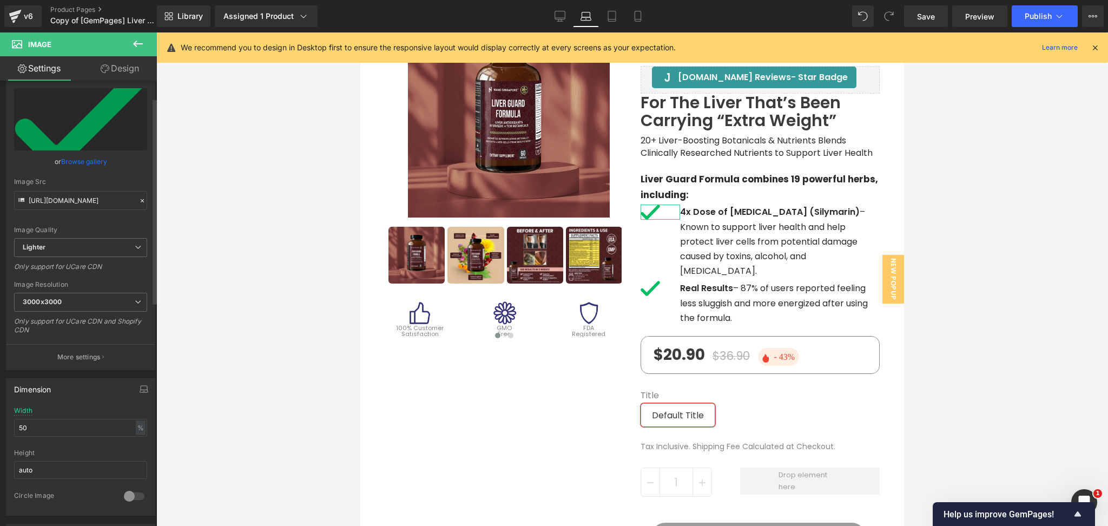
scroll to position [72, 0]
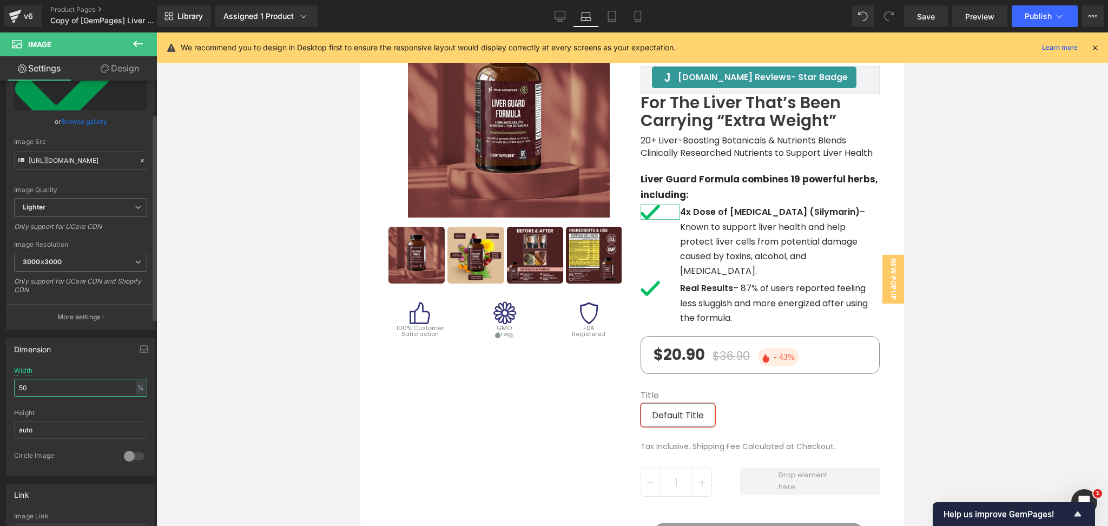
click at [41, 386] on input "50" at bounding box center [80, 388] width 133 height 18
type input "40"
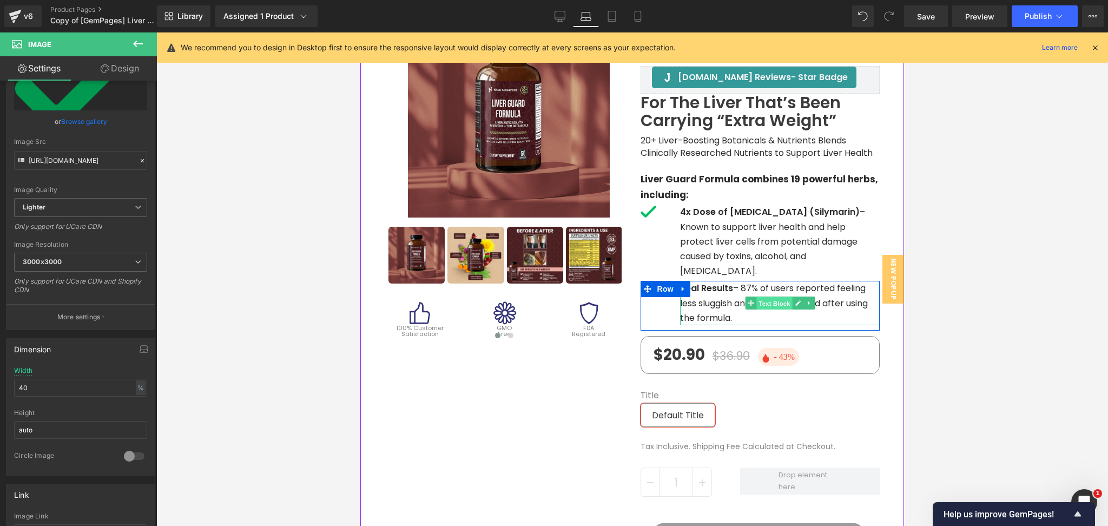
click at [759, 297] on span "Text Block" at bounding box center [775, 303] width 36 height 13
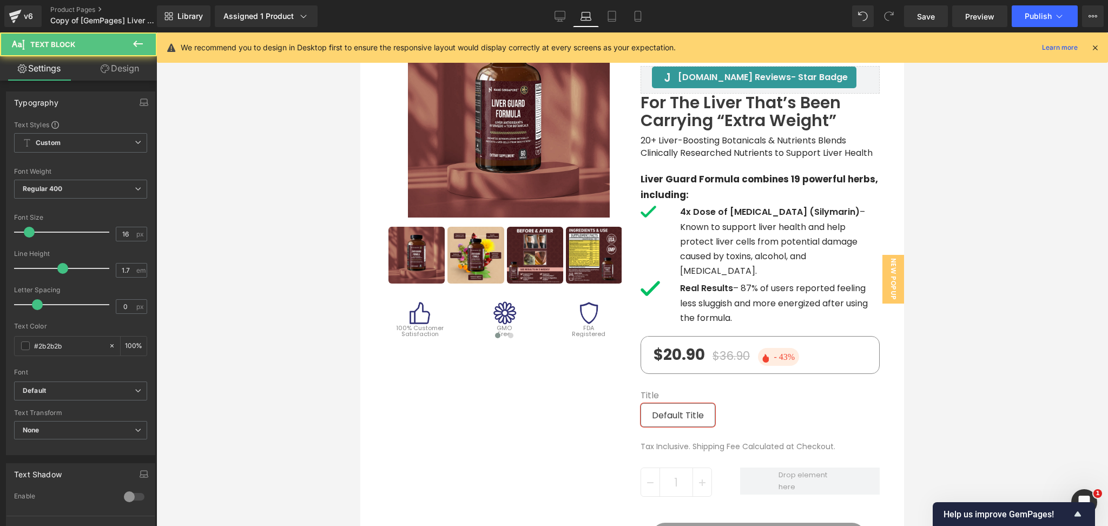
click at [992, 238] on div at bounding box center [632, 279] width 952 height 494
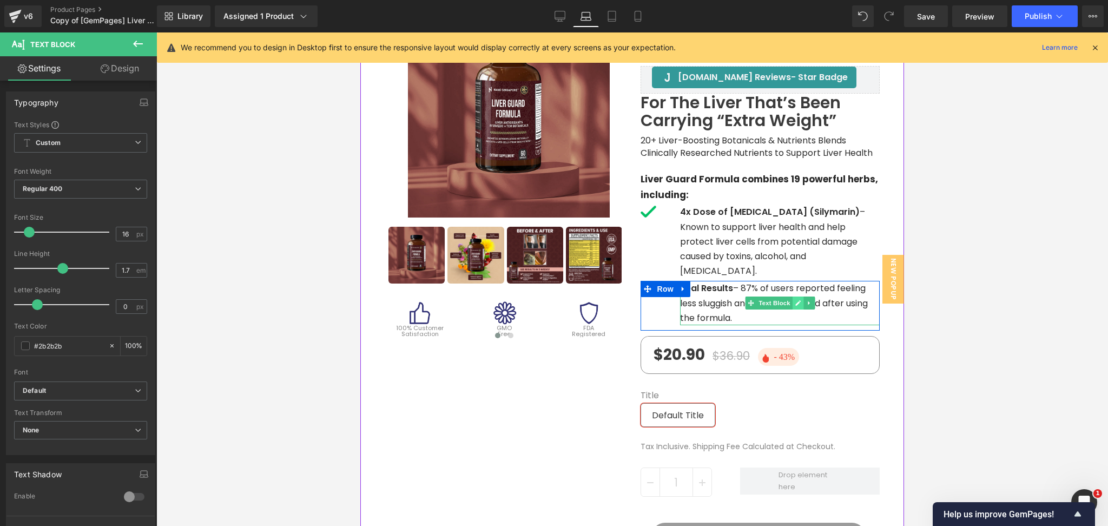
click at [795, 297] on link at bounding box center [797, 303] width 11 height 13
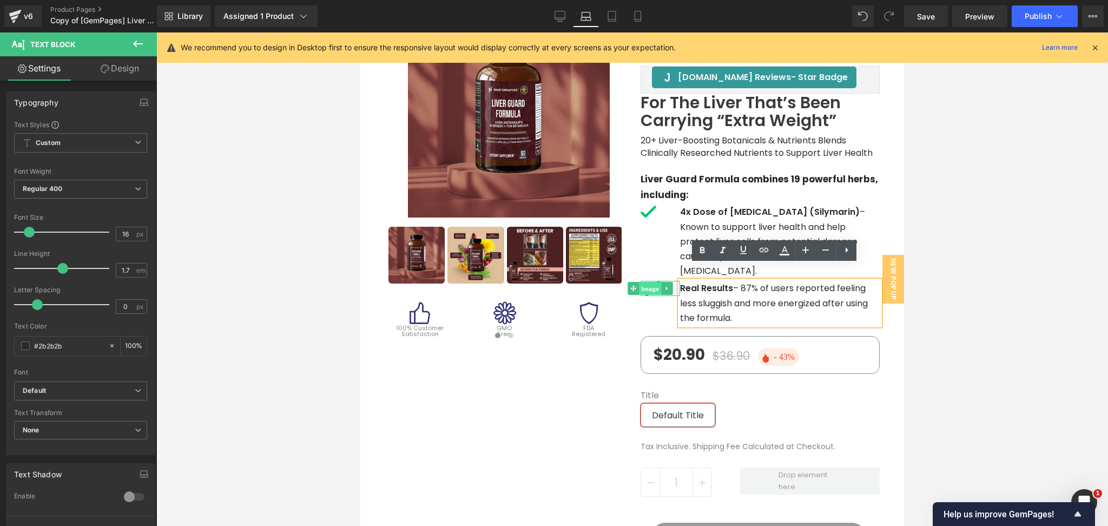
click at [648, 283] on span "Image" at bounding box center [650, 289] width 23 height 13
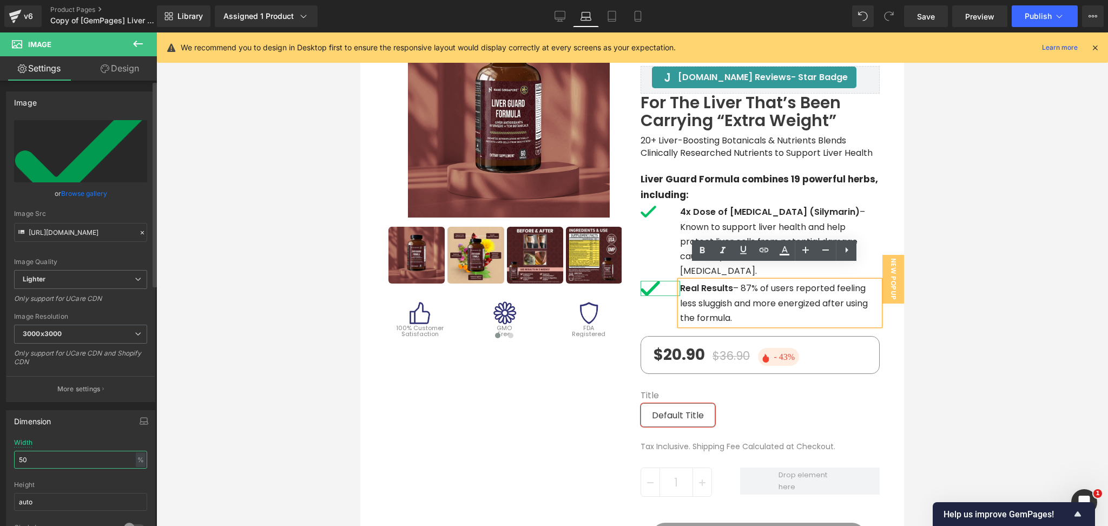
click at [44, 458] on input "50" at bounding box center [80, 460] width 133 height 18
click at [44, 458] on input "30" at bounding box center [80, 460] width 133 height 18
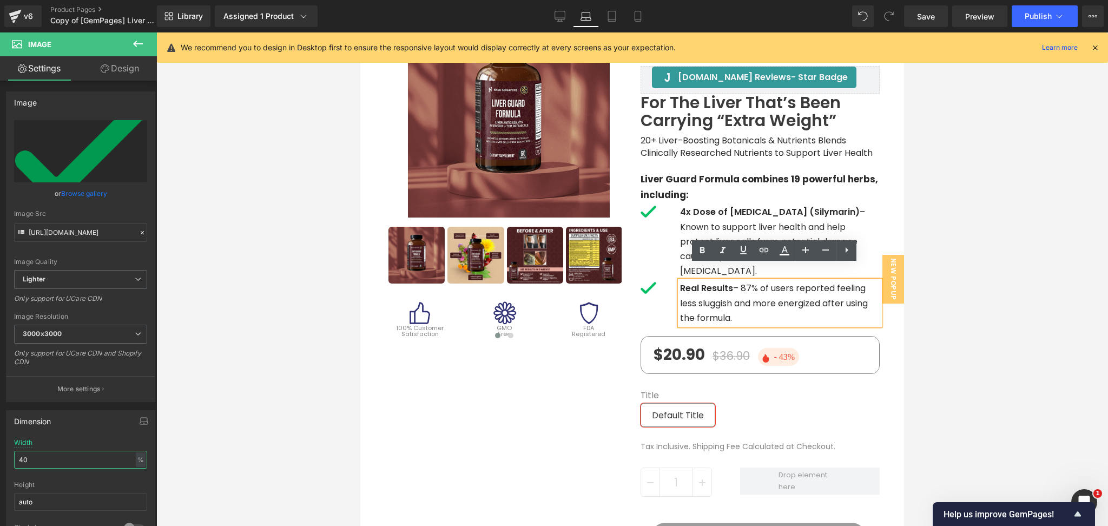
type input "40"
click at [999, 226] on div at bounding box center [632, 279] width 952 height 494
click at [974, 278] on div at bounding box center [632, 279] width 952 height 494
click at [660, 215] on span "Row" at bounding box center [666, 213] width 22 height 16
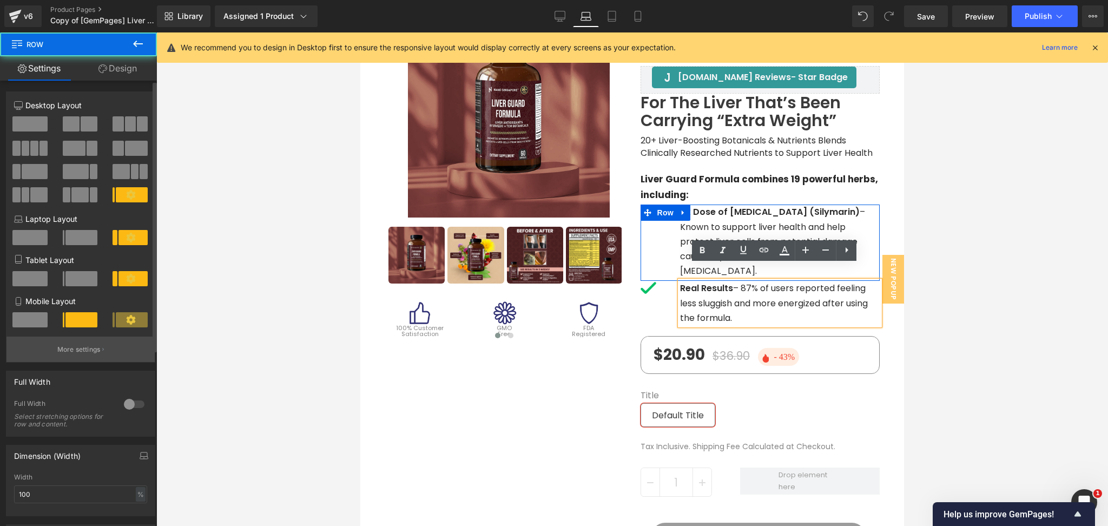
click at [59, 359] on button "More settings" at bounding box center [80, 349] width 148 height 25
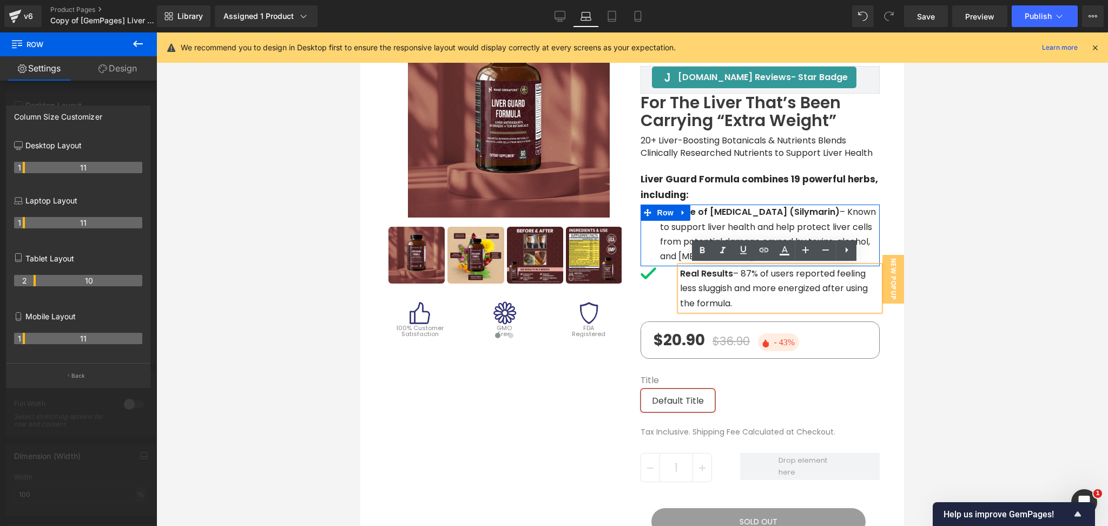
drag, startPoint x: 34, startPoint y: 227, endPoint x: 120, endPoint y: 279, distance: 100.2
click at [27, 229] on div "1 11" at bounding box center [78, 227] width 128 height 30
click at [984, 331] on div at bounding box center [632, 279] width 952 height 494
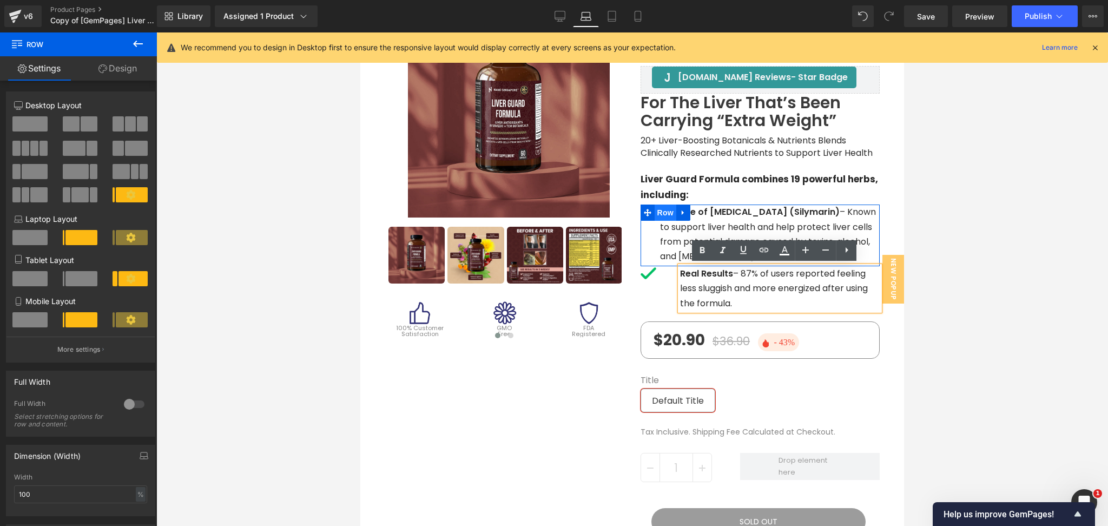
click at [660, 212] on span "Row" at bounding box center [666, 213] width 22 height 16
click at [785, 231] on icon at bounding box center [788, 234] width 6 height 6
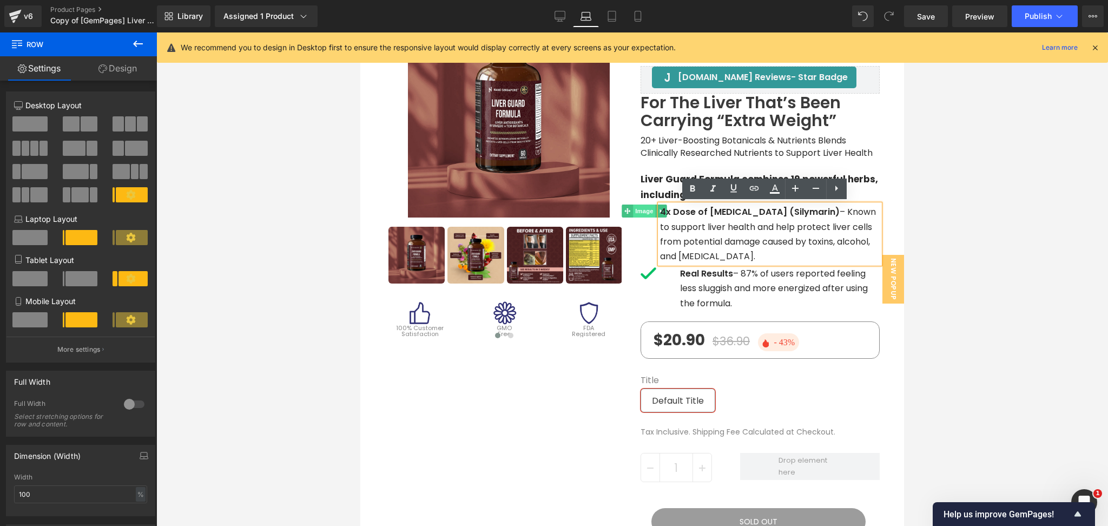
click at [638, 216] on span "Image" at bounding box center [644, 211] width 23 height 13
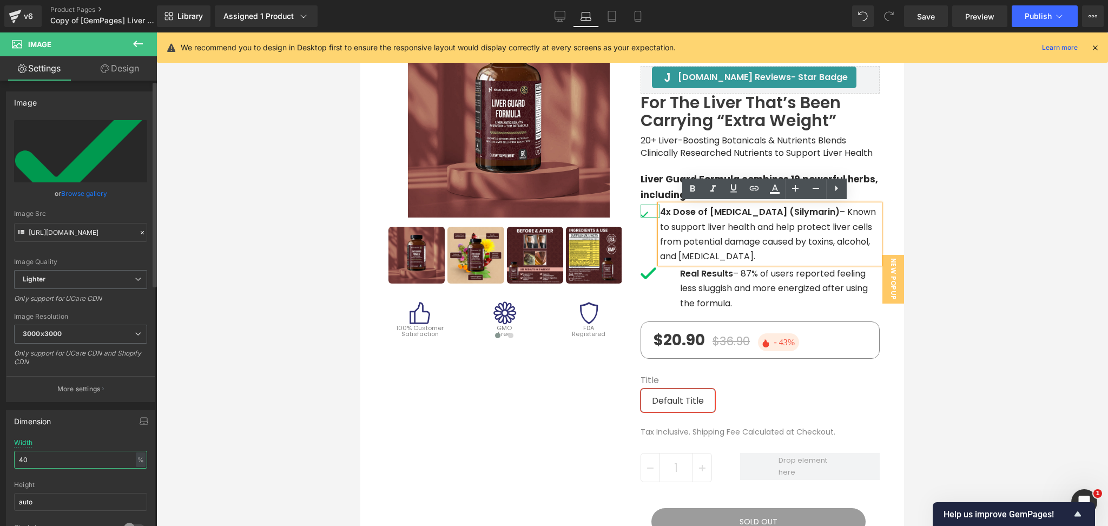
click at [47, 464] on input "40" at bounding box center [80, 460] width 133 height 18
click at [43, 464] on input "50" at bounding box center [80, 460] width 133 height 18
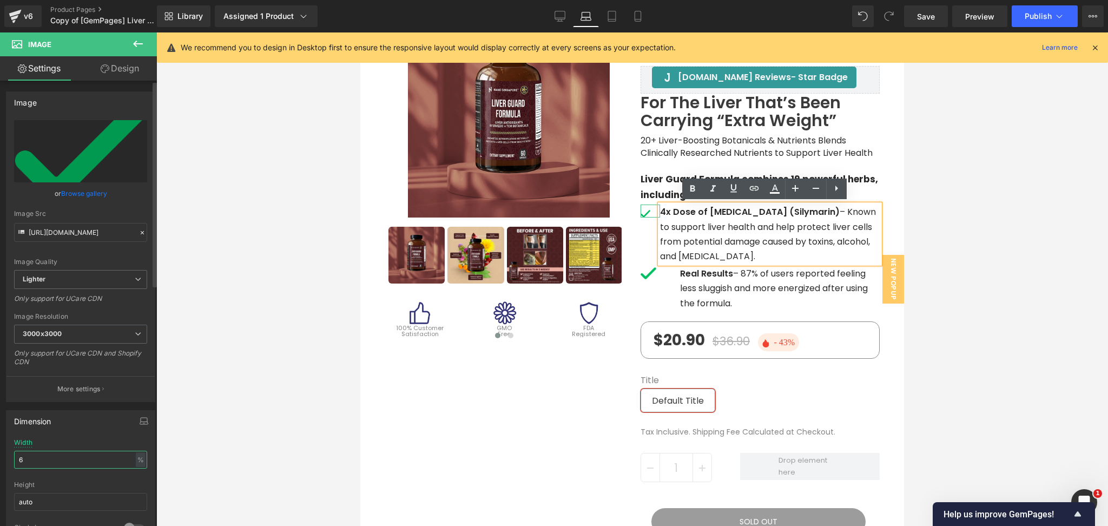
type input "60"
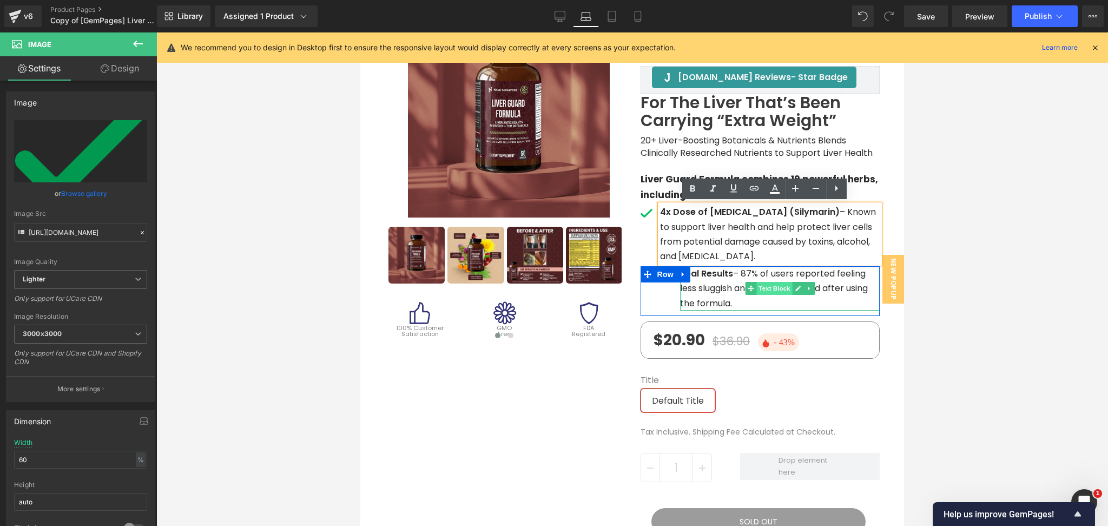
click at [771, 285] on span "Text Block" at bounding box center [775, 288] width 36 height 13
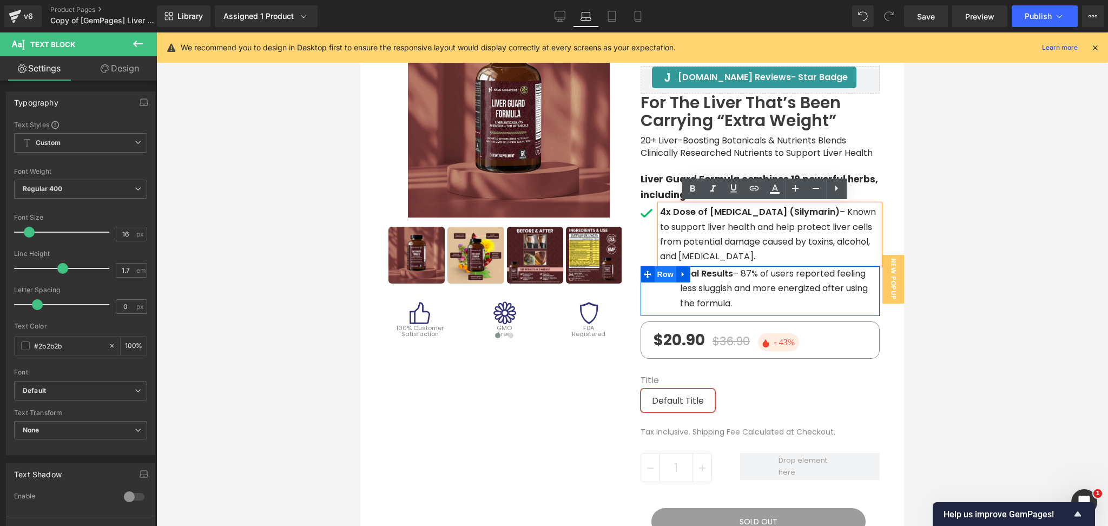
click at [664, 271] on span "Row" at bounding box center [666, 274] width 22 height 16
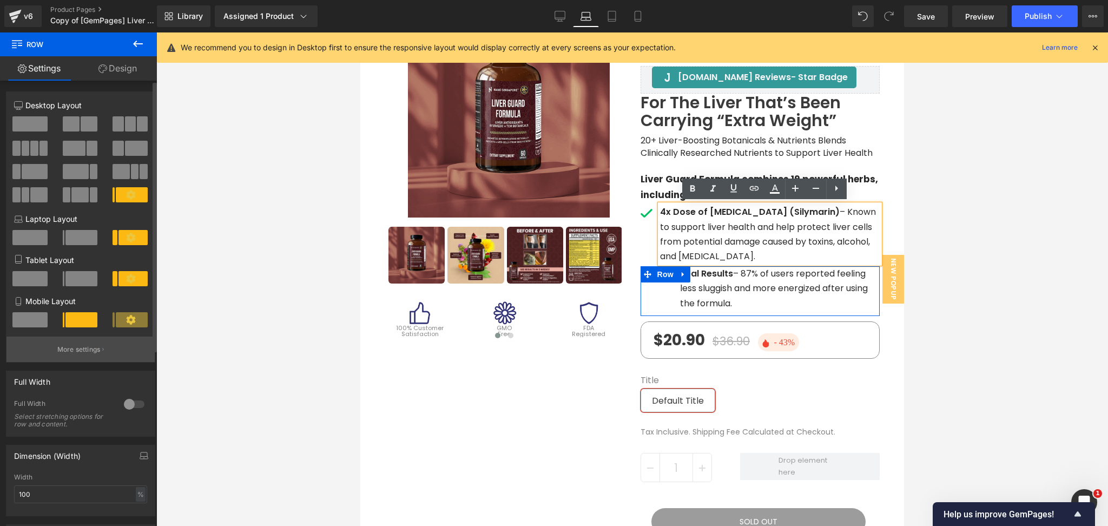
click at [104, 344] on button "More settings" at bounding box center [80, 349] width 148 height 25
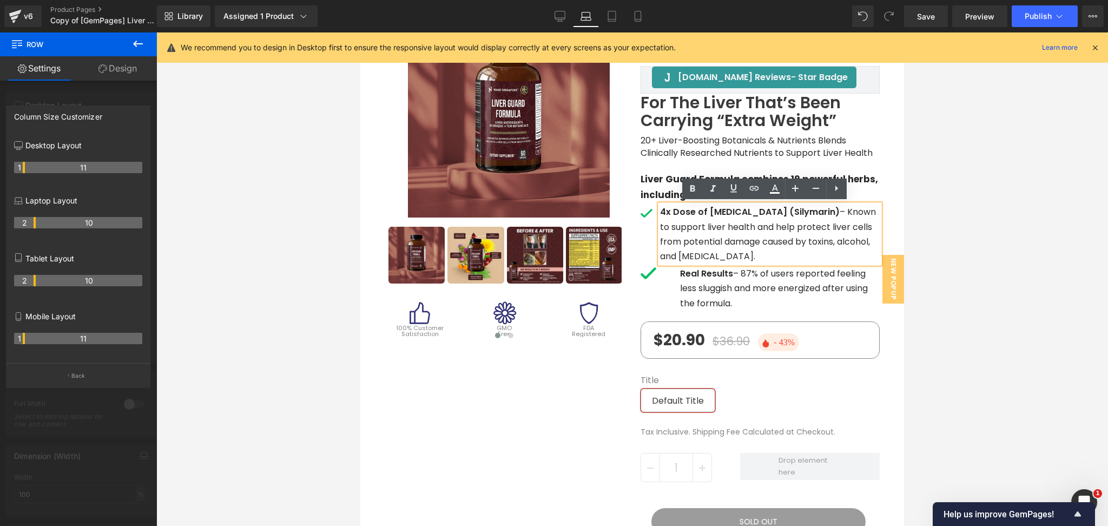
click at [1007, 264] on div at bounding box center [632, 279] width 952 height 494
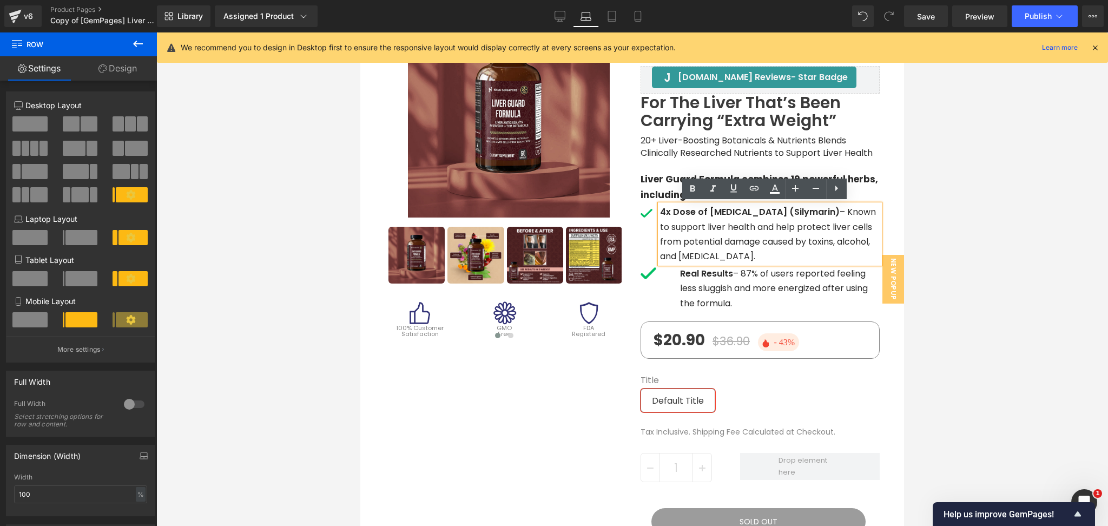
click at [1015, 236] on div at bounding box center [632, 279] width 952 height 494
click at [654, 176] on p "Liver Guard Formula combines 19 powerful herbs, including:" at bounding box center [761, 187] width 240 height 31
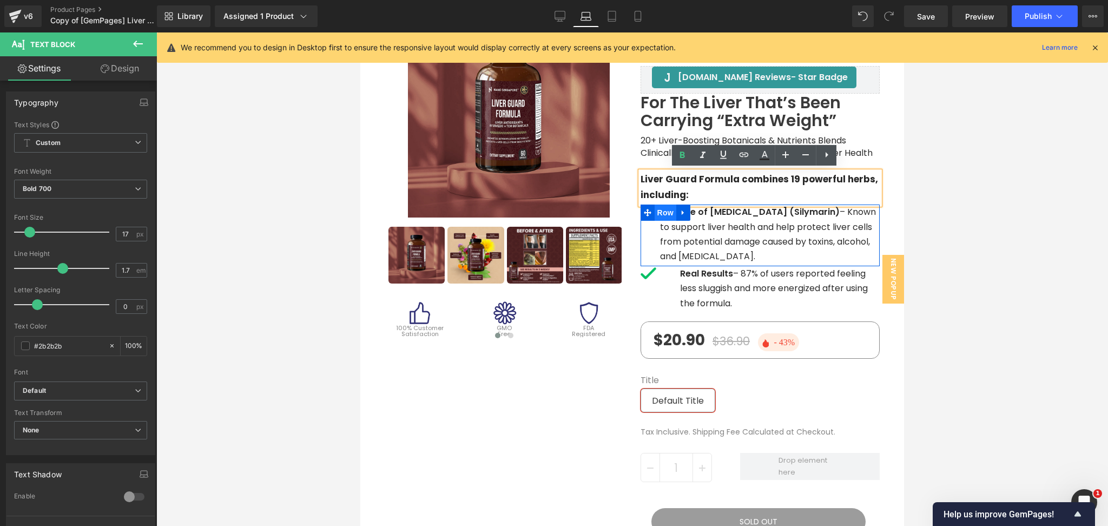
click at [660, 209] on span "Row" at bounding box center [666, 213] width 22 height 16
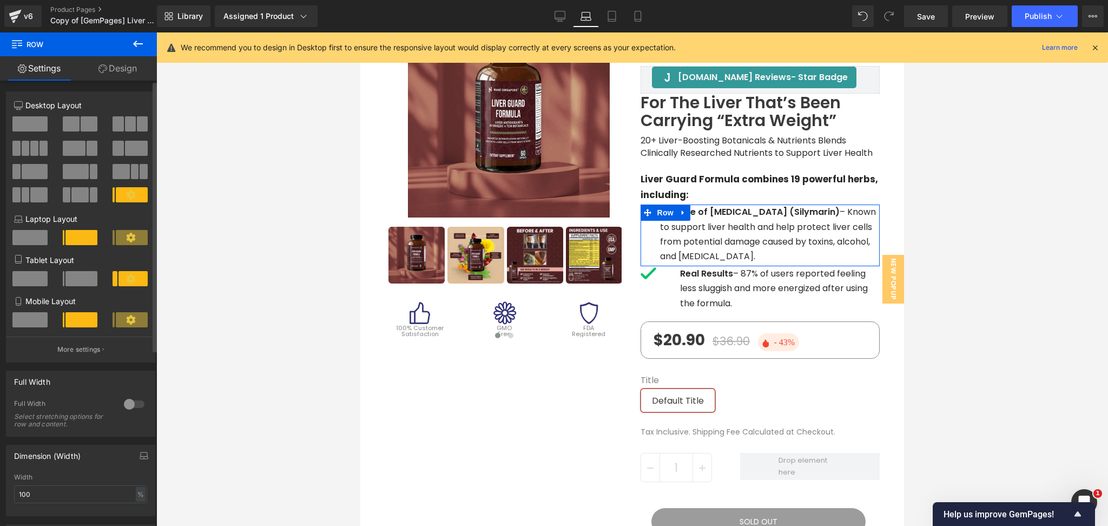
click at [94, 348] on p "More settings" at bounding box center [78, 350] width 43 height 10
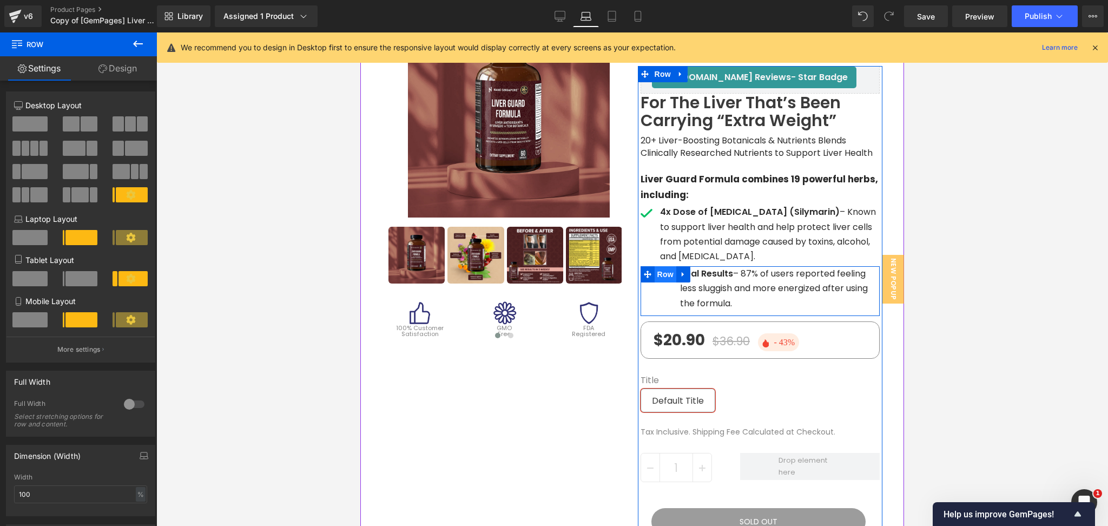
click at [657, 271] on span "Row" at bounding box center [666, 274] width 22 height 16
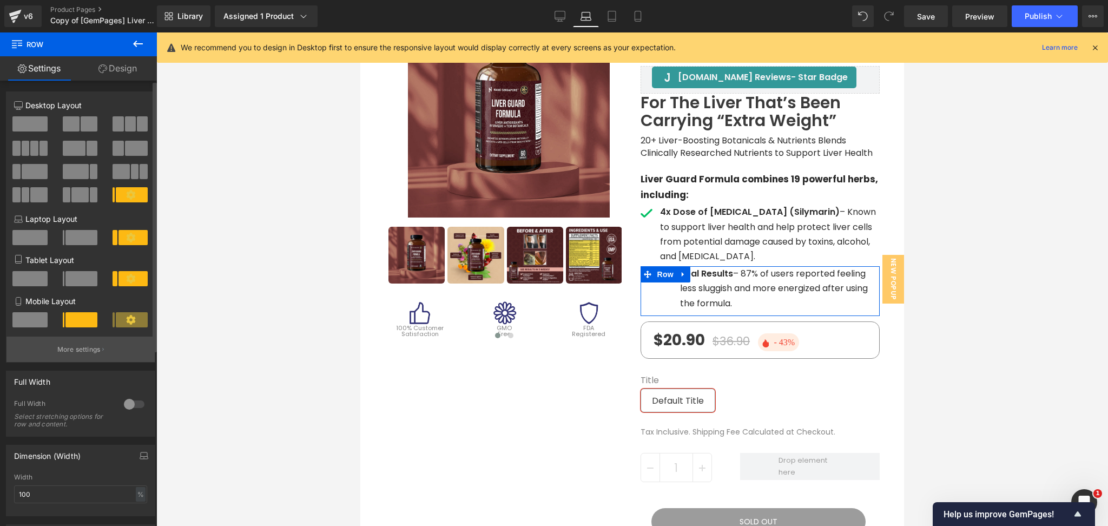
click at [87, 355] on p "More settings" at bounding box center [78, 350] width 43 height 10
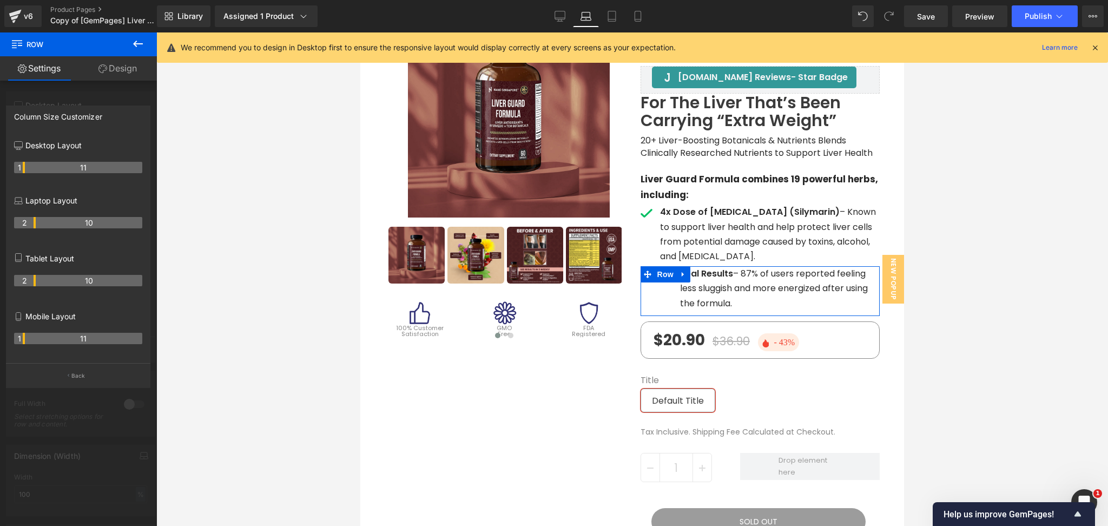
click at [33, 281] on th "2" at bounding box center [25, 280] width 22 height 11
drag, startPoint x: 34, startPoint y: 221, endPoint x: 27, endPoint y: 222, distance: 6.6
click at [27, 222] on tr "1 11" at bounding box center [78, 222] width 128 height 11
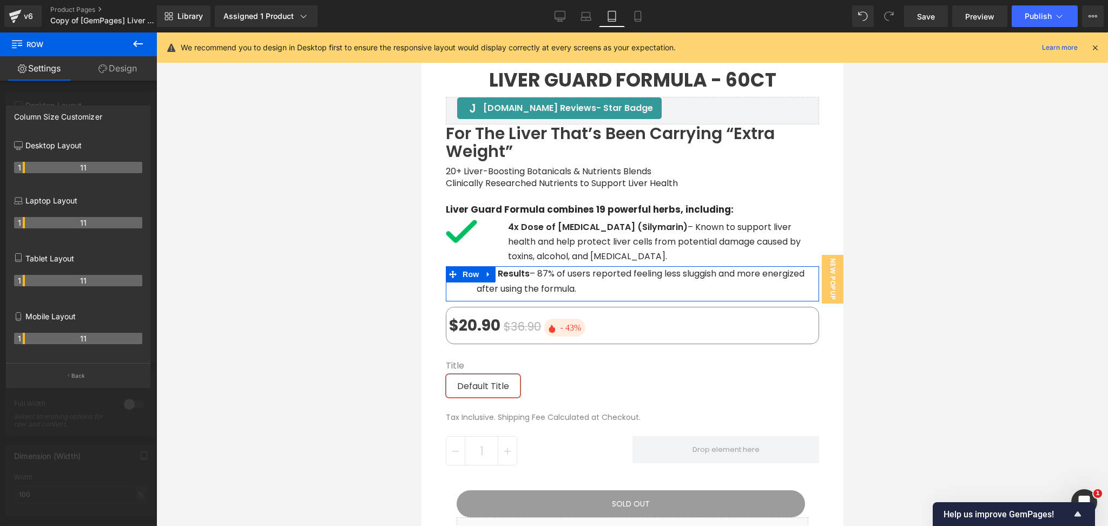
scroll to position [620, 0]
drag, startPoint x: 35, startPoint y: 283, endPoint x: 23, endPoint y: 283, distance: 11.4
click at [23, 283] on th "1" at bounding box center [19, 280] width 11 height 11
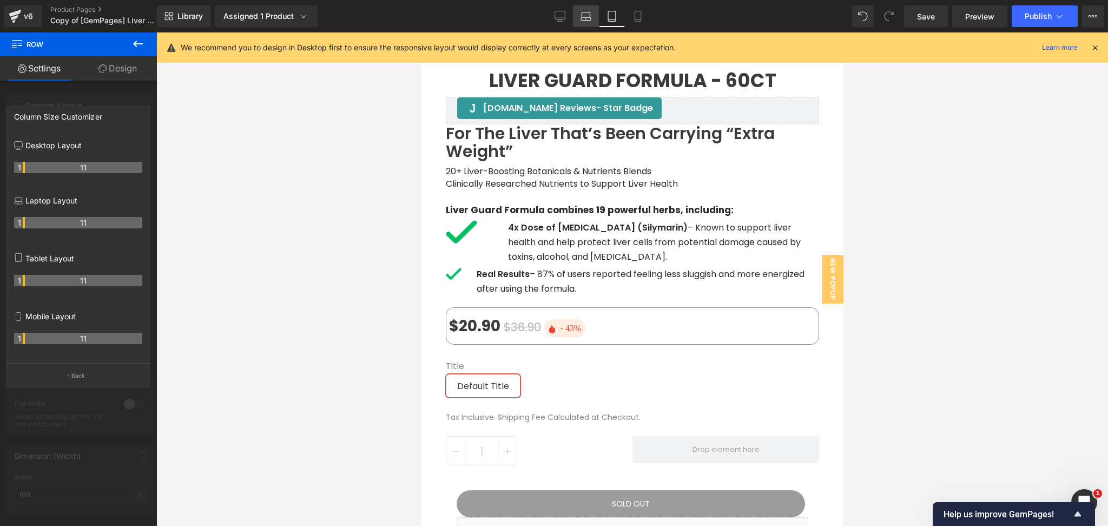
click at [595, 18] on link "Laptop" at bounding box center [586, 16] width 26 height 22
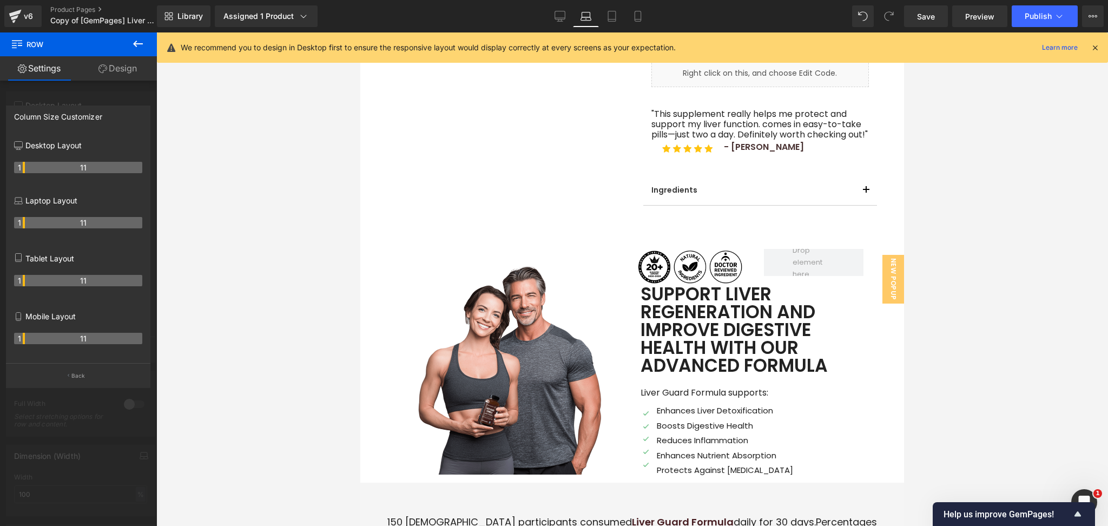
scroll to position [145, 0]
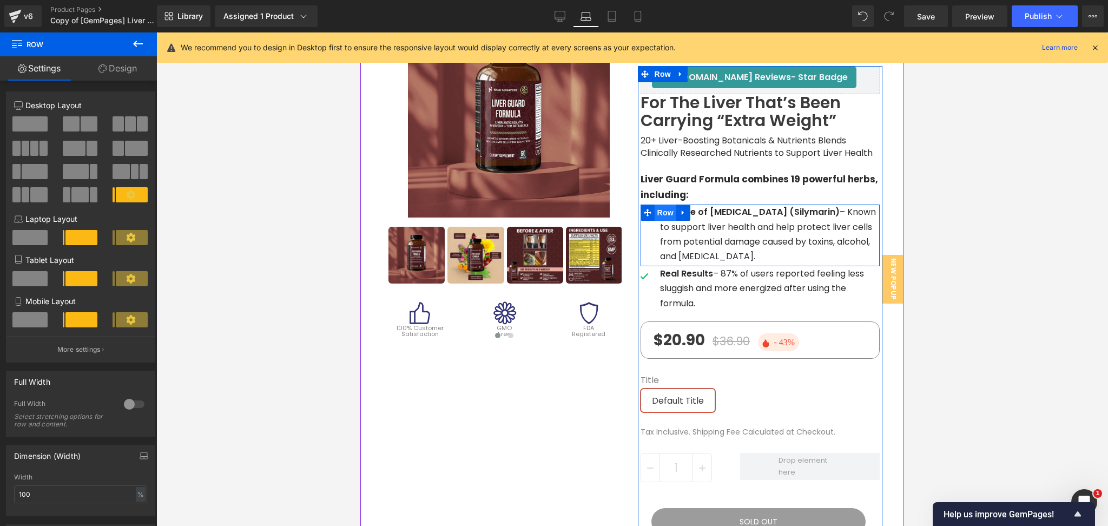
click at [657, 212] on span "Row" at bounding box center [666, 213] width 22 height 16
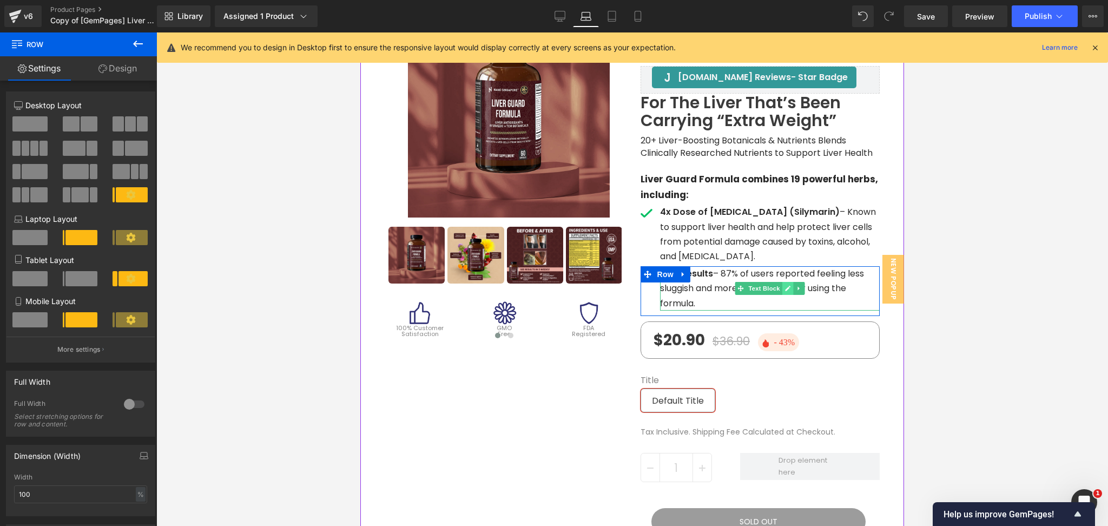
click at [785, 285] on icon at bounding box center [788, 288] width 6 height 6
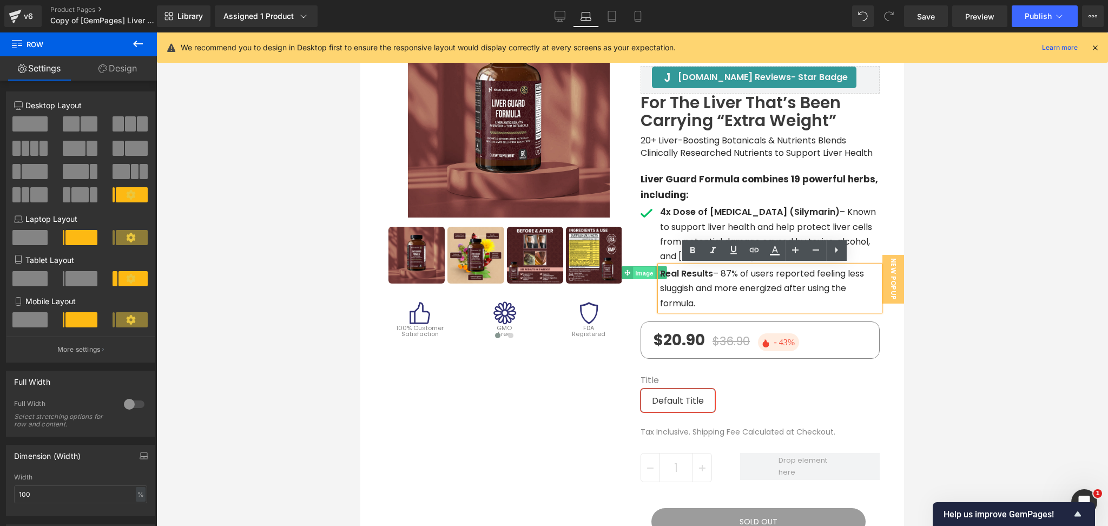
click at [639, 275] on span "Image" at bounding box center [644, 273] width 23 height 13
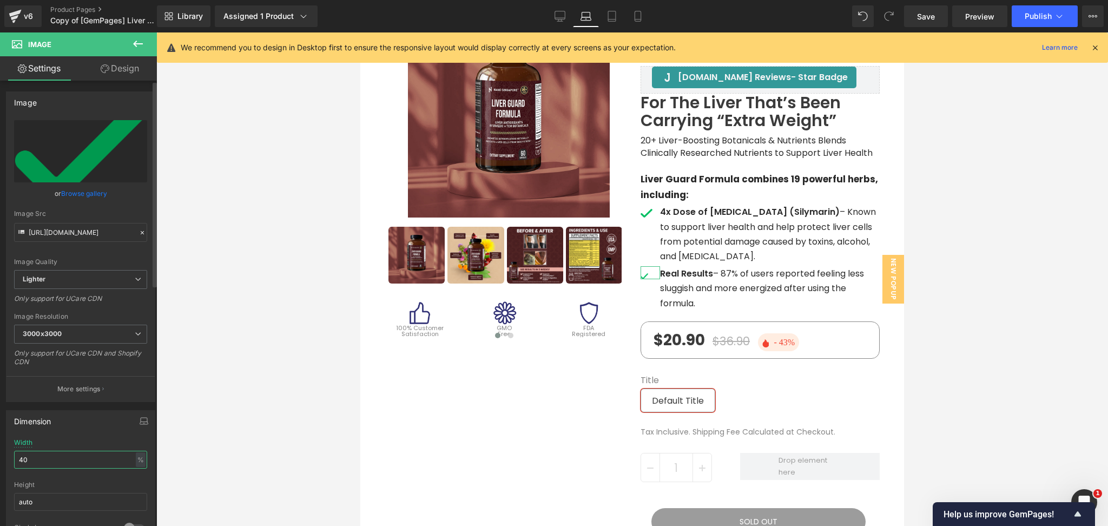
click at [49, 461] on input "40" at bounding box center [80, 460] width 133 height 18
click at [49, 461] on input "50" at bounding box center [80, 460] width 133 height 18
type input "60"
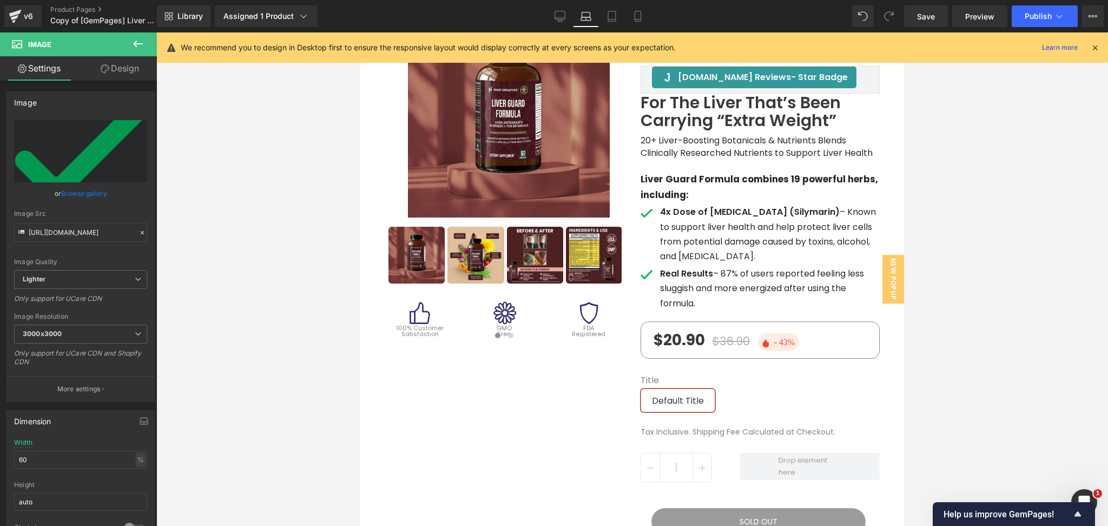
click at [948, 223] on div at bounding box center [632, 279] width 952 height 494
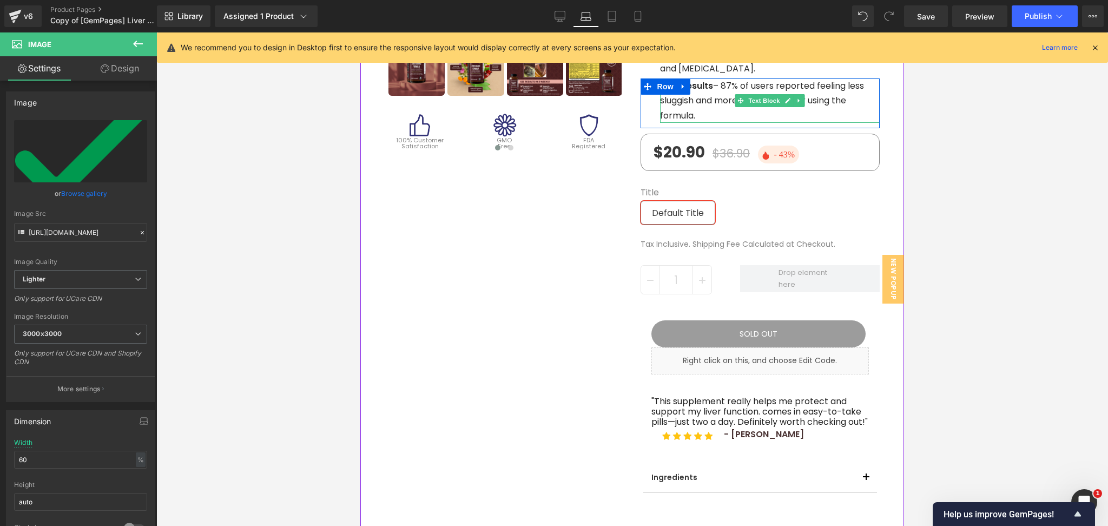
scroll to position [362, 0]
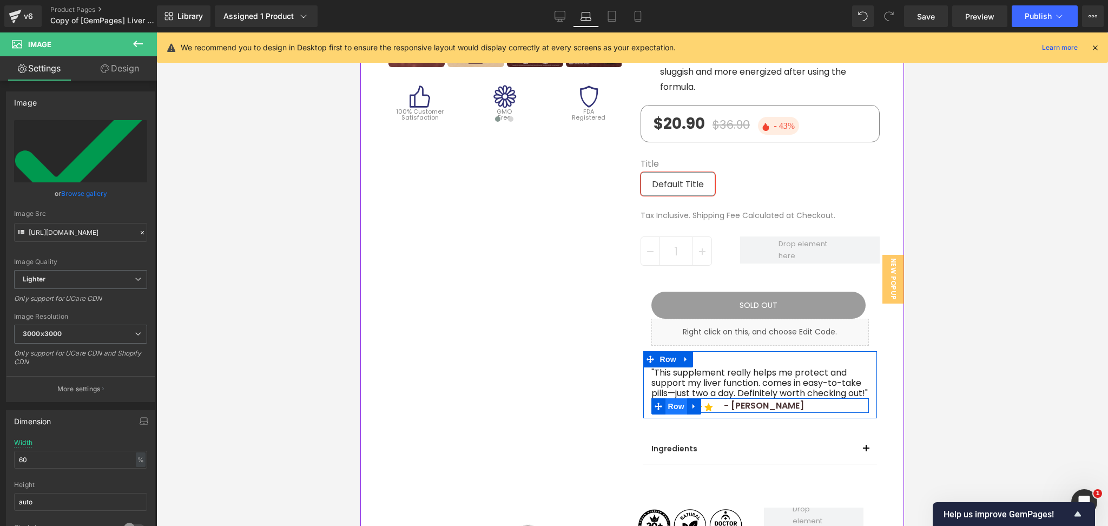
click at [674, 415] on span "Row" at bounding box center [677, 406] width 22 height 16
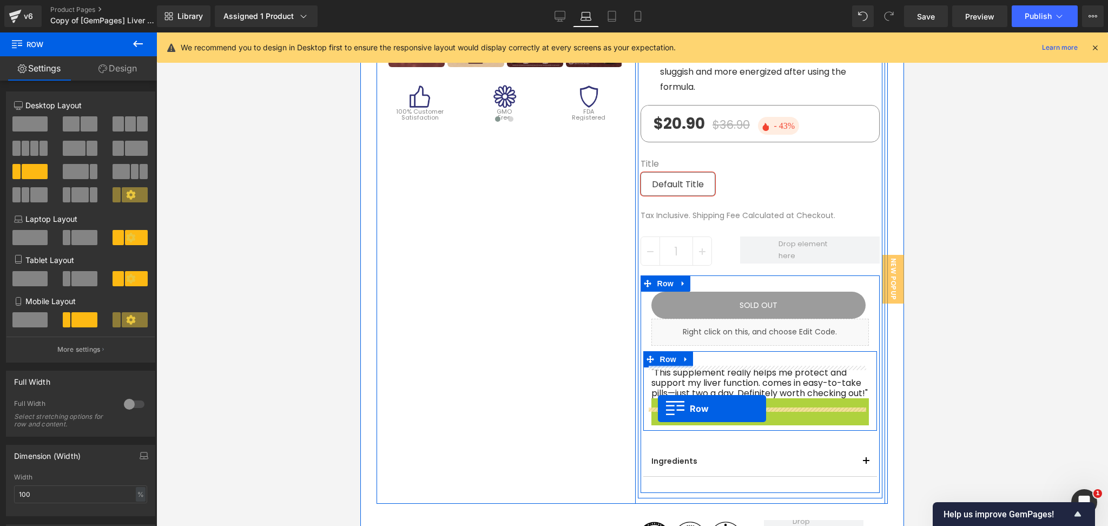
drag, startPoint x: 654, startPoint y: 416, endPoint x: 658, endPoint y: 409, distance: 8.3
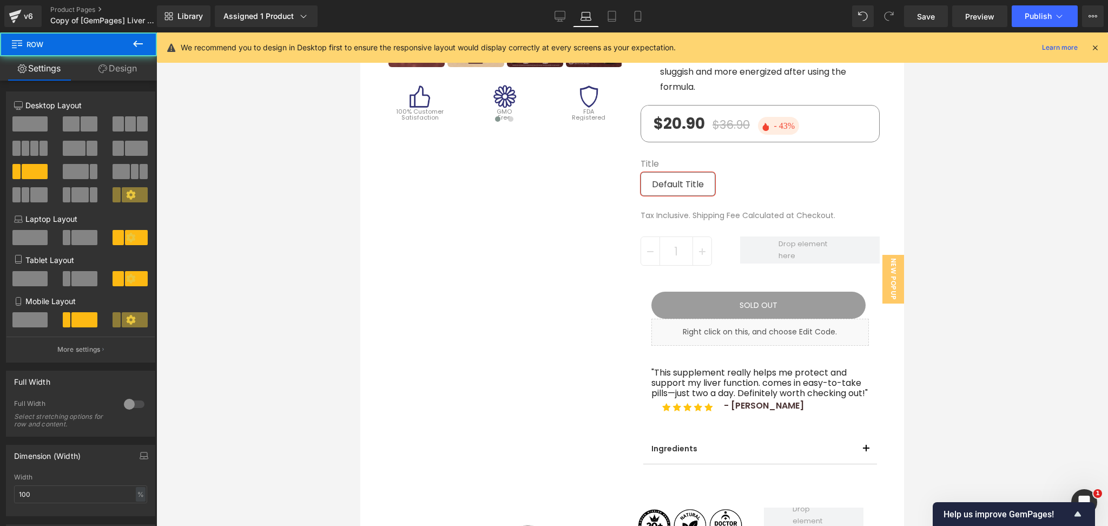
click at [1012, 392] on div at bounding box center [632, 279] width 952 height 494
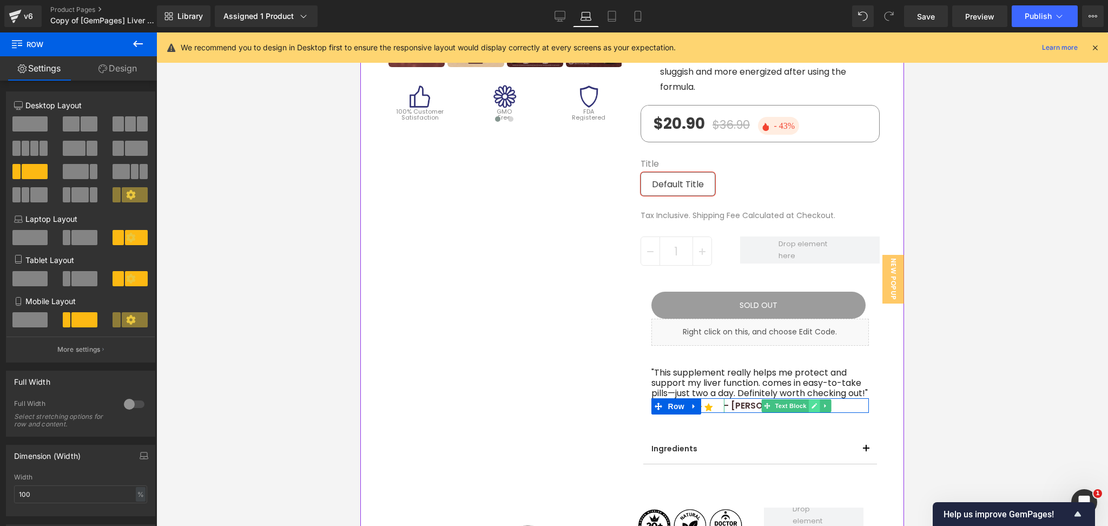
click at [811, 409] on icon at bounding box center [814, 406] width 6 height 6
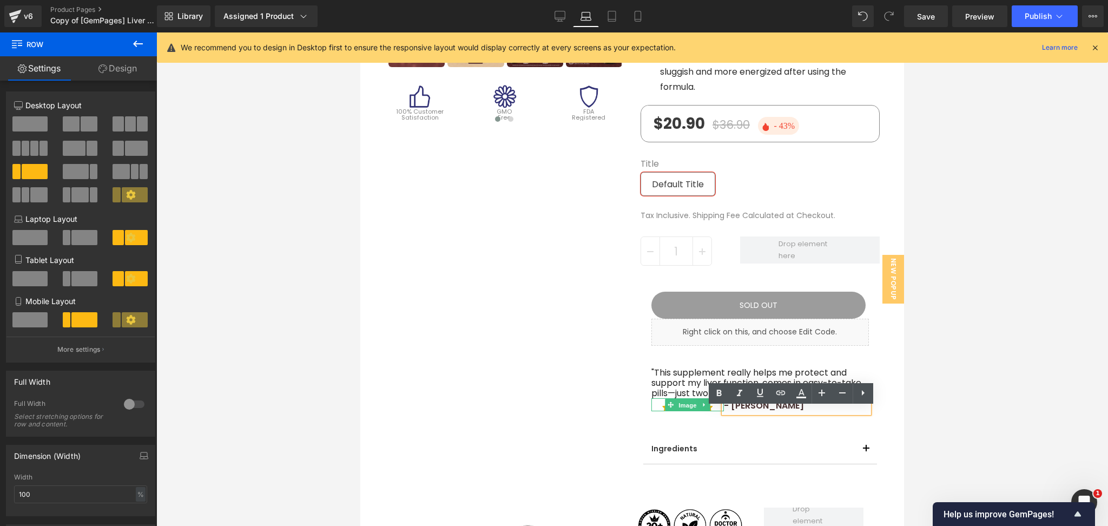
click at [690, 412] on span "Image" at bounding box center [688, 405] width 23 height 13
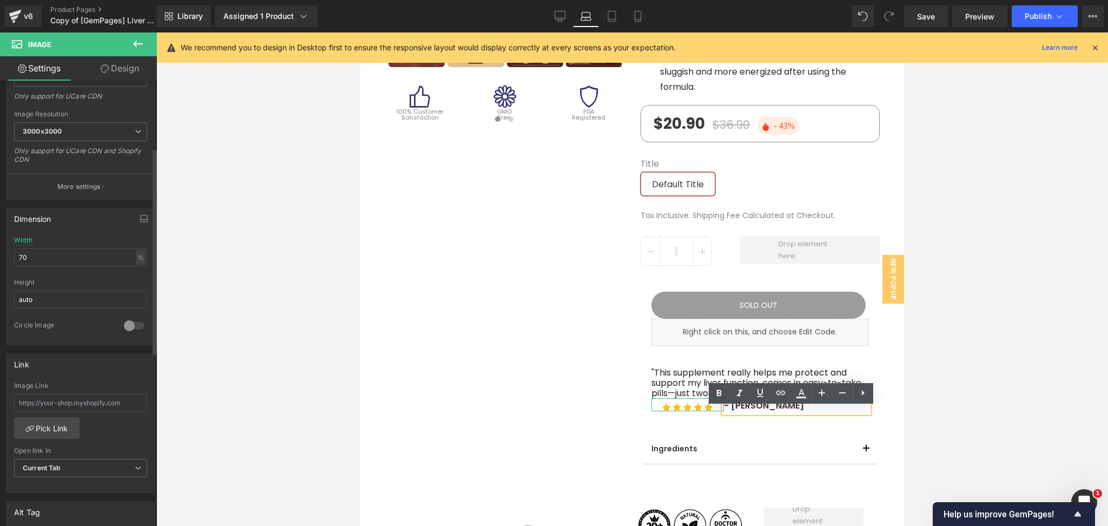
scroll to position [433, 0]
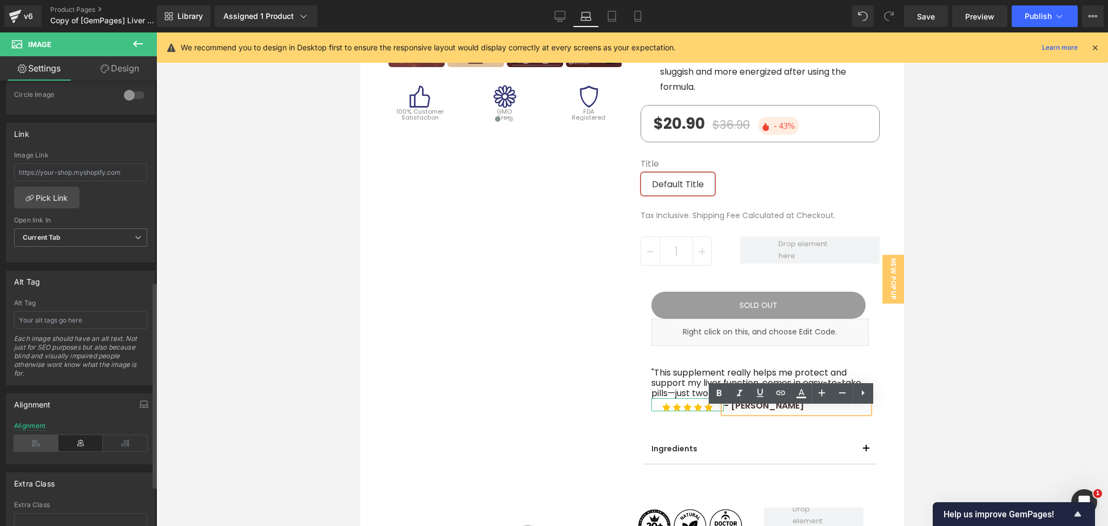
click at [41, 443] on icon at bounding box center [36, 443] width 44 height 16
click at [940, 437] on div at bounding box center [632, 279] width 952 height 494
click at [944, 430] on div at bounding box center [632, 279] width 952 height 494
click at [686, 419] on div ""This supplement really helps me protect and support my liver function. comes i…" at bounding box center [761, 385] width 234 height 68
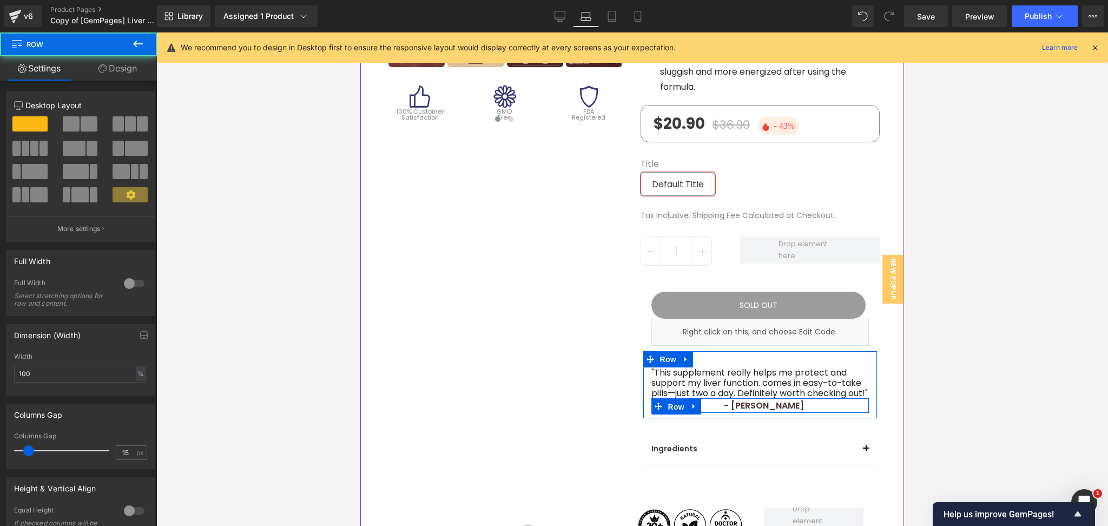
click at [679, 415] on span "Row" at bounding box center [677, 407] width 22 height 16
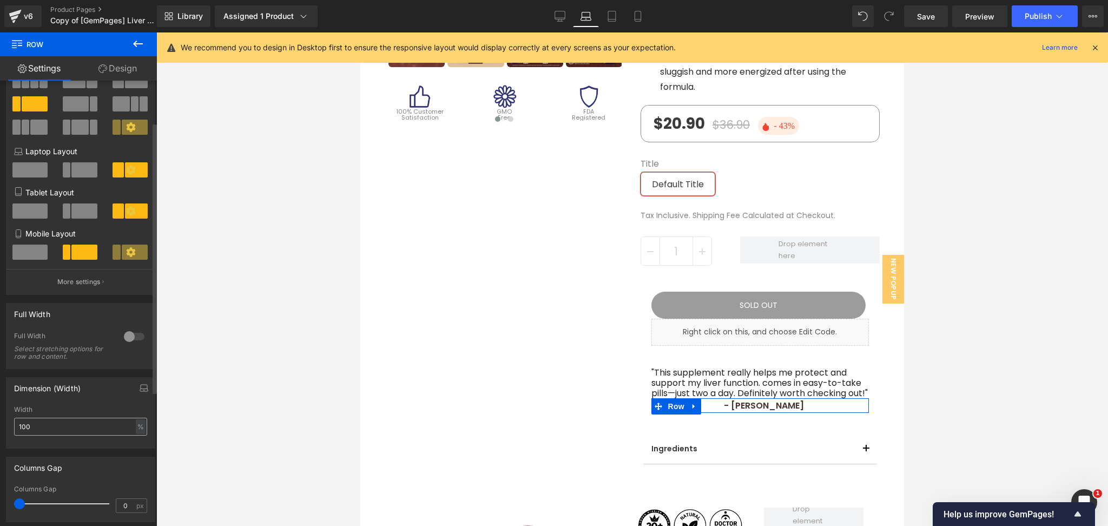
scroll to position [72, 0]
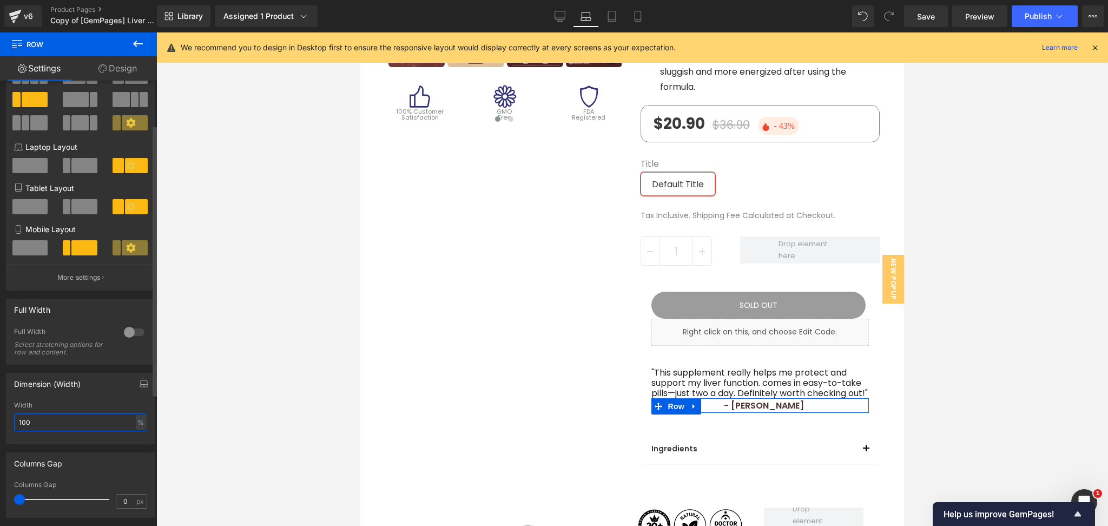
click at [45, 424] on input "100" at bounding box center [80, 422] width 133 height 18
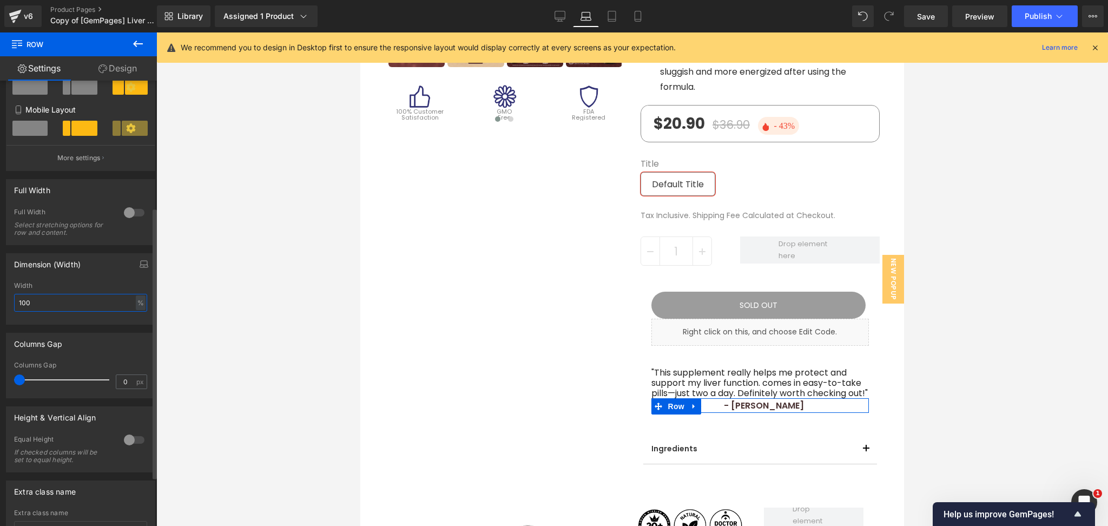
scroll to position [216, 0]
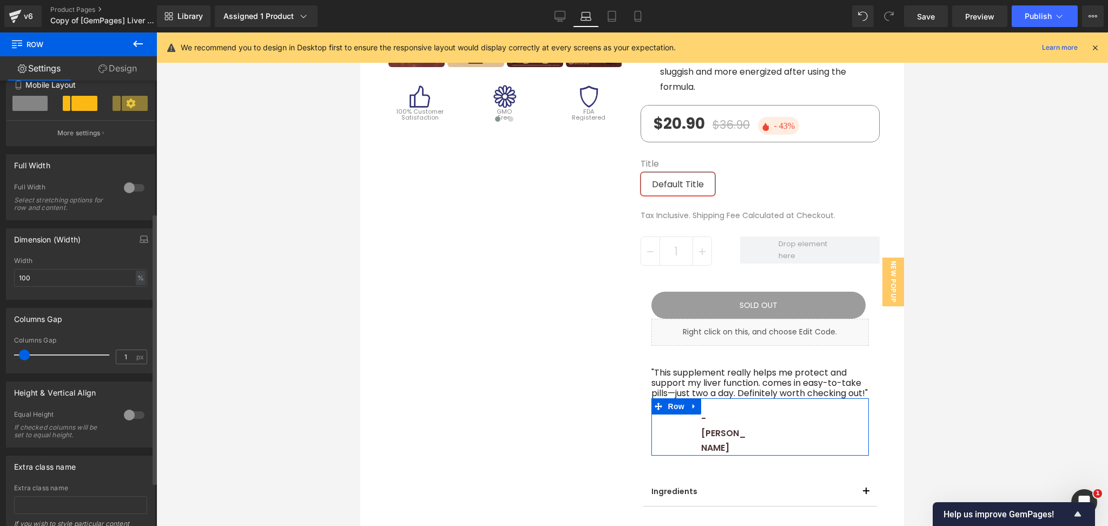
type input "0"
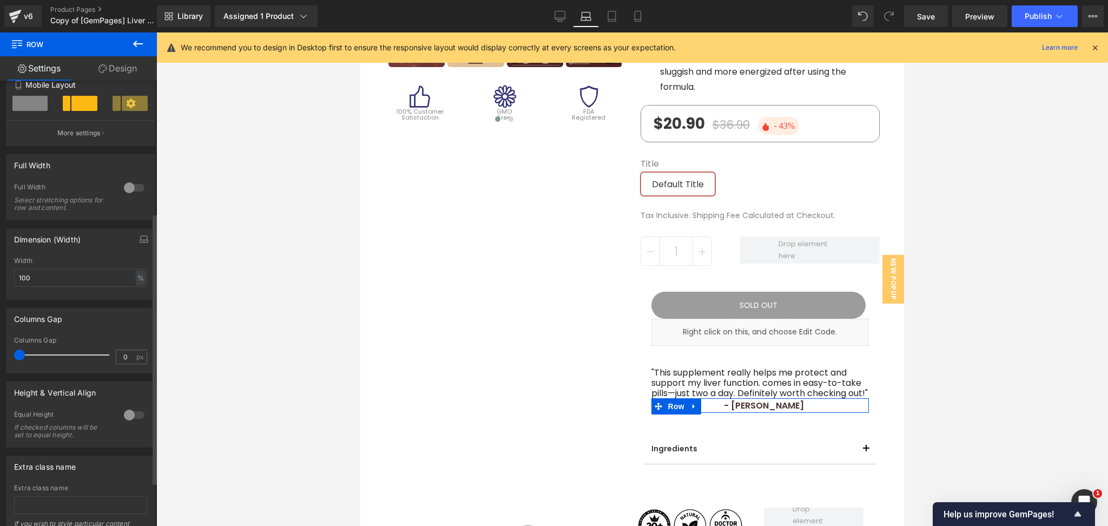
drag, startPoint x: 19, startPoint y: 356, endPoint x: 0, endPoint y: 369, distance: 22.7
click at [0, 369] on div "Columns Gap 0px Columns Gap 0 px" at bounding box center [81, 337] width 162 height 74
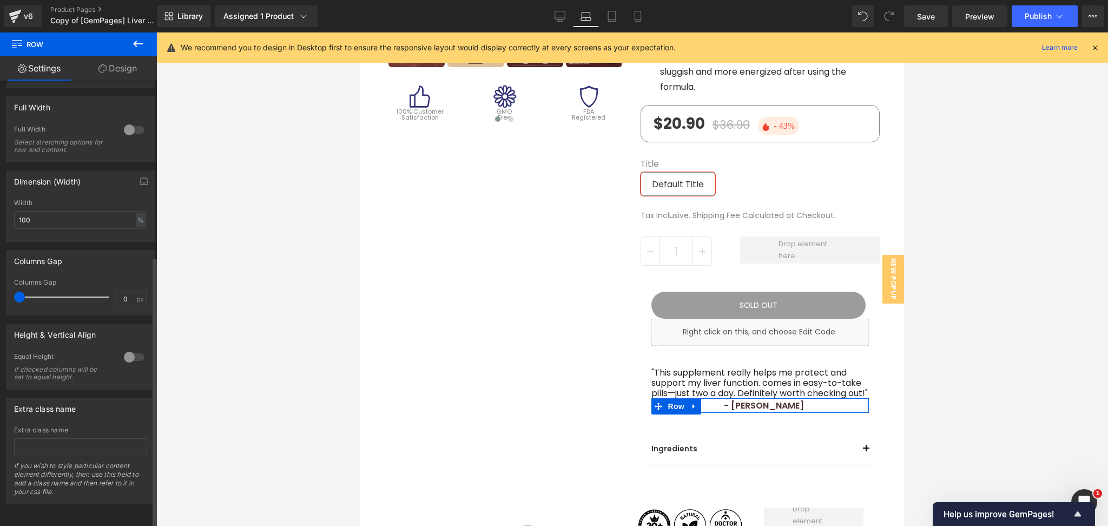
scroll to position [288, 0]
click at [123, 349] on div at bounding box center [134, 357] width 26 height 17
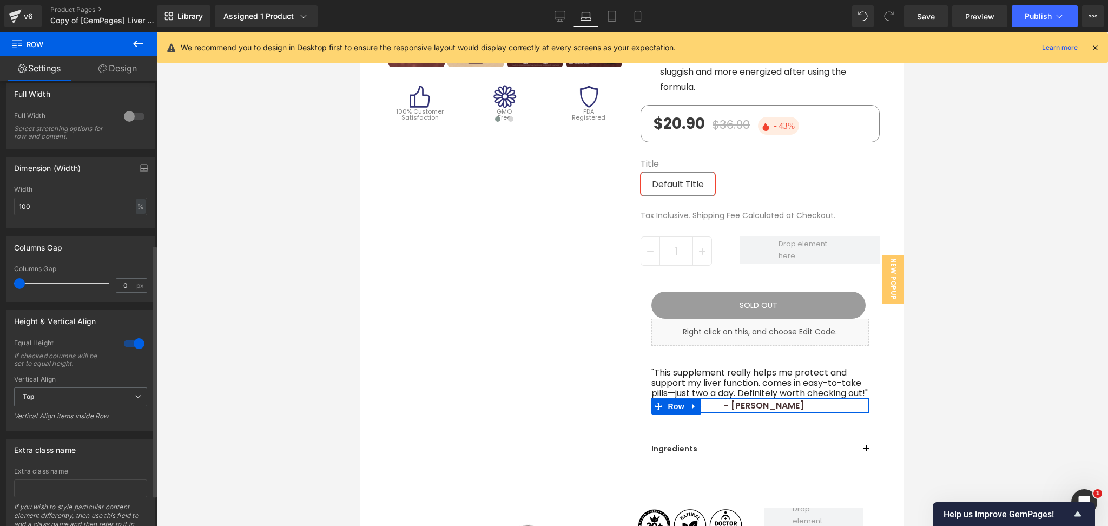
click at [128, 347] on div at bounding box center [134, 343] width 26 height 17
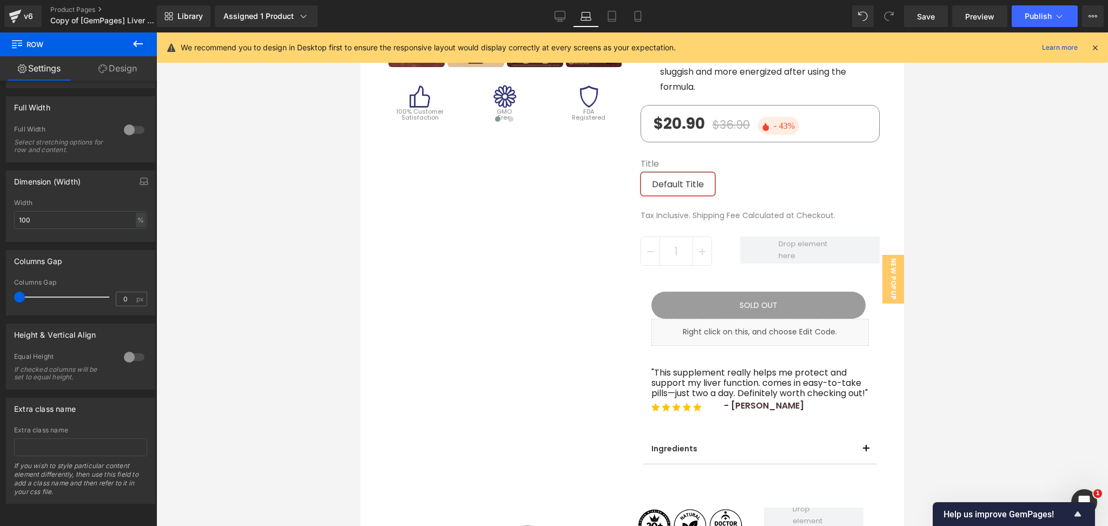
click at [388, 356] on div "Sale Off (P) Image" at bounding box center [632, 137] width 511 height 708
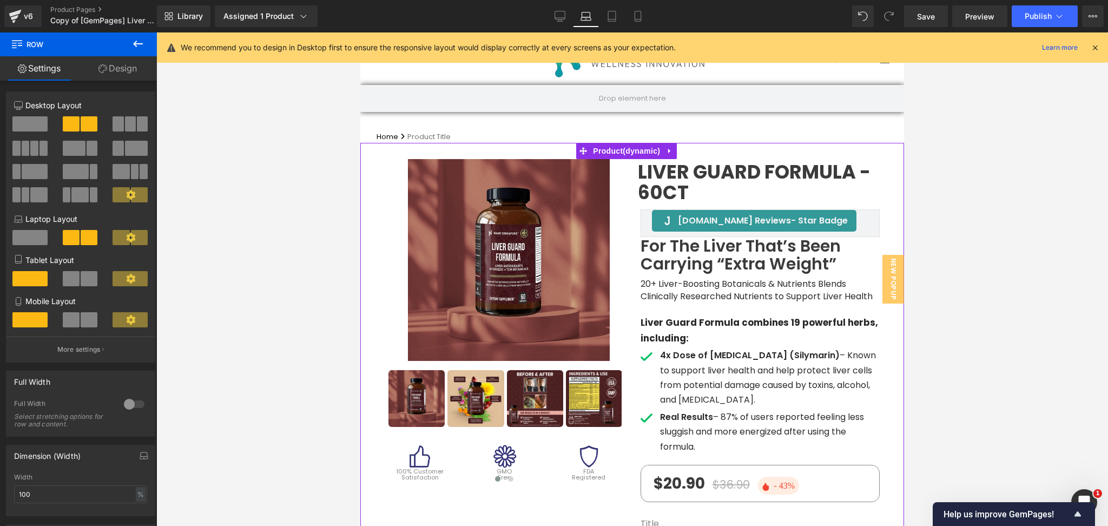
scroll to position [0, 0]
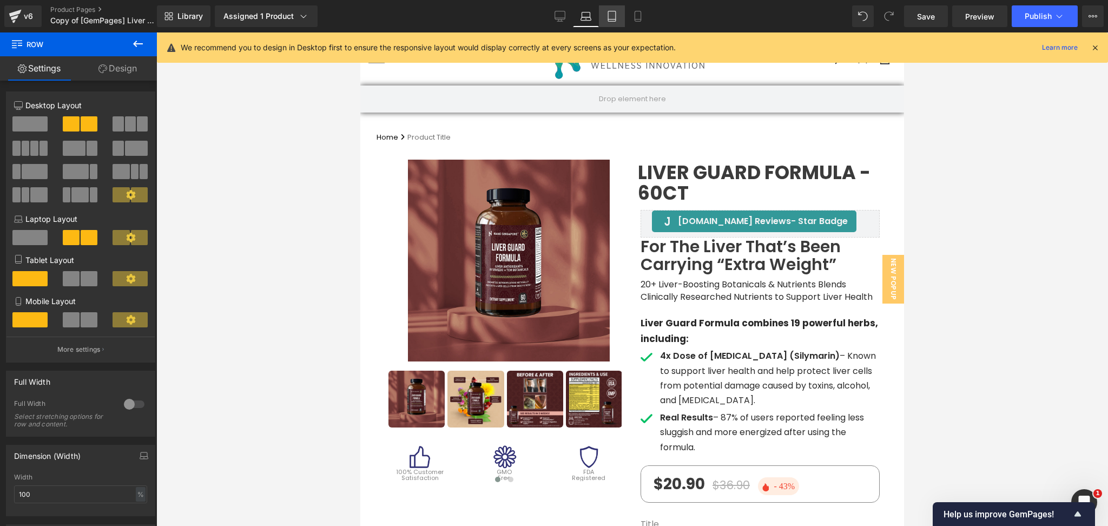
click at [608, 19] on icon at bounding box center [612, 16] width 8 height 10
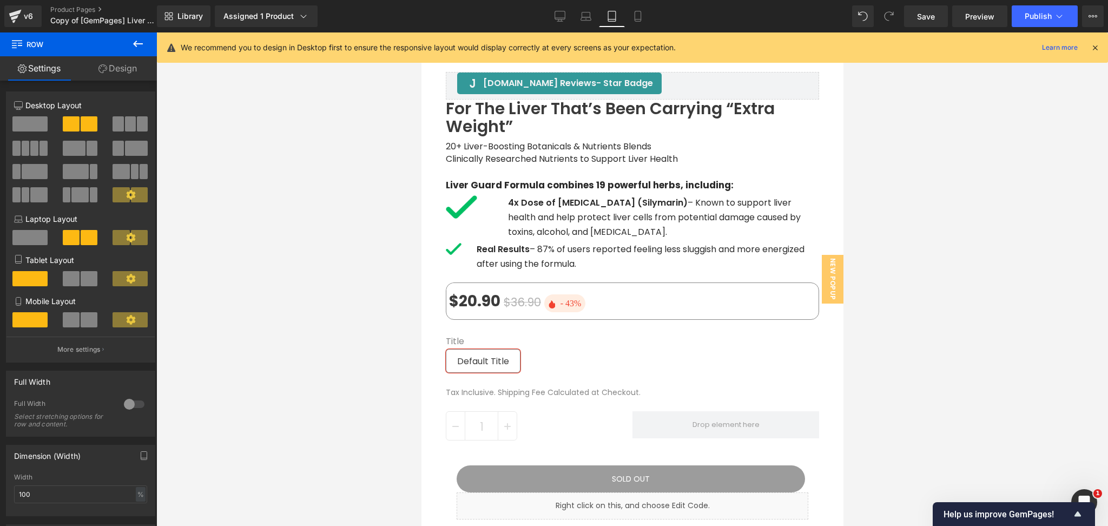
scroll to position [649, 0]
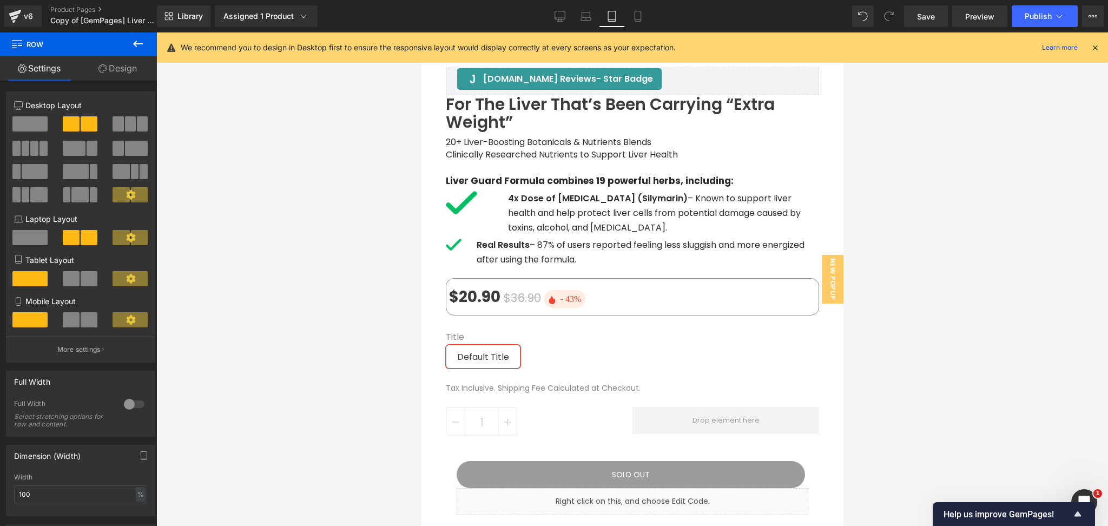
click at [477, 191] on div "Image 4x Dose of [MEDICAL_DATA] (Silymarin) – Known to support liver health and…" at bounding box center [631, 214] width 373 height 47
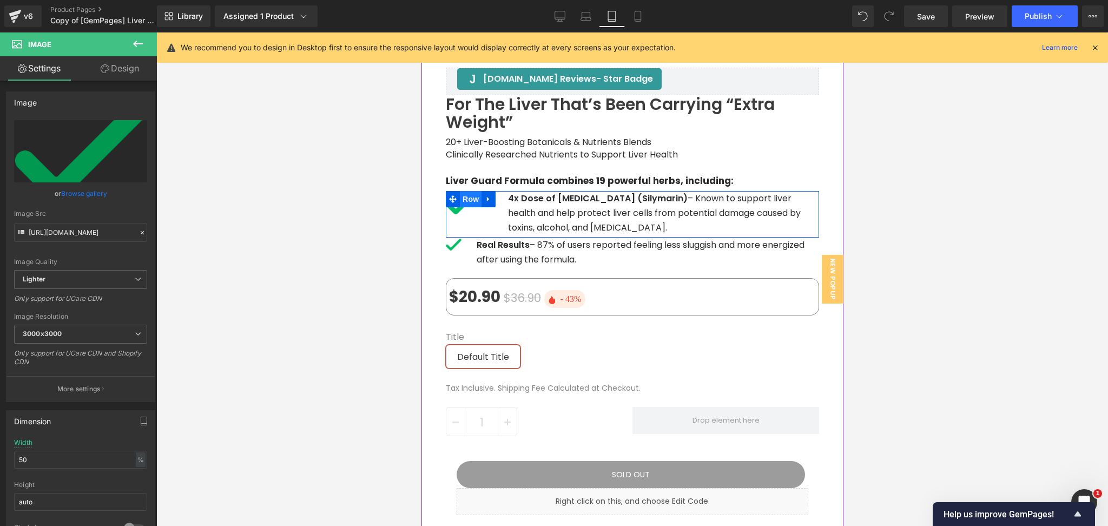
click at [465, 194] on span "Row" at bounding box center [471, 199] width 22 height 16
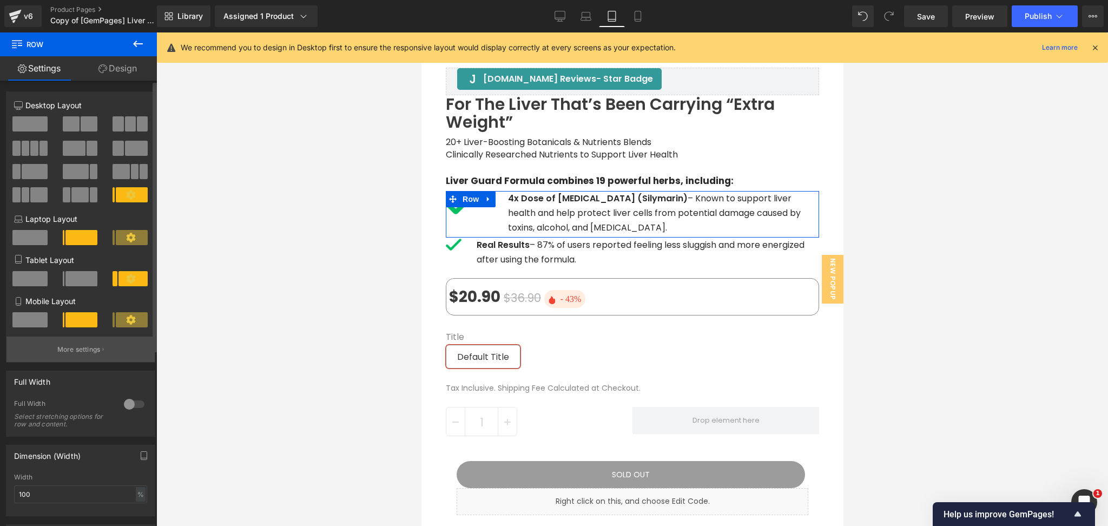
click at [92, 349] on p "More settings" at bounding box center [78, 350] width 43 height 10
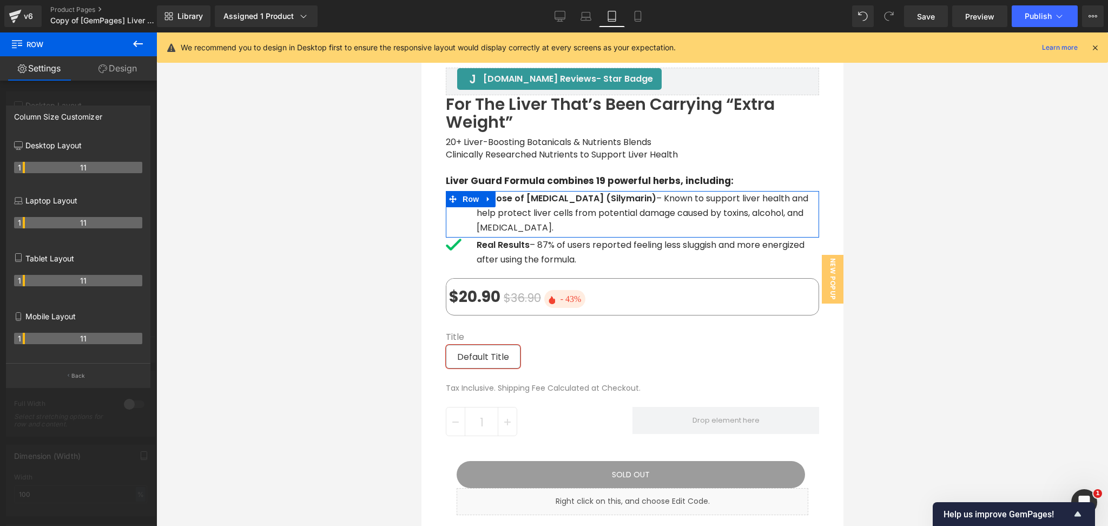
drag, startPoint x: 32, startPoint y: 283, endPoint x: 22, endPoint y: 282, distance: 10.8
click at [22, 282] on th "1" at bounding box center [19, 280] width 11 height 11
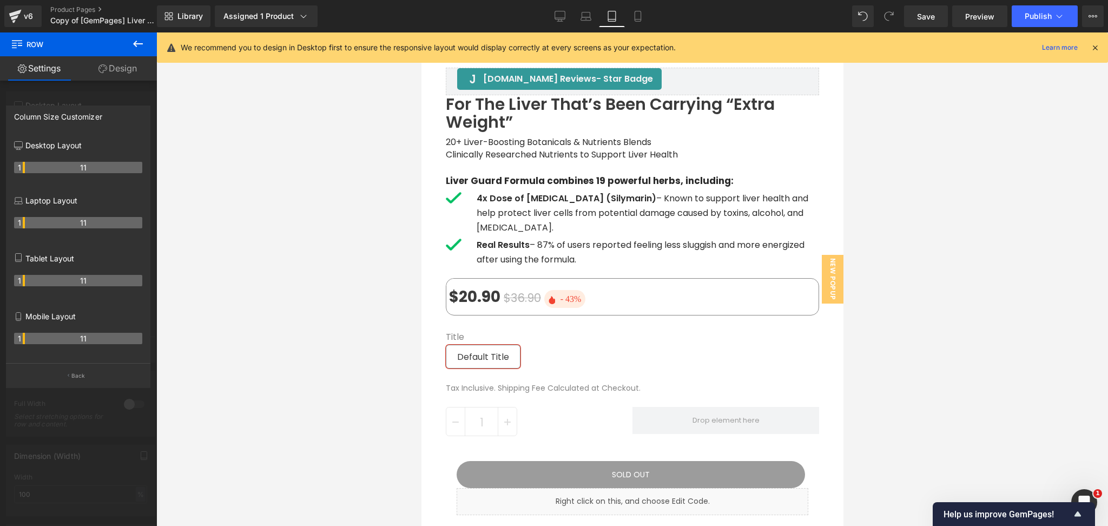
click at [1011, 186] on div at bounding box center [632, 279] width 952 height 494
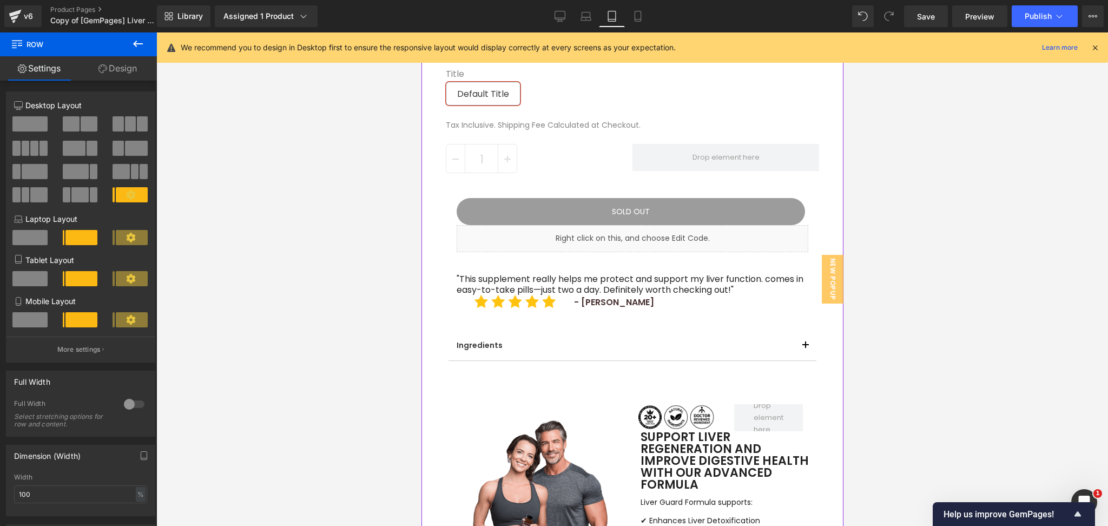
scroll to position [938, 0]
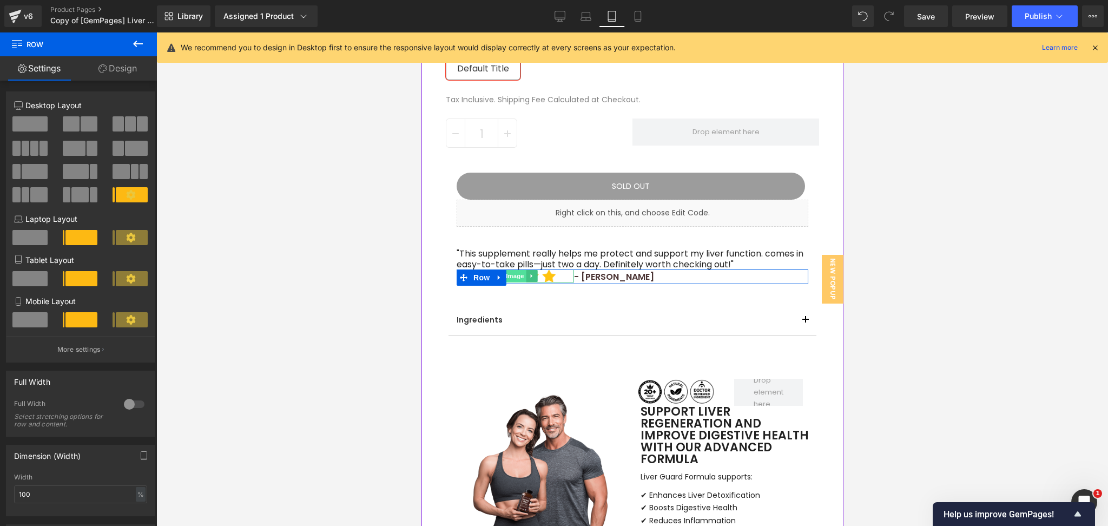
click at [511, 274] on span "Image" at bounding box center [514, 276] width 23 height 13
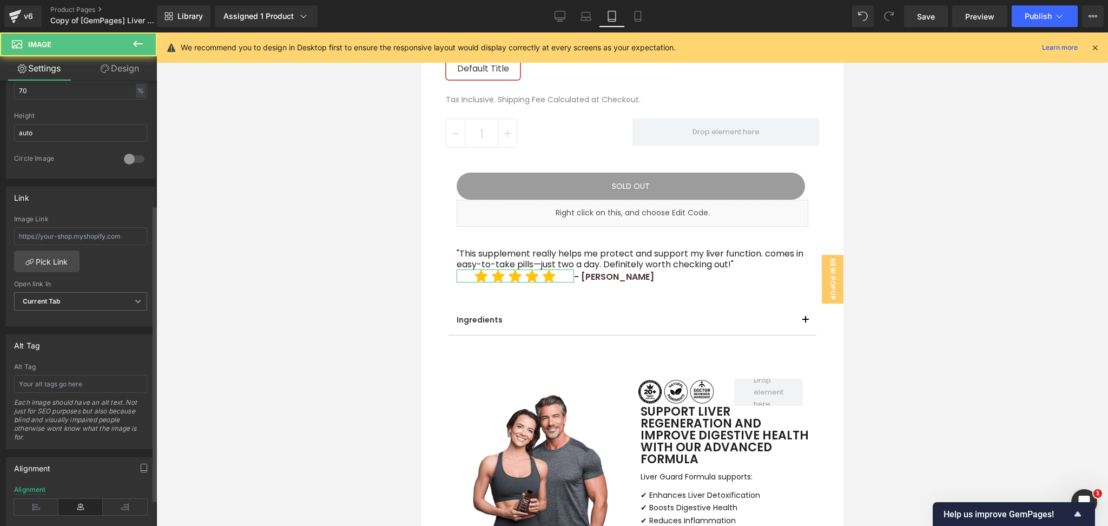
scroll to position [433, 0]
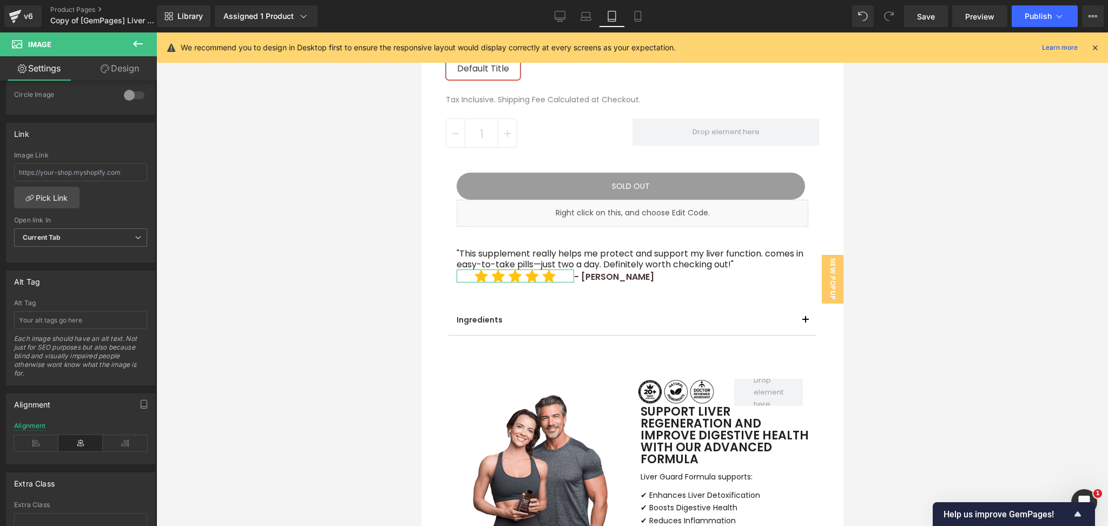
drag, startPoint x: 38, startPoint y: 443, endPoint x: 411, endPoint y: 370, distance: 380.5
click at [37, 442] on icon at bounding box center [36, 443] width 44 height 16
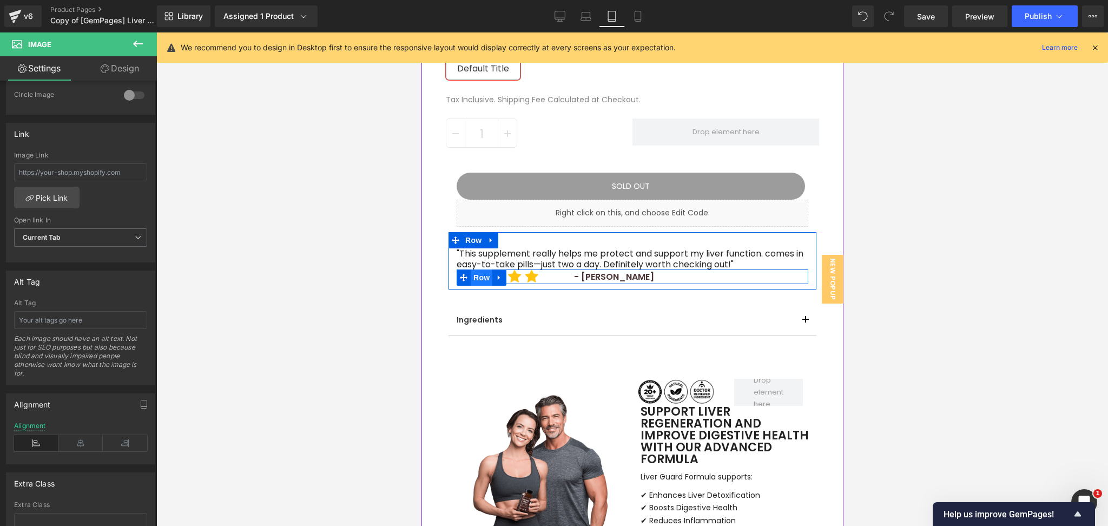
click at [472, 279] on span "Row" at bounding box center [481, 278] width 22 height 16
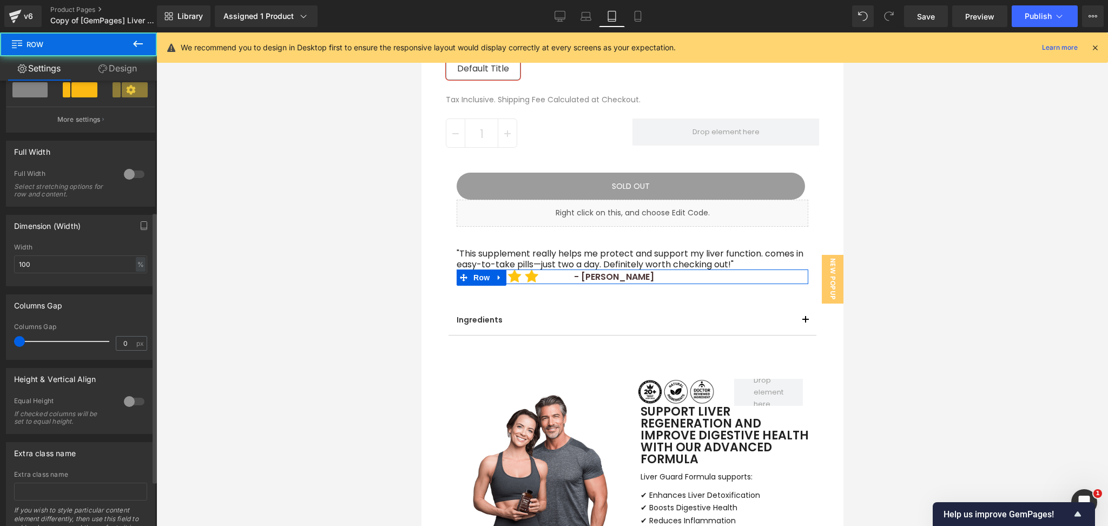
scroll to position [288, 0]
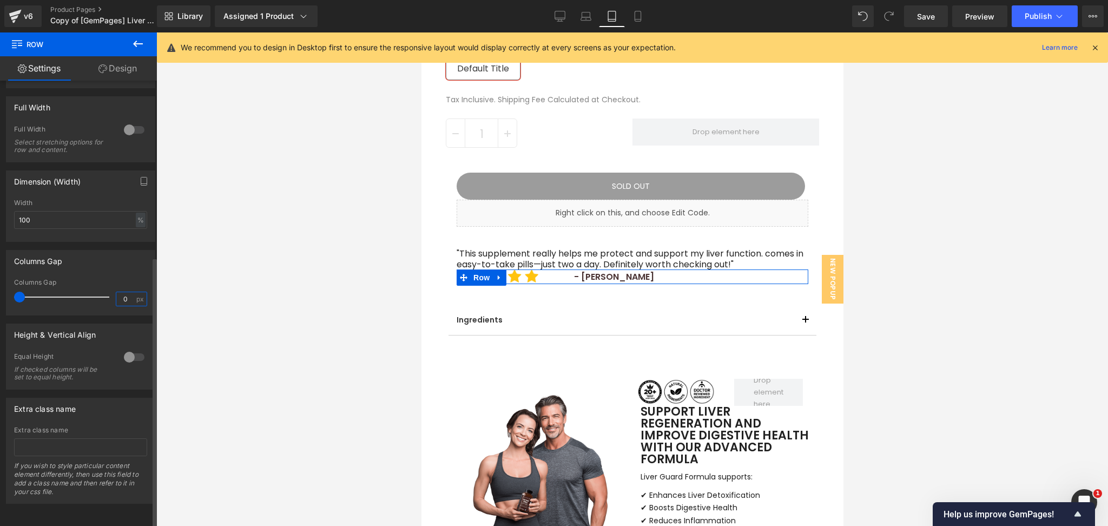
click at [129, 292] on input "0" at bounding box center [125, 299] width 19 height 14
type input "0"
click at [1102, 251] on div at bounding box center [632, 279] width 952 height 494
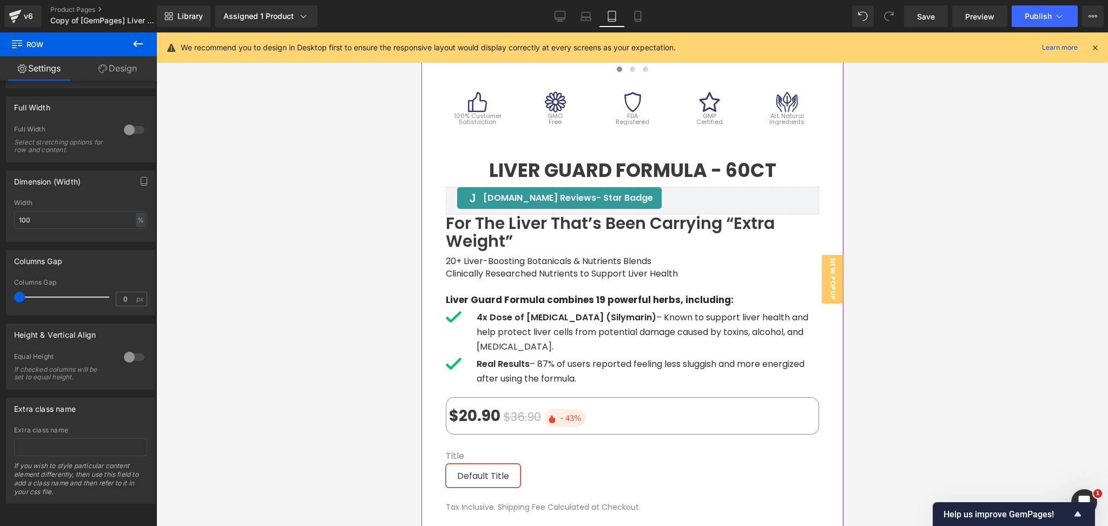
scroll to position [506, 0]
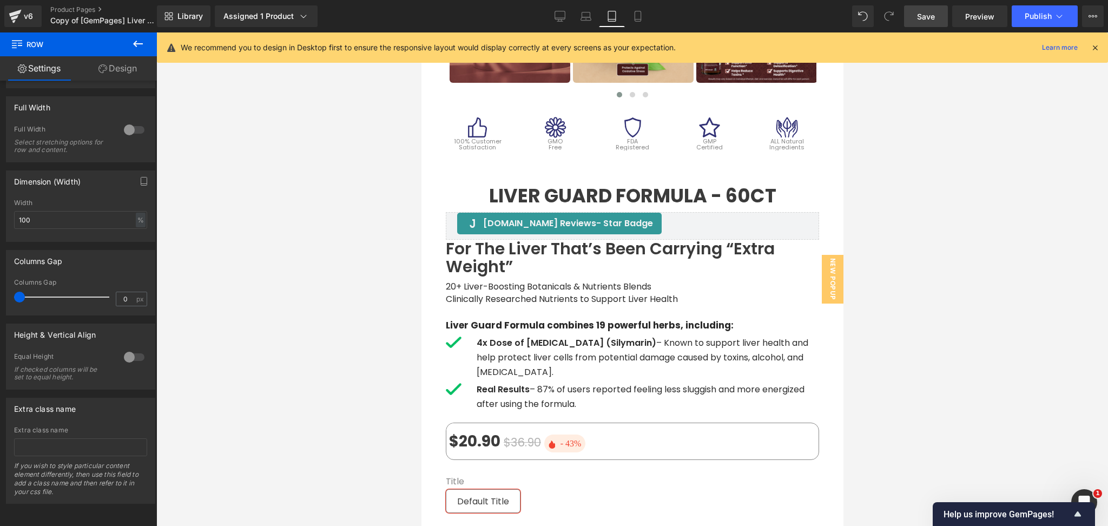
click at [925, 14] on span "Save" at bounding box center [926, 16] width 18 height 11
click at [633, 18] on icon at bounding box center [638, 16] width 11 height 11
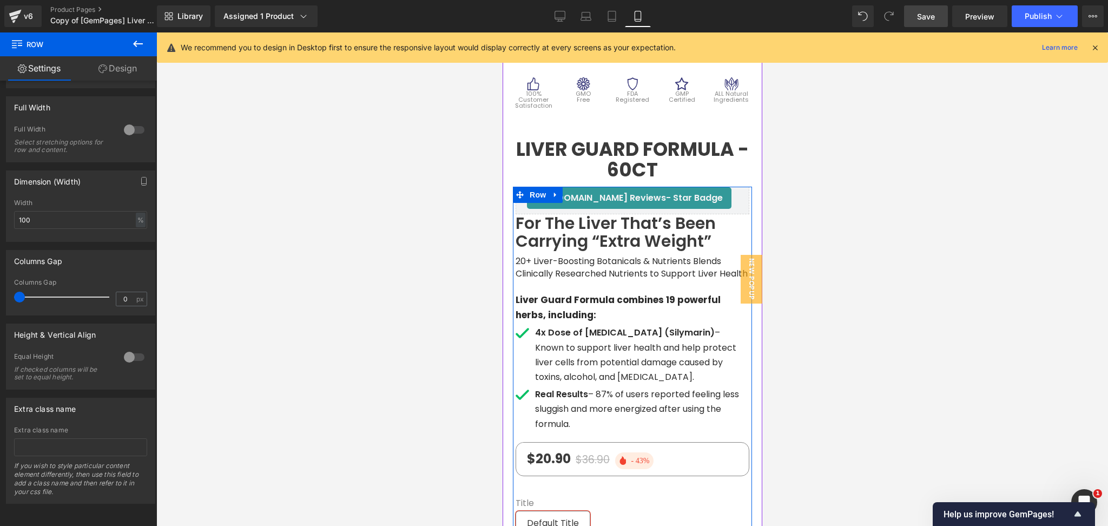
scroll to position [390, 0]
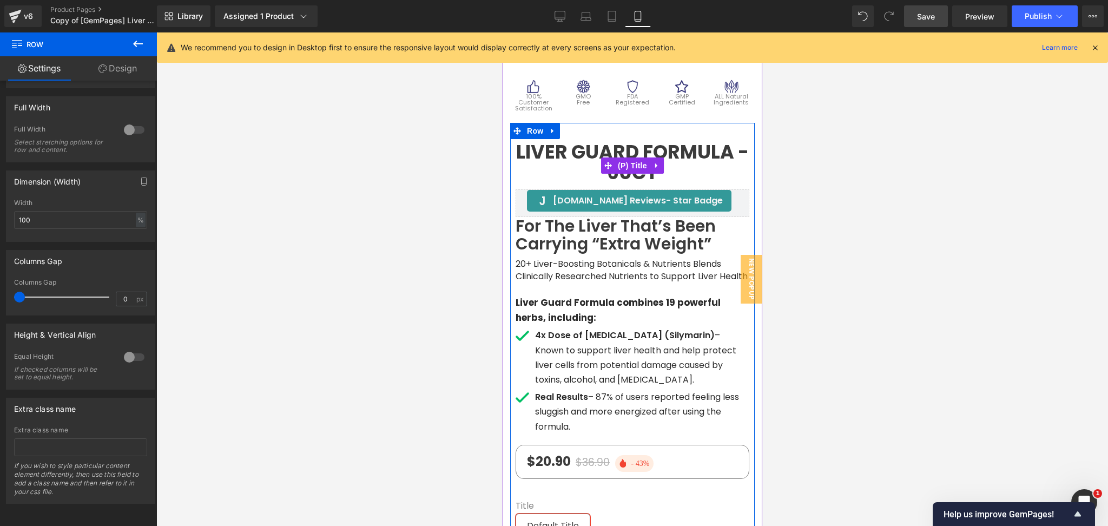
click at [680, 154] on span "Liver Guard Formula - 60ct" at bounding box center [632, 163] width 239 height 42
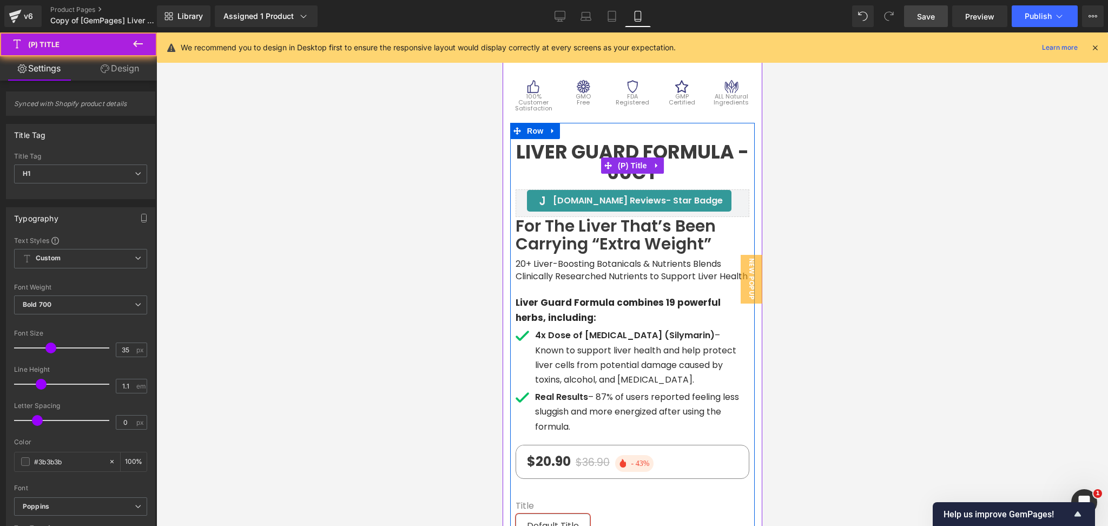
click at [680, 154] on span "Liver Guard Formula - 60ct" at bounding box center [632, 163] width 239 height 42
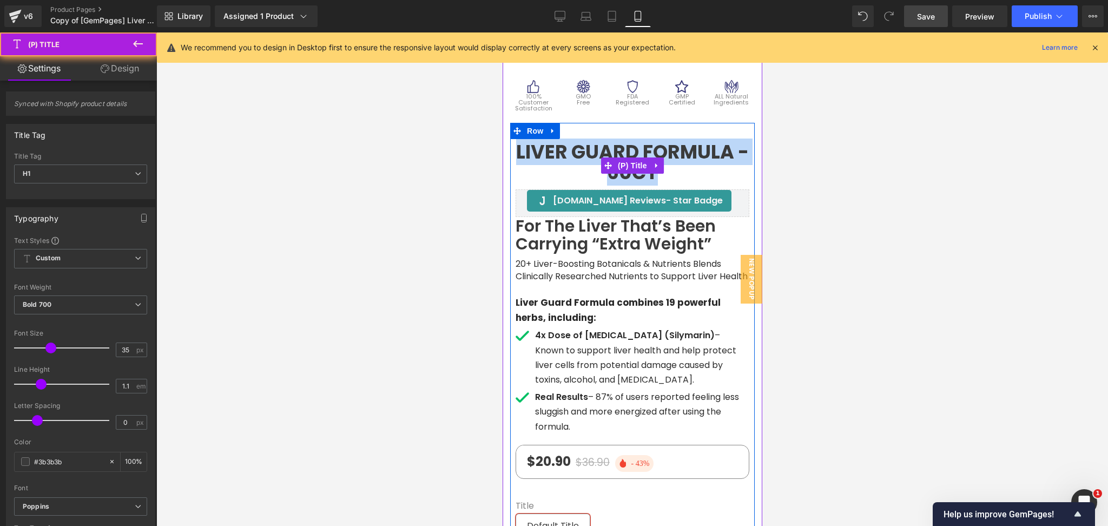
click at [681, 154] on span "Liver Guard Formula - 60ct" at bounding box center [632, 163] width 239 height 42
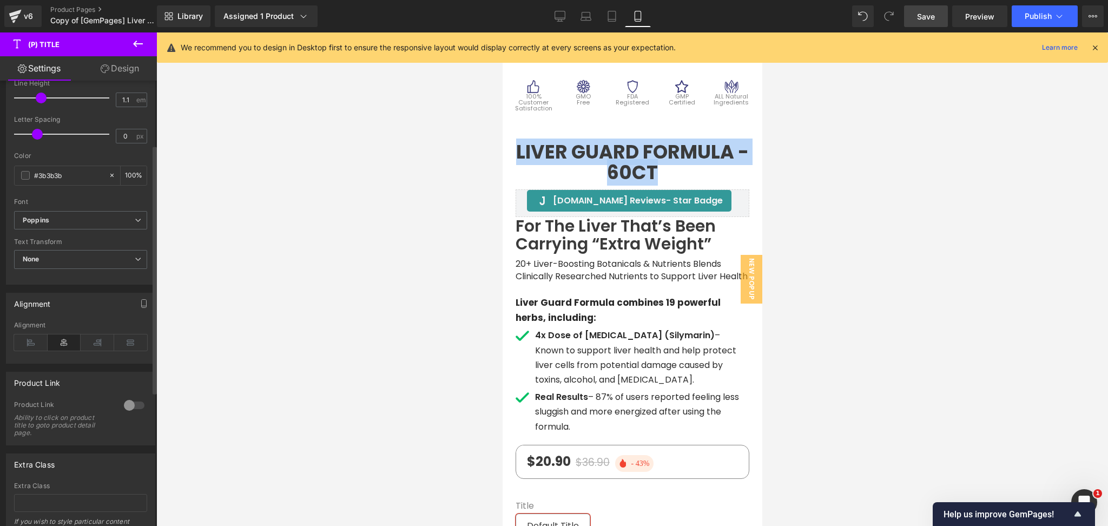
scroll to position [288, 0]
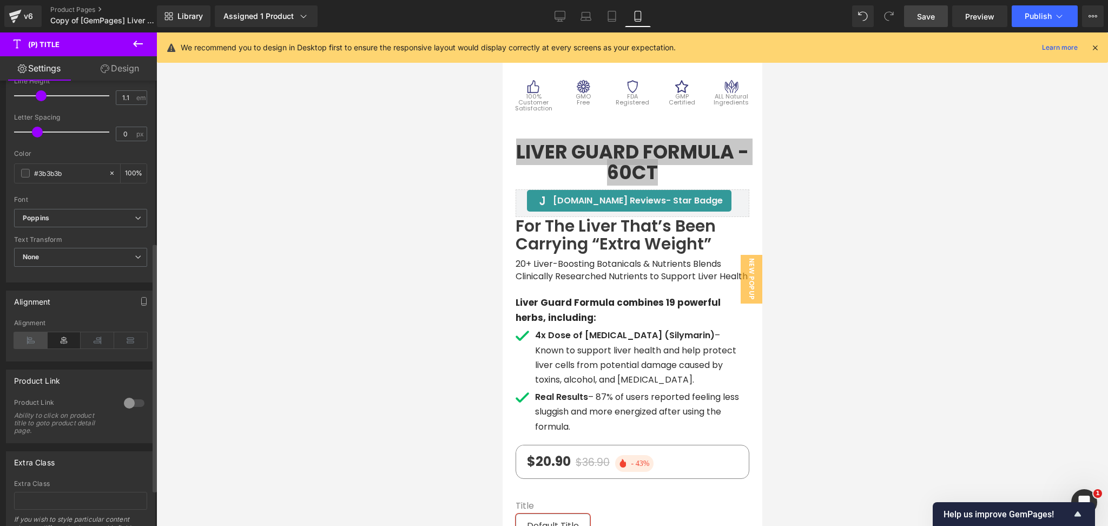
click at [30, 343] on icon at bounding box center [31, 340] width 34 height 16
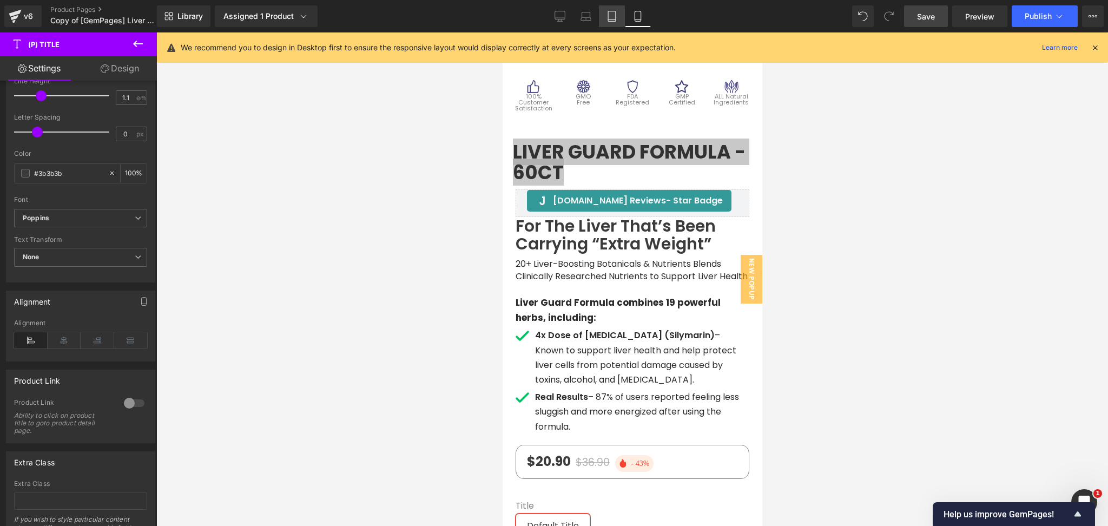
click at [611, 17] on icon at bounding box center [612, 16] width 11 height 11
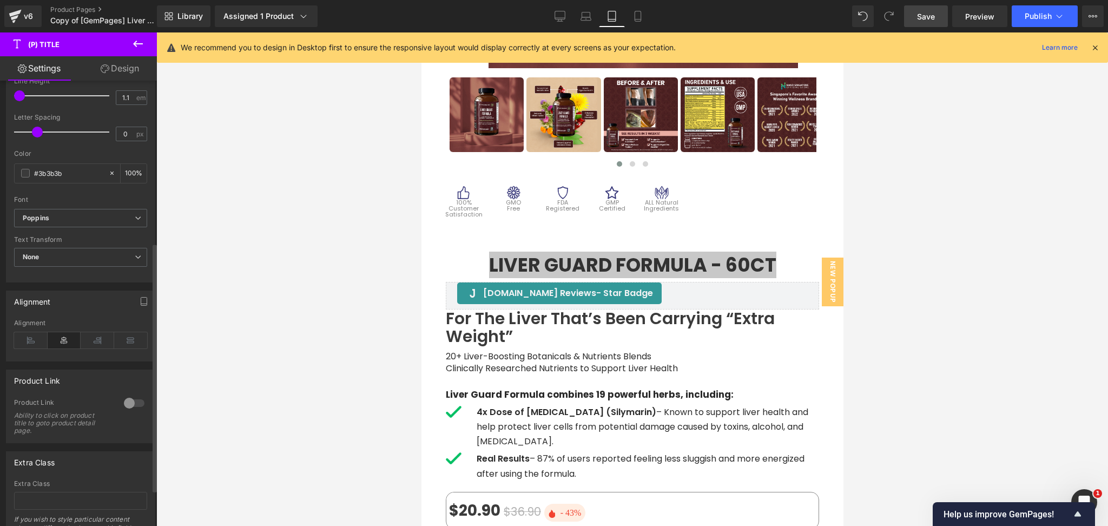
type input "0.5"
type input "100"
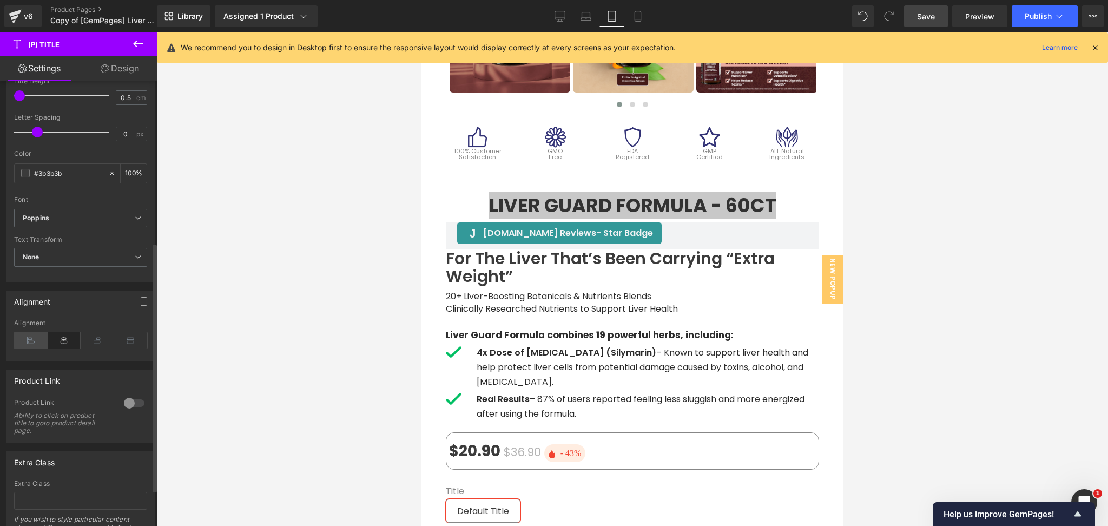
click at [28, 343] on icon at bounding box center [31, 340] width 34 height 16
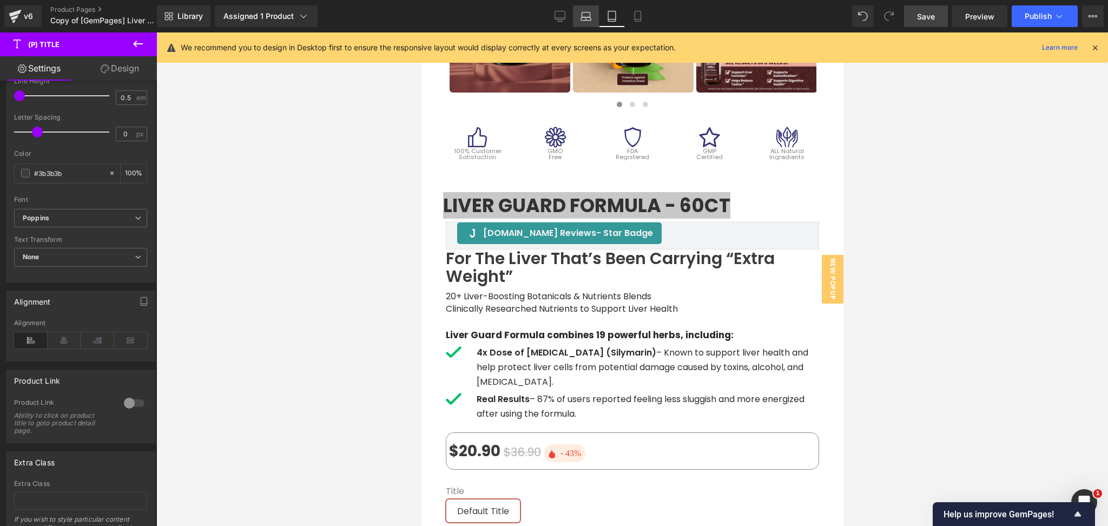
drag, startPoint x: 258, startPoint y: 49, endPoint x: 590, endPoint y: 9, distance: 335.3
click at [590, 9] on link "Laptop" at bounding box center [586, 16] width 26 height 22
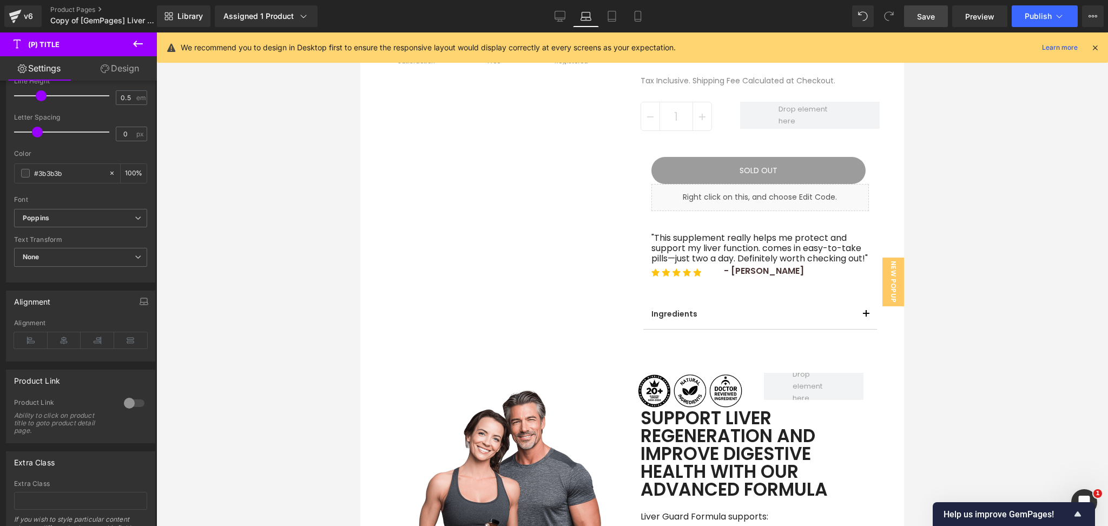
type input "1.1"
type input "100"
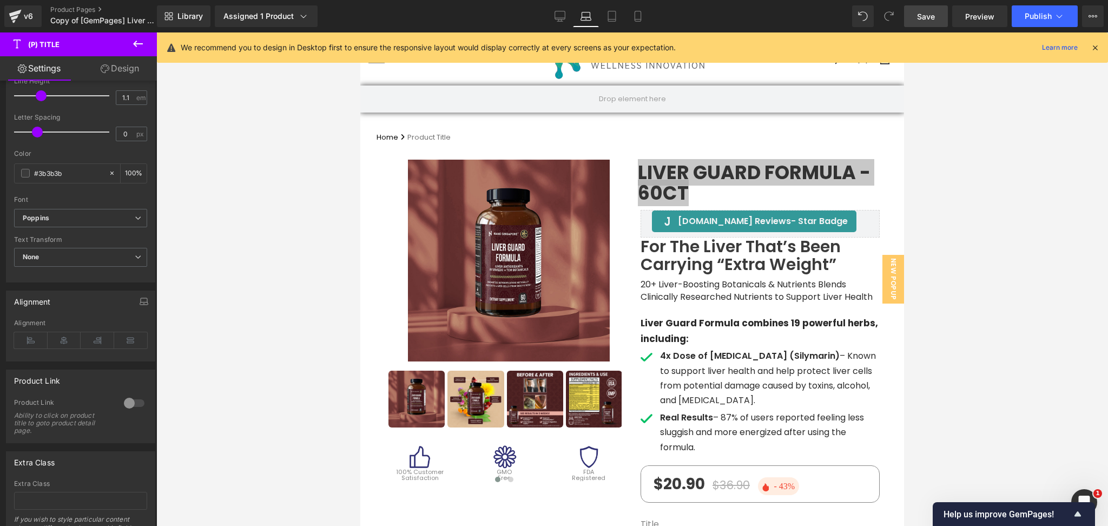
click at [1009, 205] on div at bounding box center [632, 279] width 952 height 494
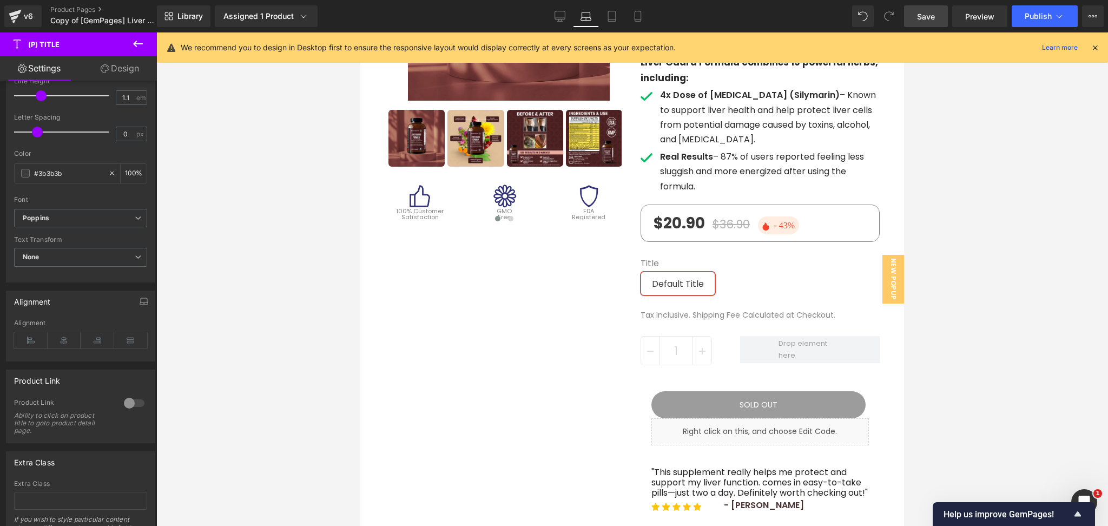
scroll to position [288, 0]
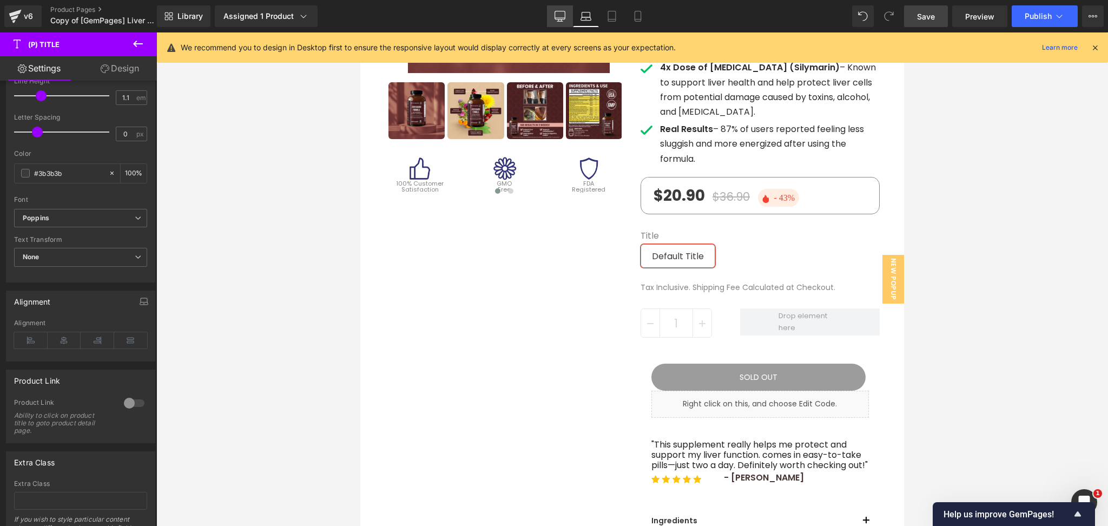
click at [565, 9] on link "Desktop" at bounding box center [560, 16] width 26 height 22
type input "0.5"
type input "100"
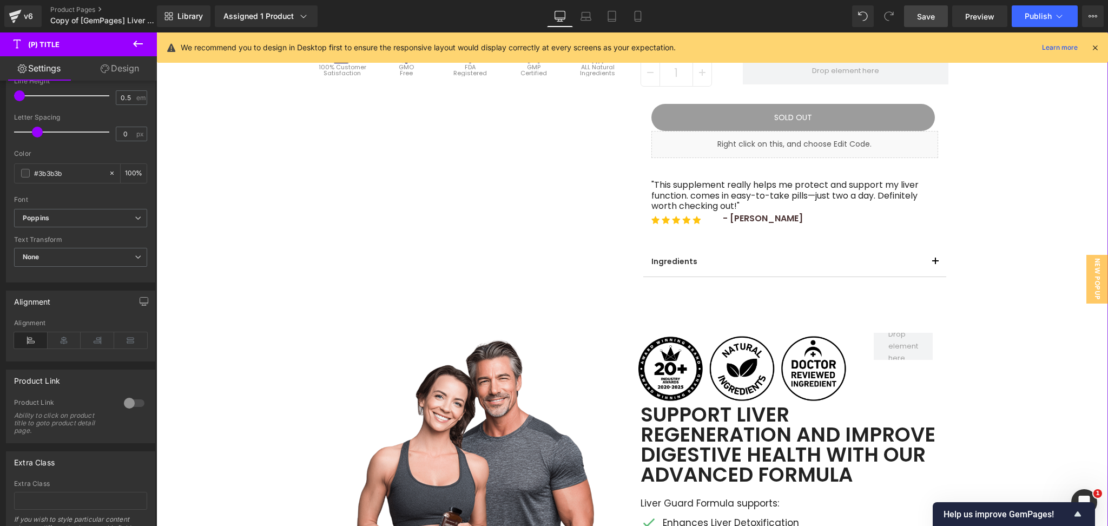
scroll to position [216, 0]
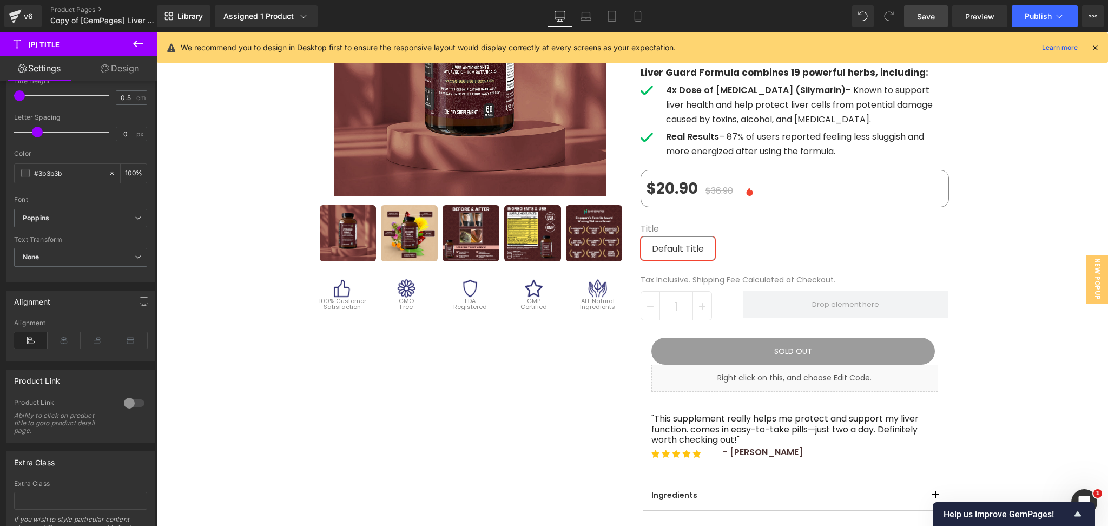
click at [923, 18] on span "Save" at bounding box center [926, 16] width 18 height 11
click at [975, 17] on span "Preview" at bounding box center [980, 16] width 29 height 11
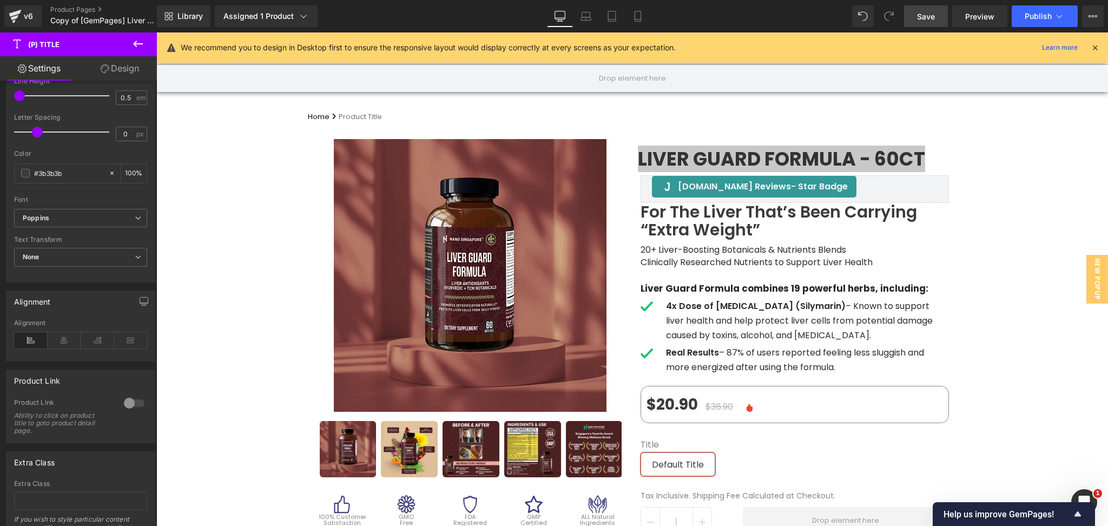
scroll to position [0, 0]
click at [627, 23] on link "Mobile" at bounding box center [638, 16] width 26 height 22
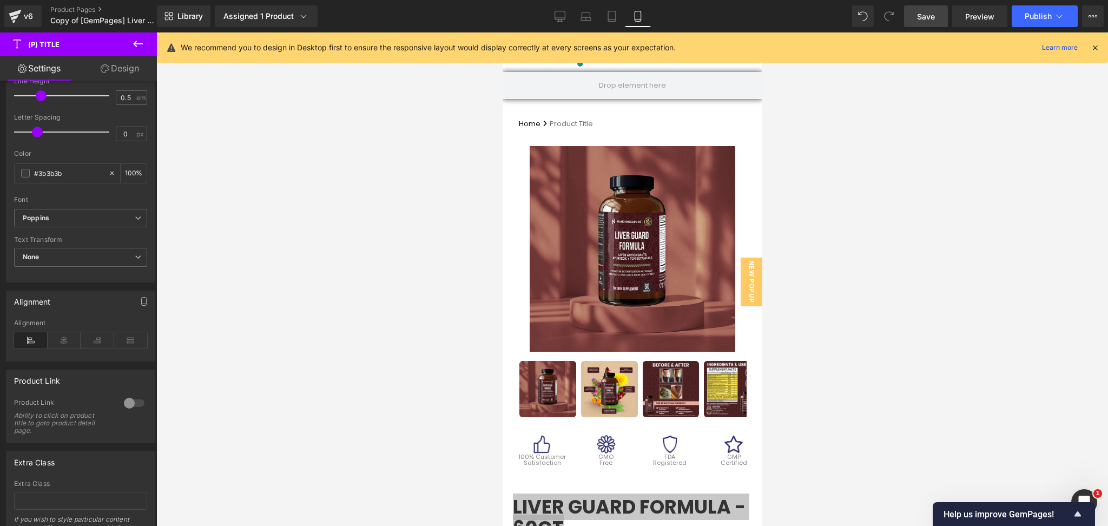
type input "1.1"
type input "100"
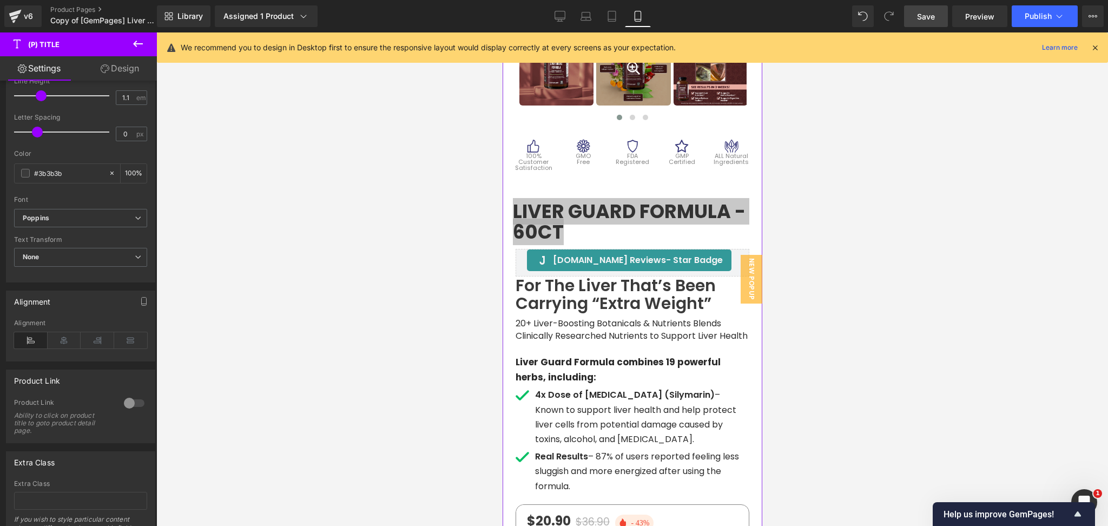
scroll to position [282, 0]
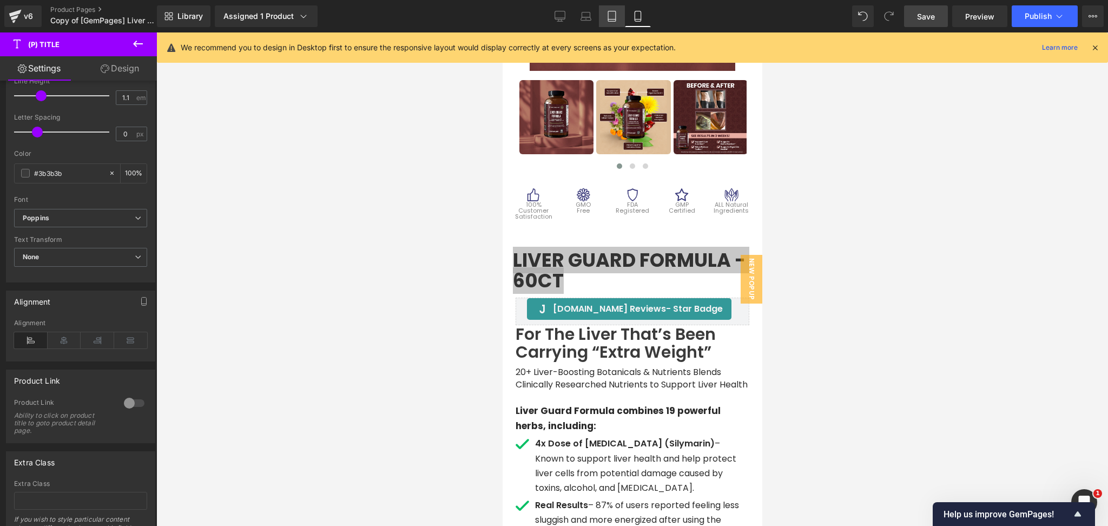
click at [615, 8] on link "Tablet" at bounding box center [612, 16] width 26 height 22
type input "0.5"
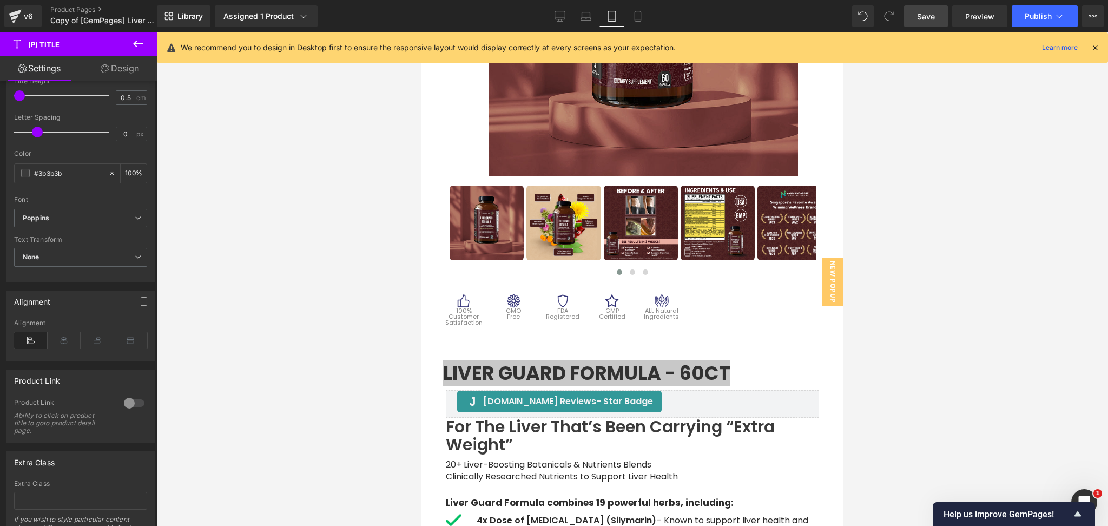
scroll to position [388, 0]
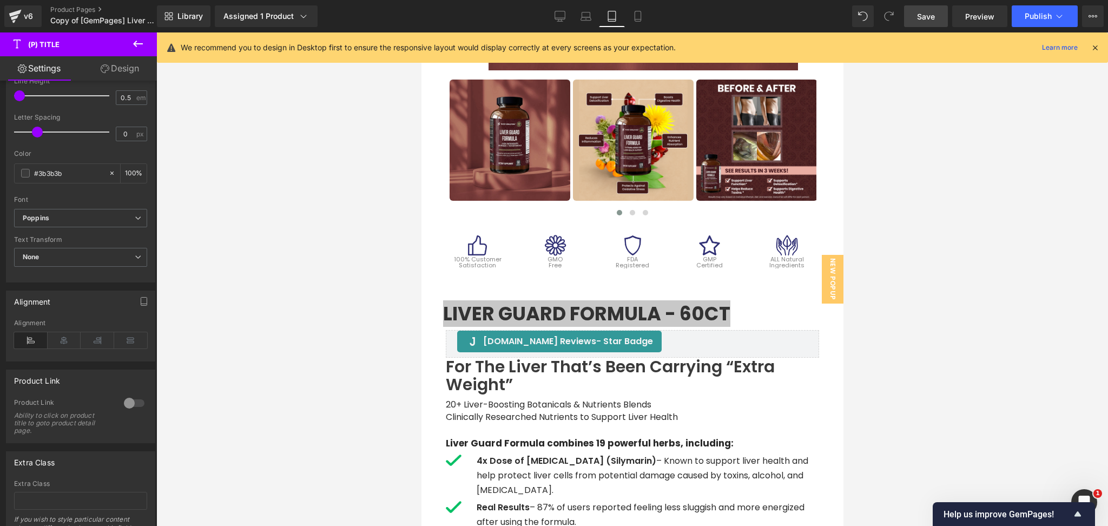
click at [548, 8] on div "Library Assigned 1 Product Product Preview Liver Guard Formula - 60ct Manage as…" at bounding box center [632, 16] width 951 height 22
click at [555, 9] on link "Desktop" at bounding box center [560, 16] width 26 height 22
type input "100"
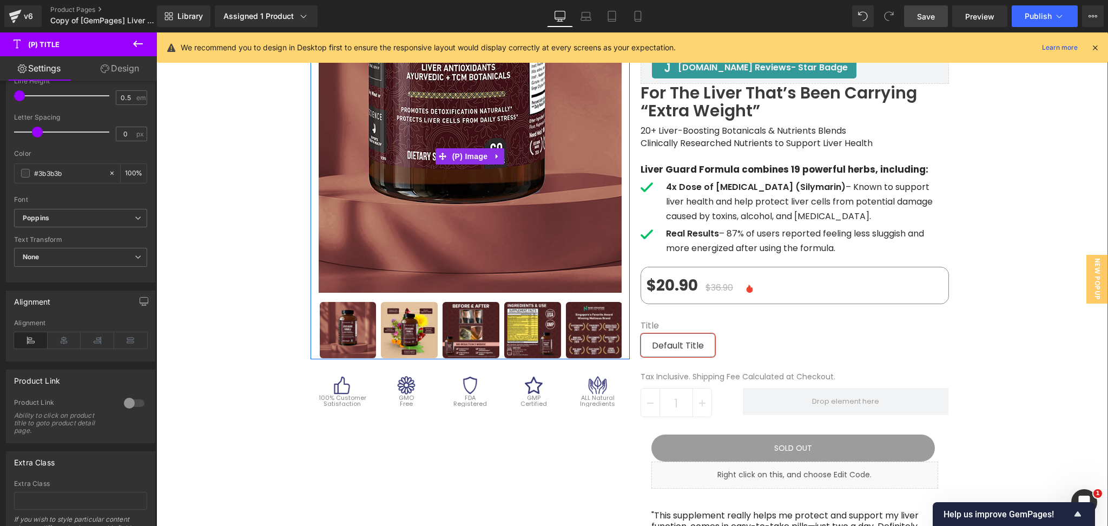
scroll to position [144, 0]
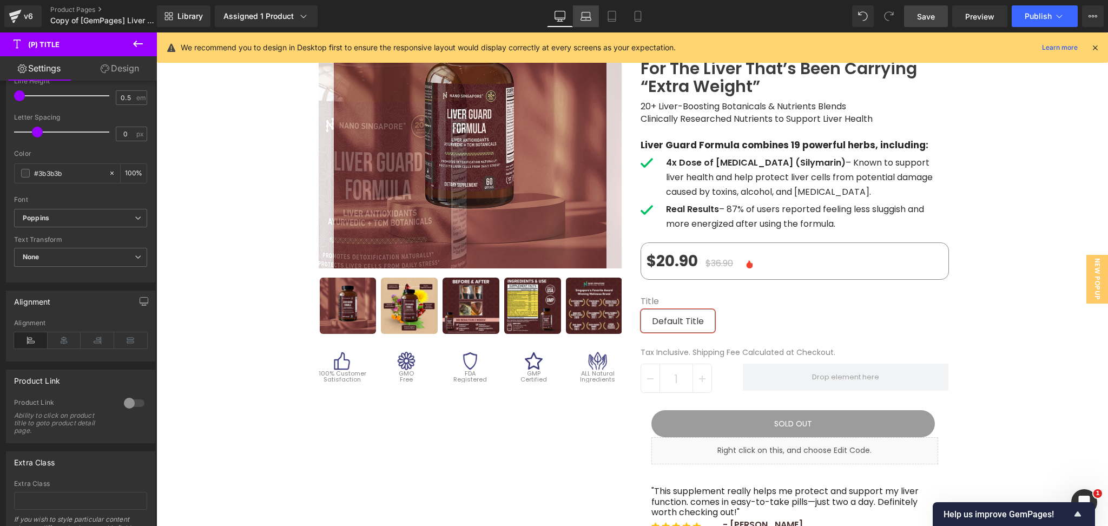
click at [588, 11] on icon at bounding box center [586, 16] width 11 height 11
type input "1.1"
type input "100"
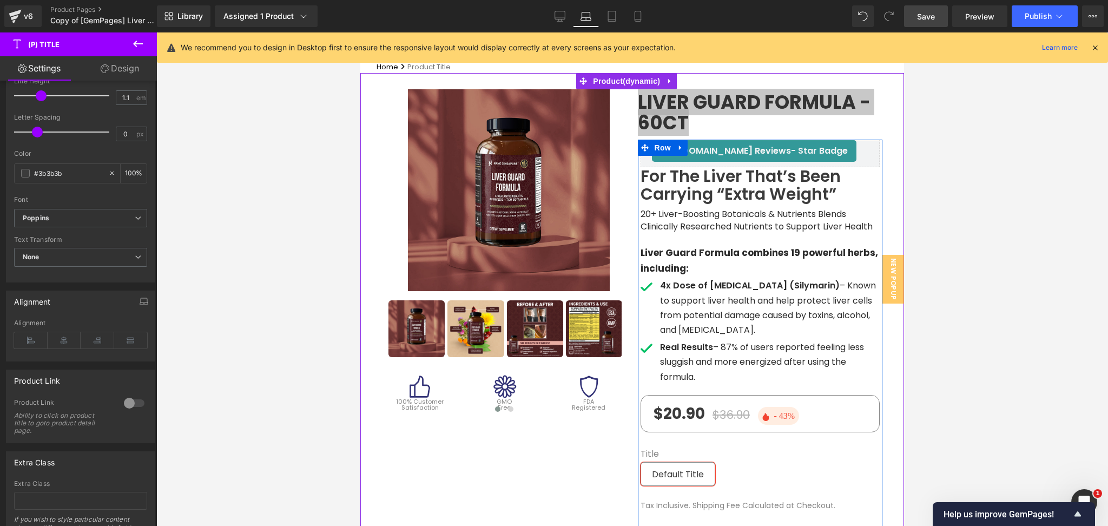
scroll to position [72, 0]
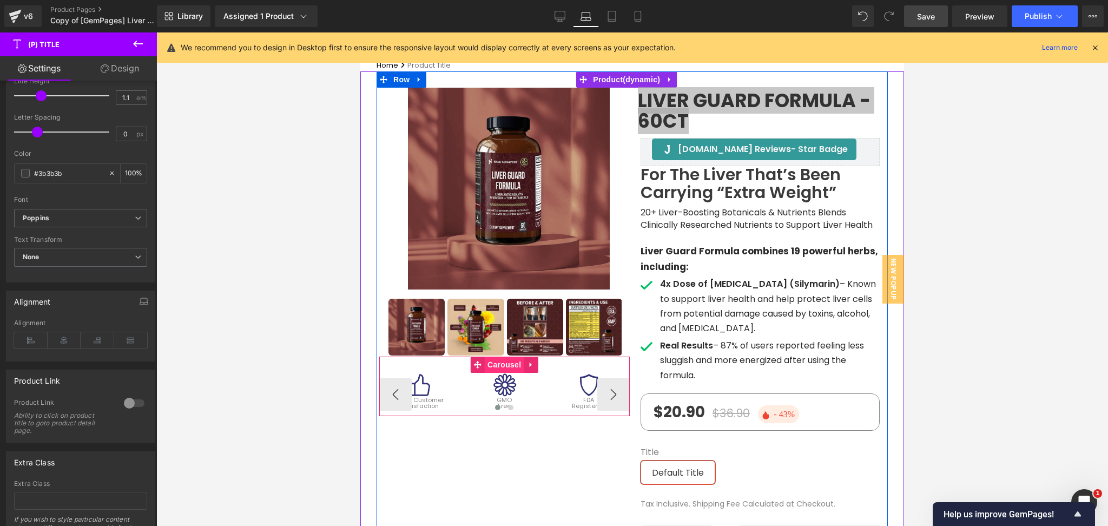
click at [506, 367] on span "Carousel" at bounding box center [504, 365] width 39 height 16
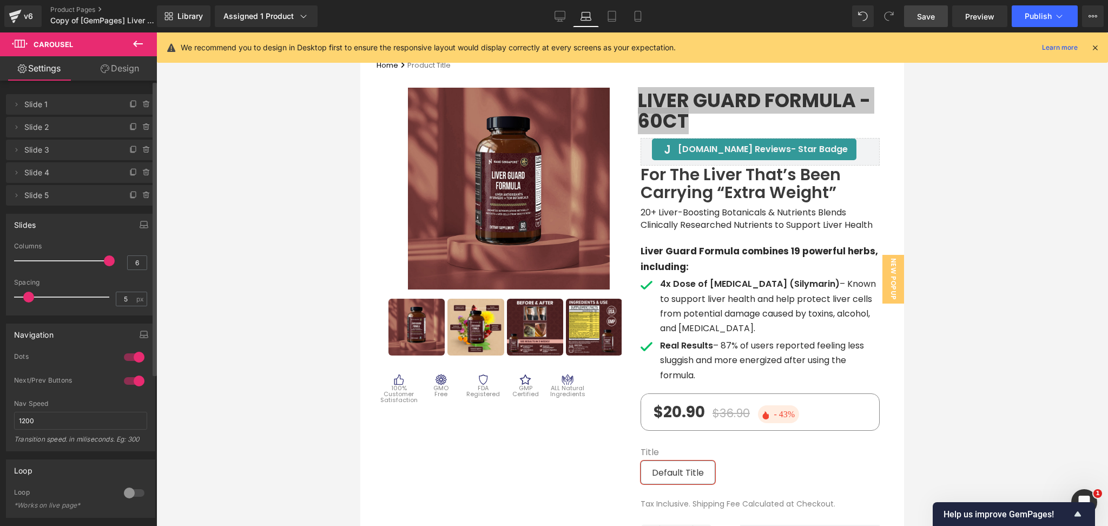
type input "5"
drag, startPoint x: 53, startPoint y: 262, endPoint x: 95, endPoint y: 267, distance: 42.5
click at [95, 267] on div at bounding box center [64, 261] width 90 height 22
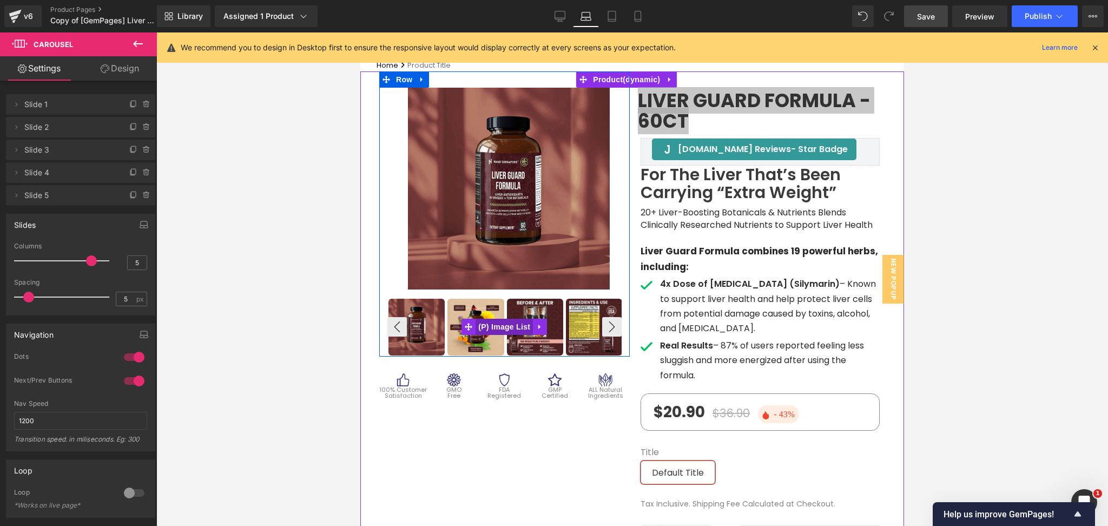
click at [508, 323] on span "(P) Image List" at bounding box center [504, 327] width 57 height 16
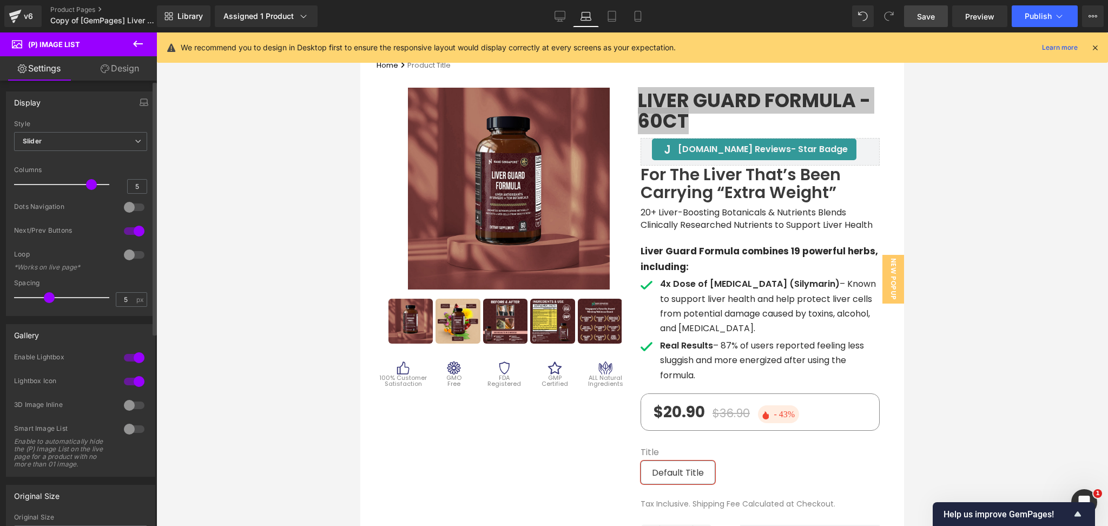
type input "4"
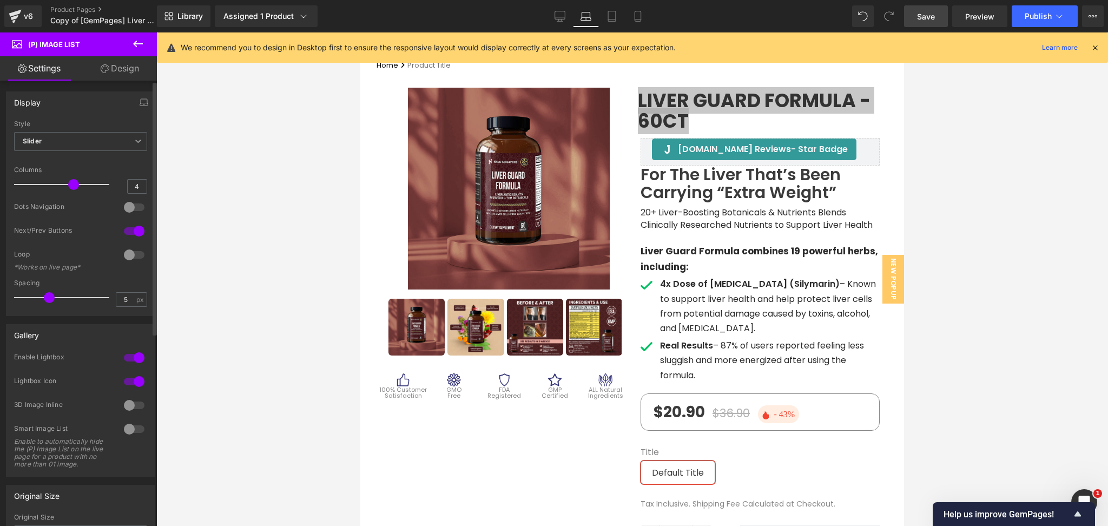
drag, startPoint x: 68, startPoint y: 183, endPoint x: 71, endPoint y: 191, distance: 8.6
click at [71, 191] on div at bounding box center [64, 185] width 90 height 22
click at [611, 21] on icon at bounding box center [612, 16] width 11 height 11
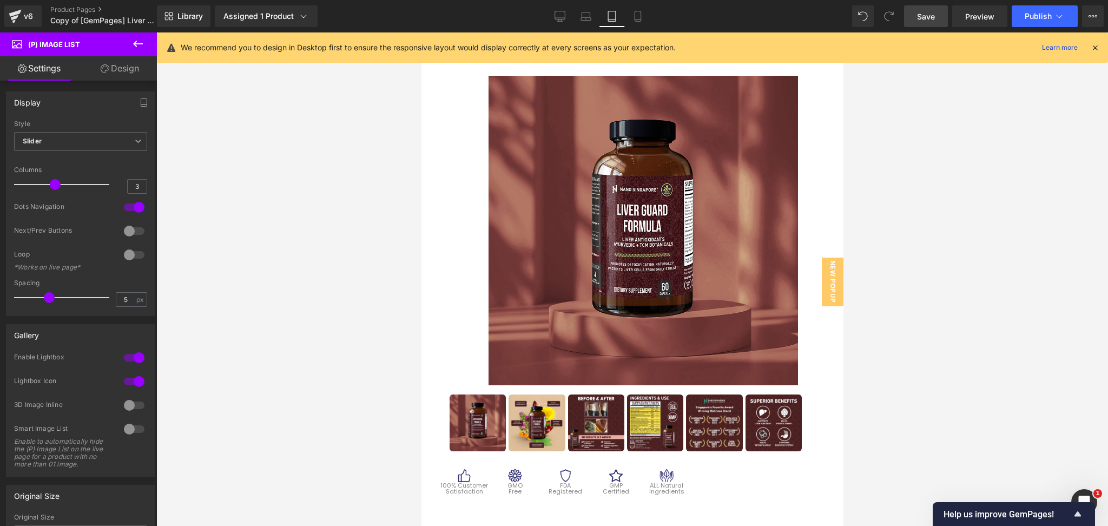
scroll to position [168, 0]
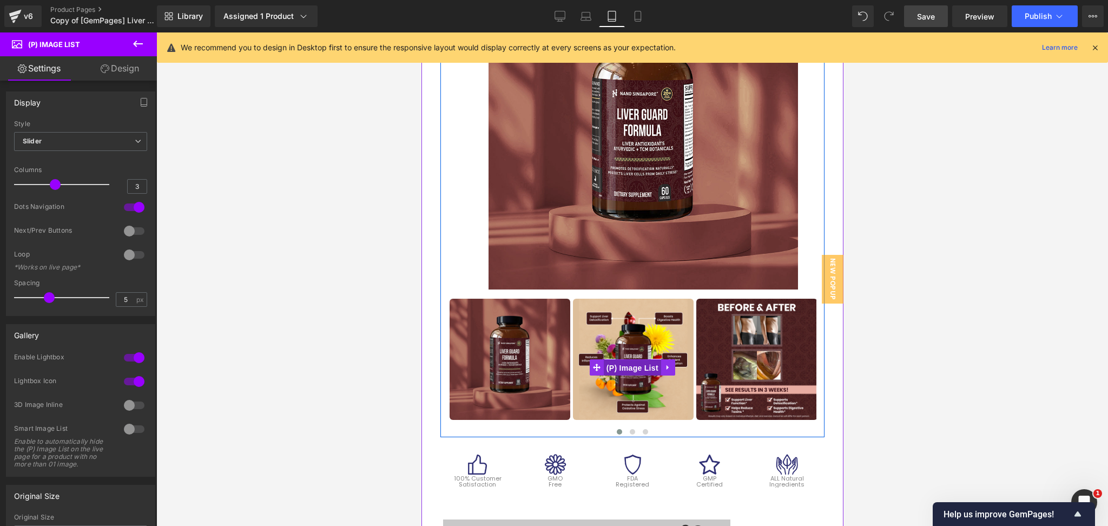
click at [636, 362] on span "(P) Image List" at bounding box center [631, 368] width 57 height 16
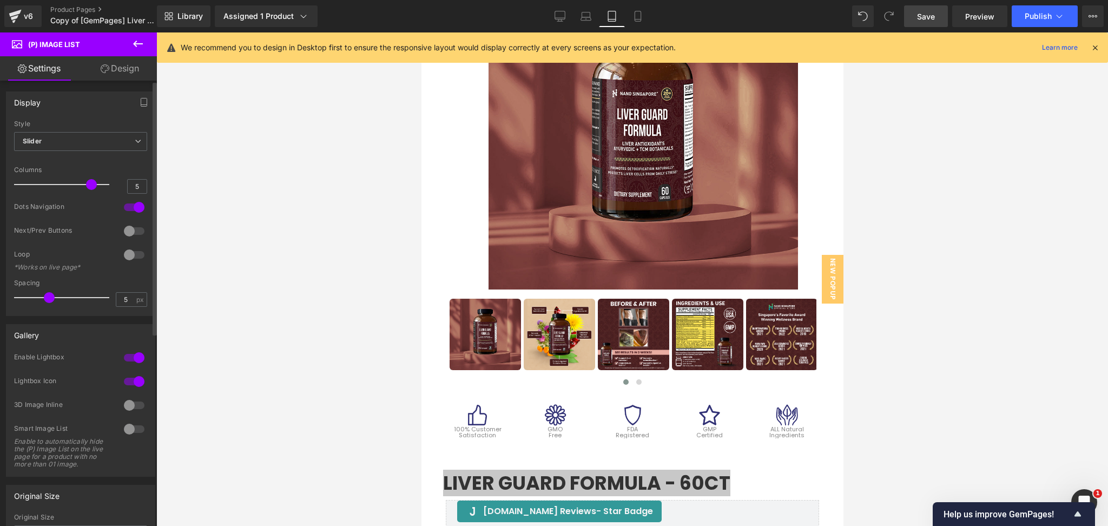
type input "4"
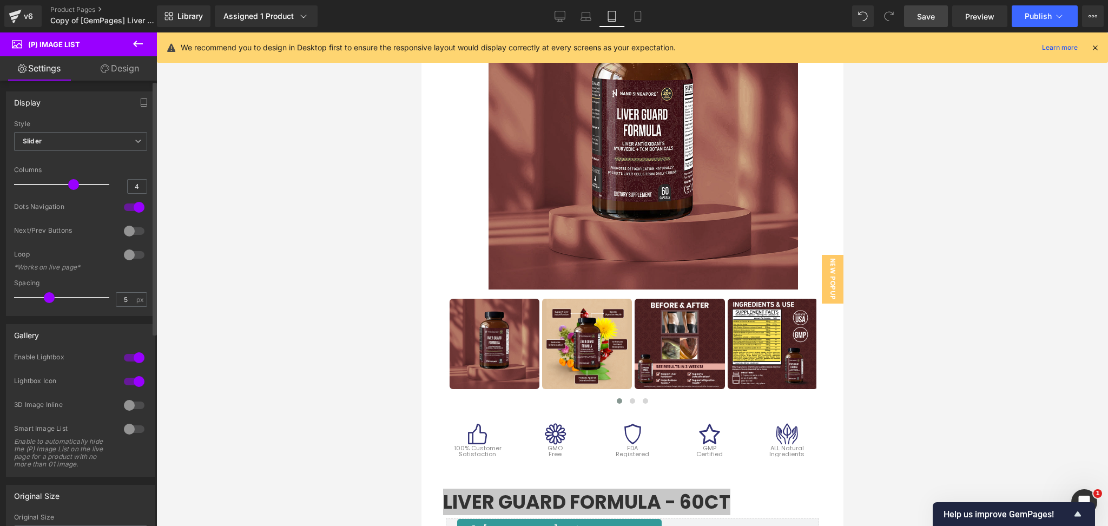
drag, startPoint x: 55, startPoint y: 186, endPoint x: 67, endPoint y: 187, distance: 12.0
click at [68, 187] on span at bounding box center [73, 184] width 11 height 11
click at [946, 218] on div at bounding box center [632, 279] width 952 height 494
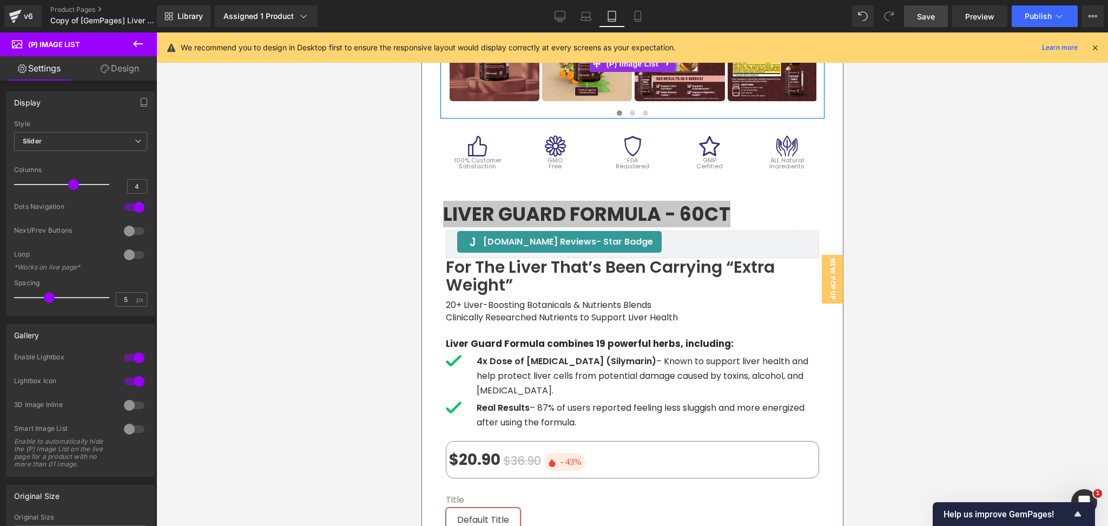
scroll to position [456, 0]
click at [567, 209] on span "(P) Title" at bounding box center [566, 213] width 28 height 13
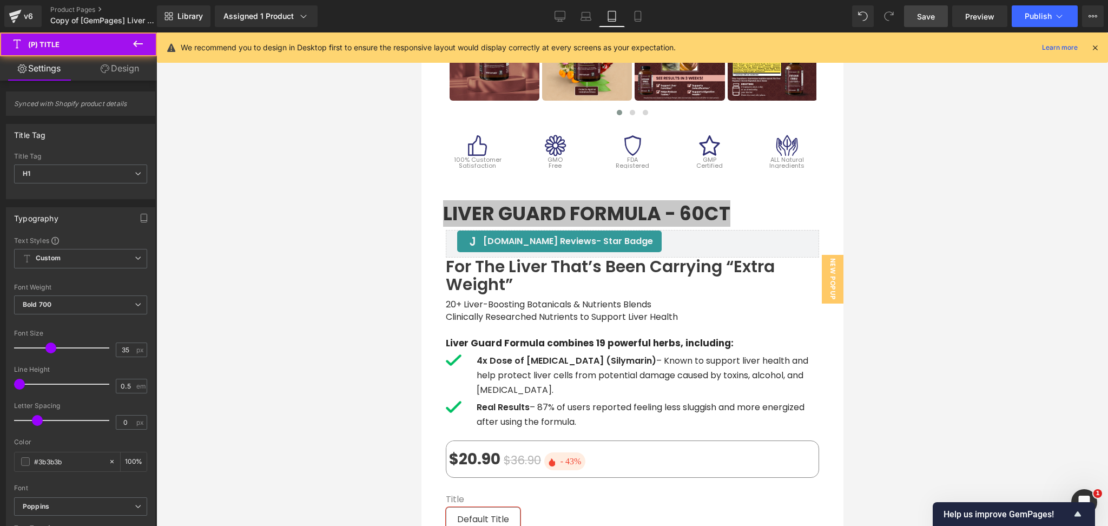
click at [323, 375] on div at bounding box center [632, 279] width 952 height 494
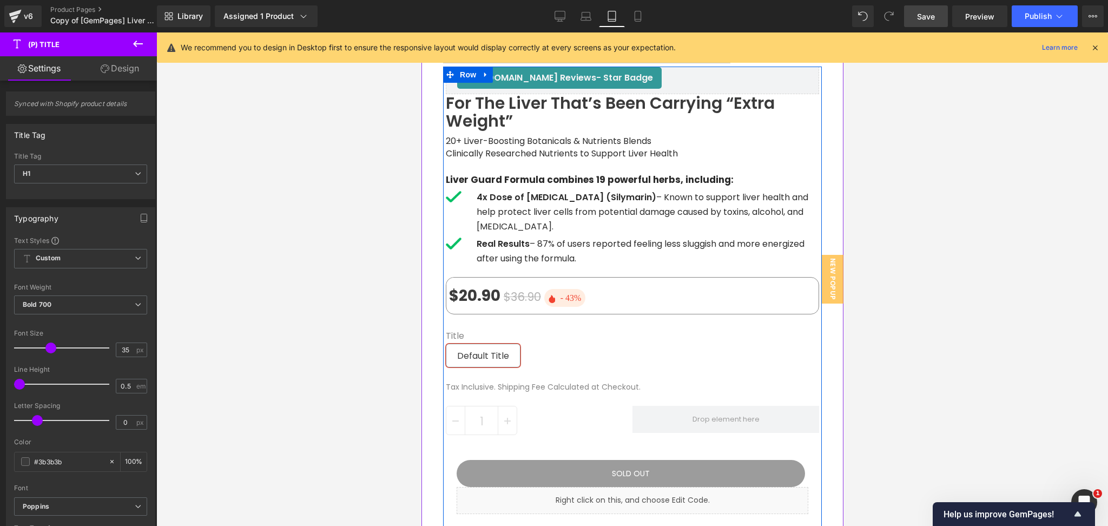
scroll to position [673, 0]
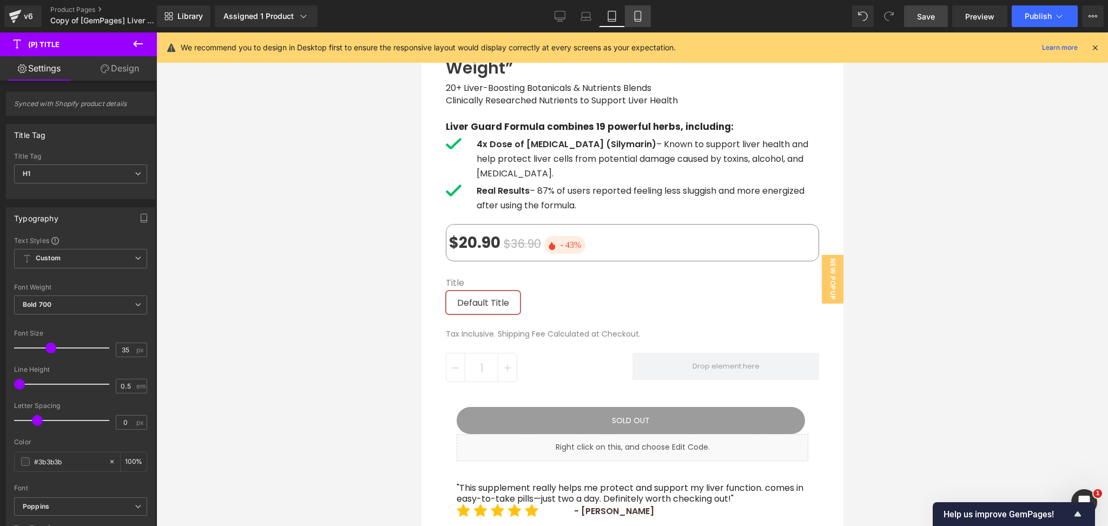
click at [633, 14] on icon at bounding box center [638, 16] width 11 height 11
type input "1.1"
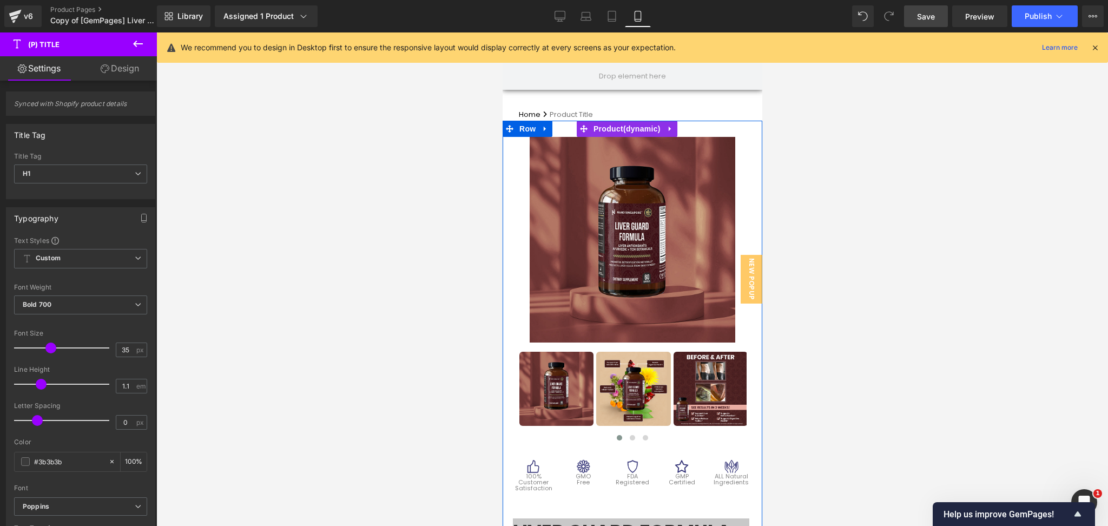
scroll to position [0, 0]
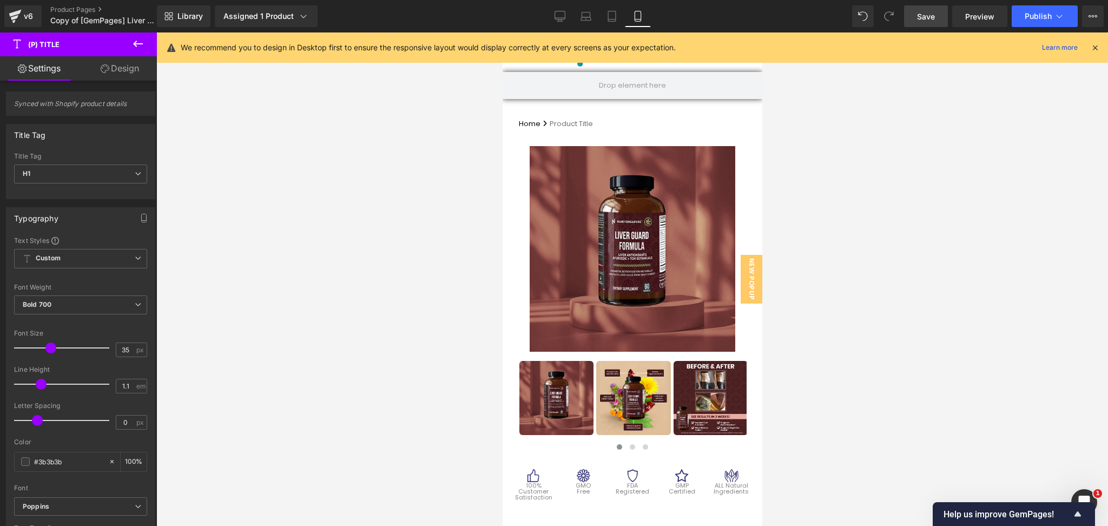
drag, startPoint x: 930, startPoint y: 15, endPoint x: 234, endPoint y: 237, distance: 730.9
click at [930, 15] on span "Save" at bounding box center [926, 16] width 18 height 11
click at [975, 11] on span "Preview" at bounding box center [980, 16] width 29 height 11
click at [585, 18] on icon at bounding box center [586, 16] width 11 height 11
type input "100"
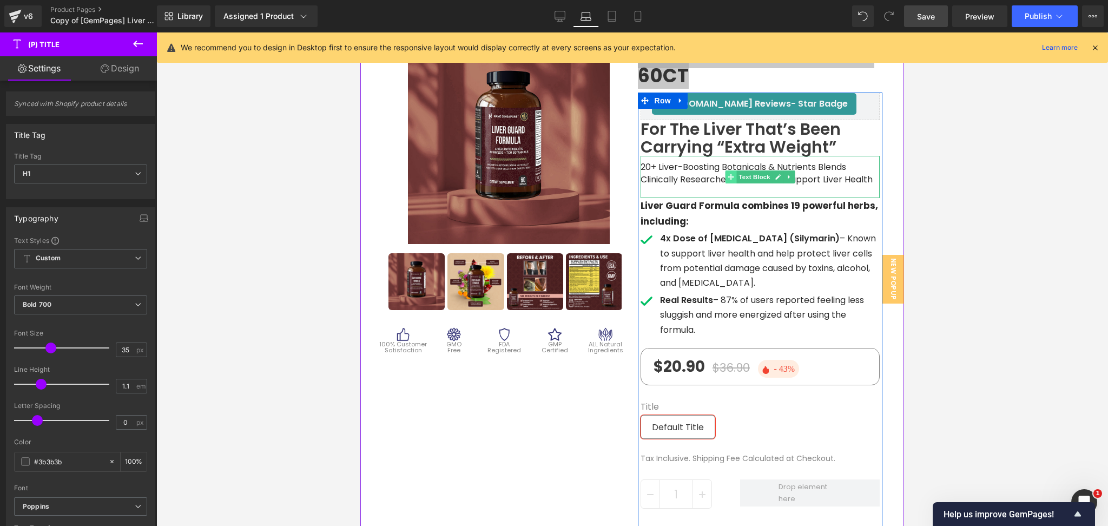
scroll to position [144, 0]
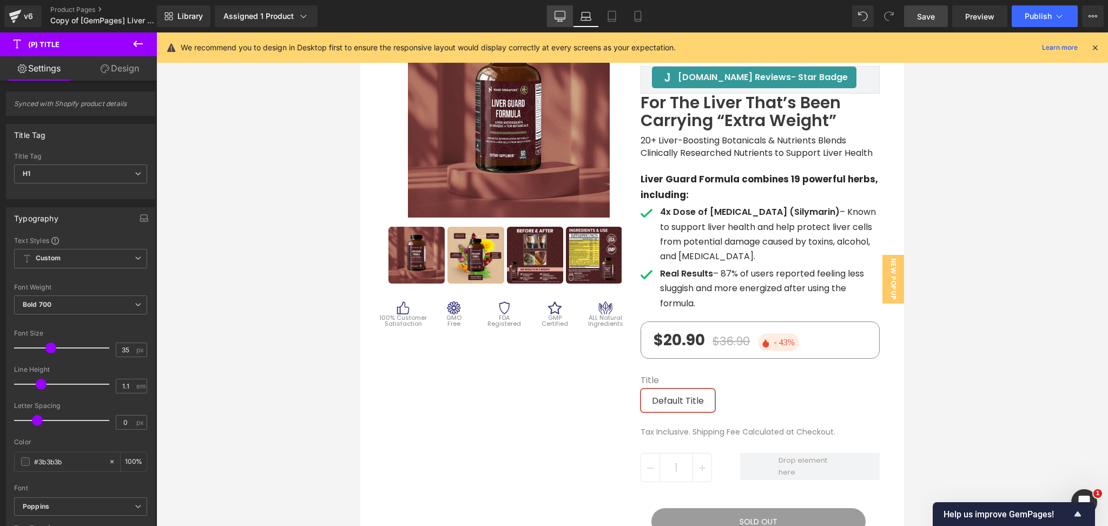
click at [560, 11] on icon at bounding box center [560, 15] width 10 height 8
type input "0.5"
type input "100"
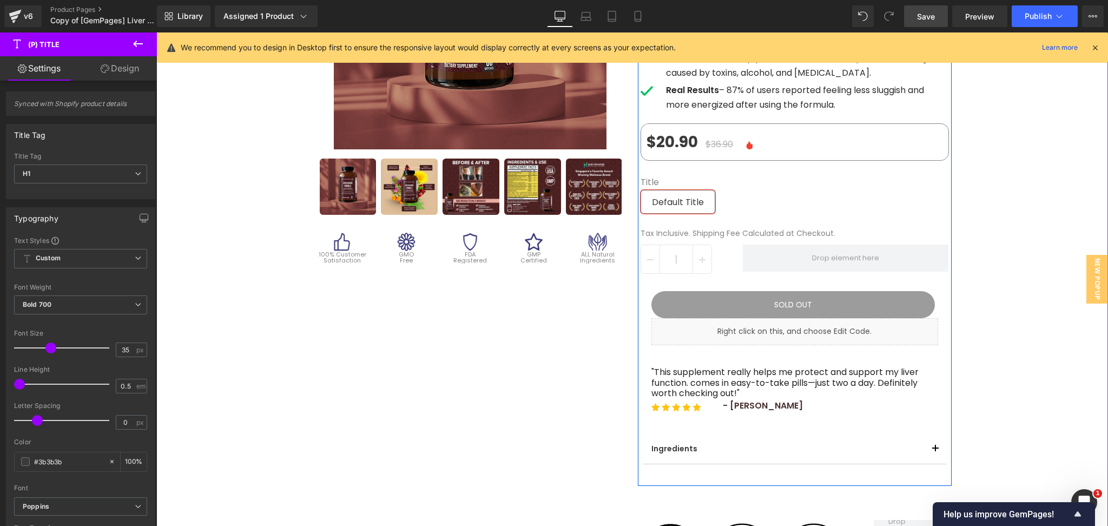
scroll to position [288, 0]
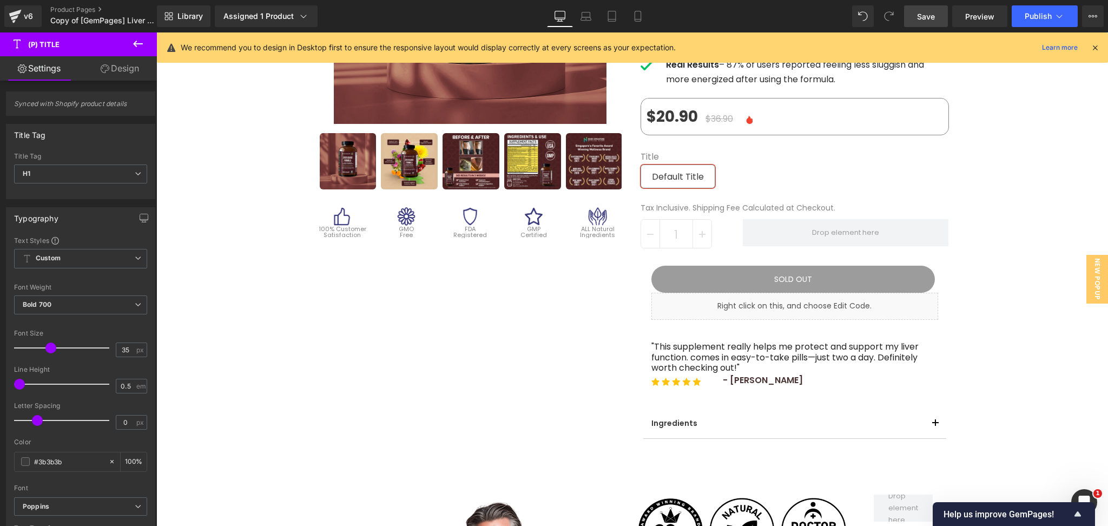
click at [931, 11] on span "Save" at bounding box center [926, 16] width 18 height 11
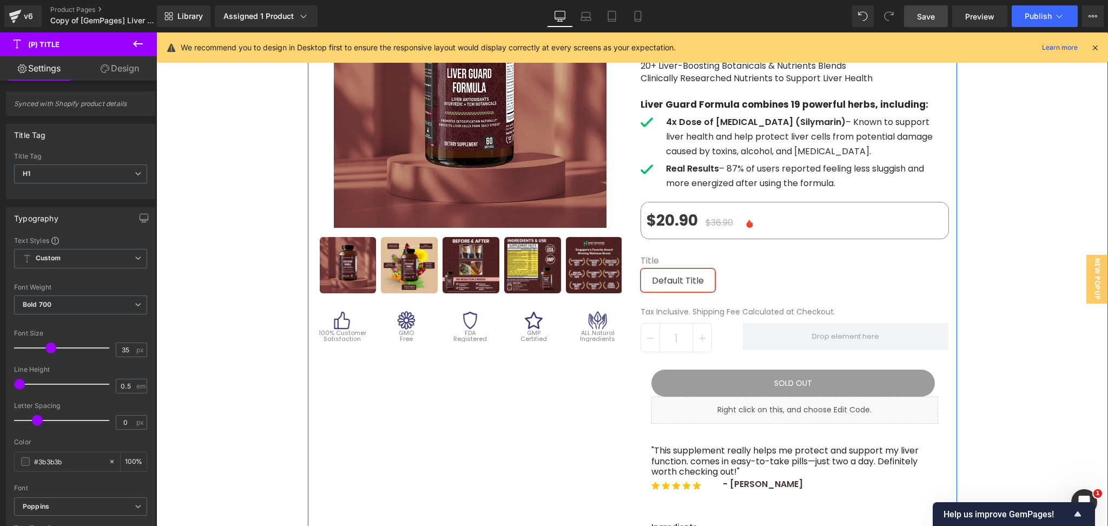
scroll to position [0, 0]
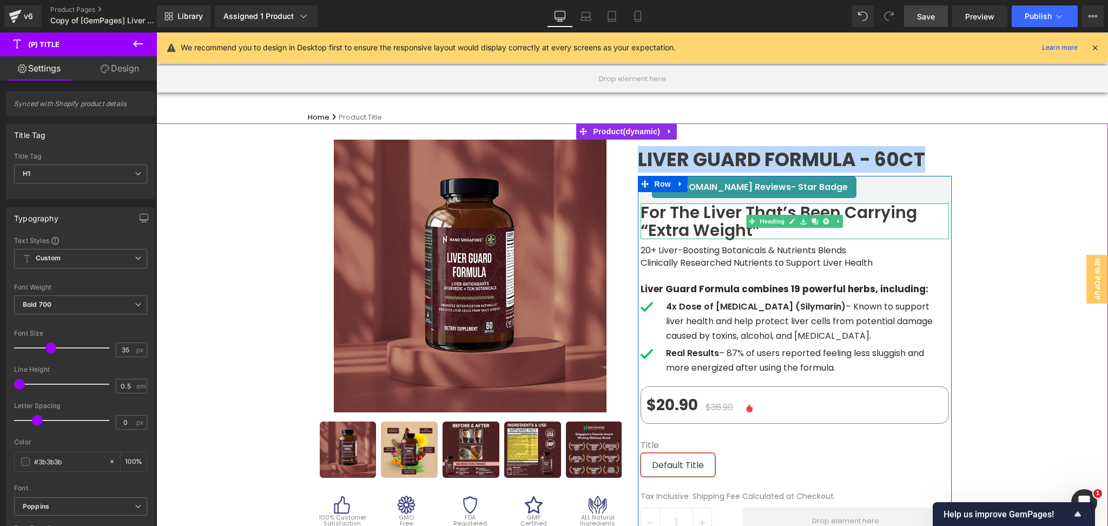
click at [726, 234] on h1 "For the liver that’s been carrying “extra weight”" at bounding box center [795, 222] width 308 height 36
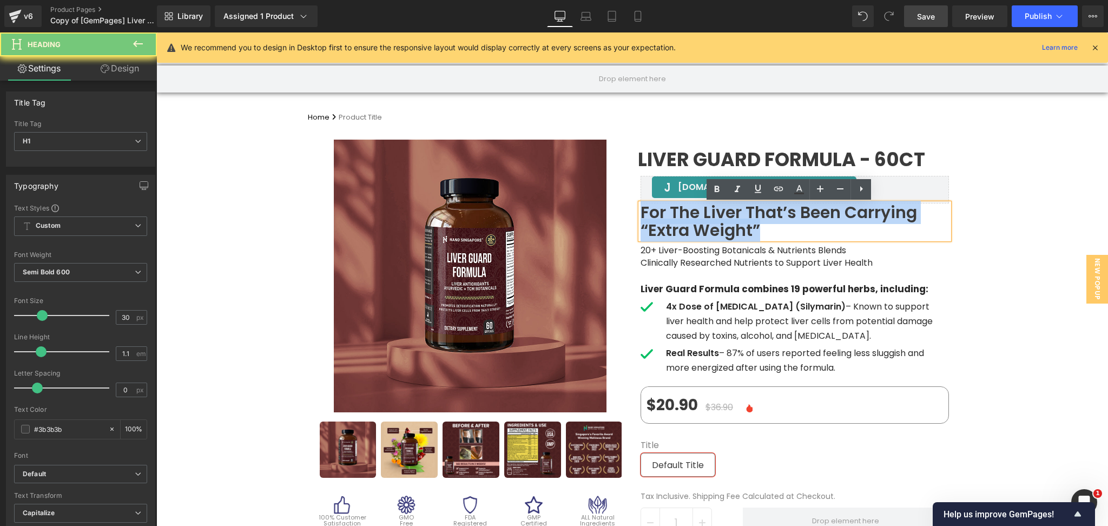
click at [726, 234] on h1 "For the liver that’s been carrying “extra weight”" at bounding box center [795, 222] width 308 height 36
click at [728, 248] on span "20+ Liver-Boosting Botanicals & Nutrients Blends" at bounding box center [744, 250] width 206 height 12
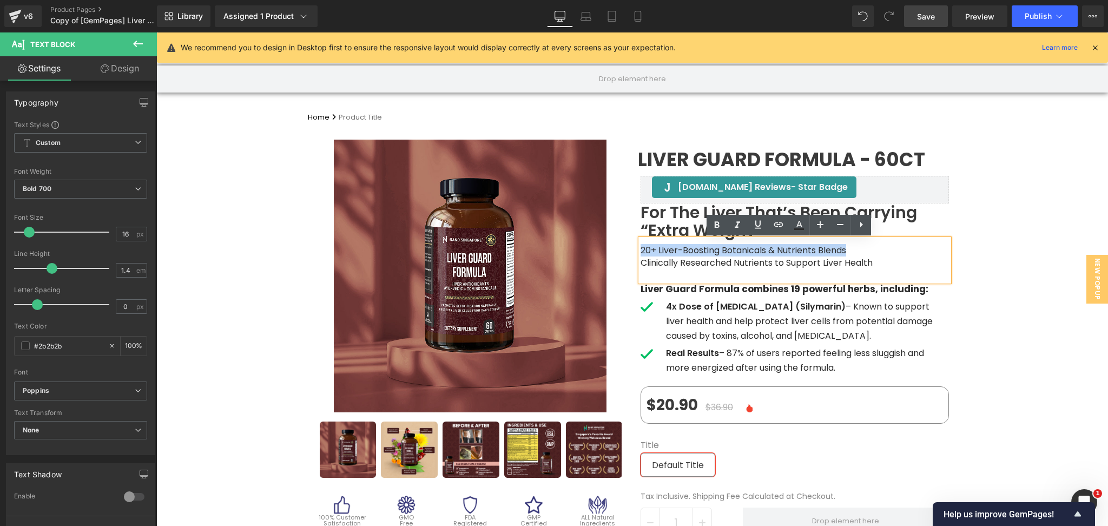
click at [728, 248] on span "20+ Liver-Boosting Botanicals & Nutrients Blends" at bounding box center [744, 250] width 206 height 12
click at [727, 306] on strong "4x Dose of [MEDICAL_DATA] (Silymarin)" at bounding box center [756, 306] width 180 height 12
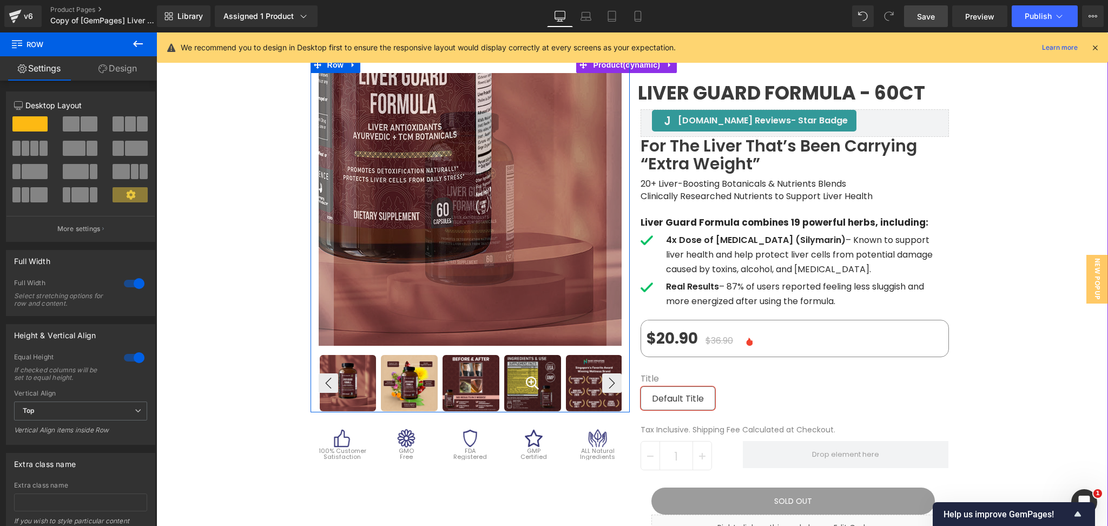
scroll to position [72, 0]
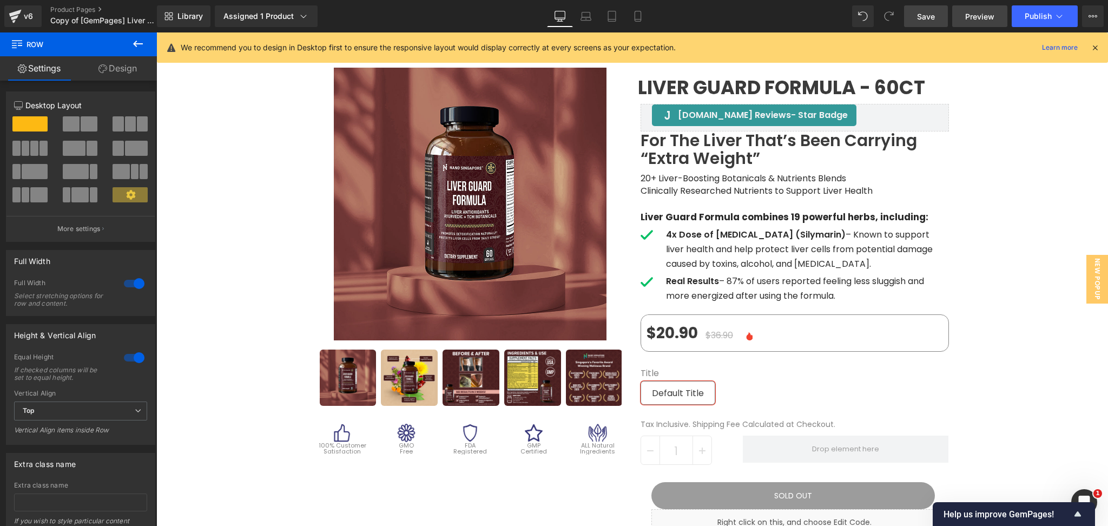
click at [970, 21] on span "Preview" at bounding box center [980, 16] width 29 height 11
